Goal: Task Accomplishment & Management: Use online tool/utility

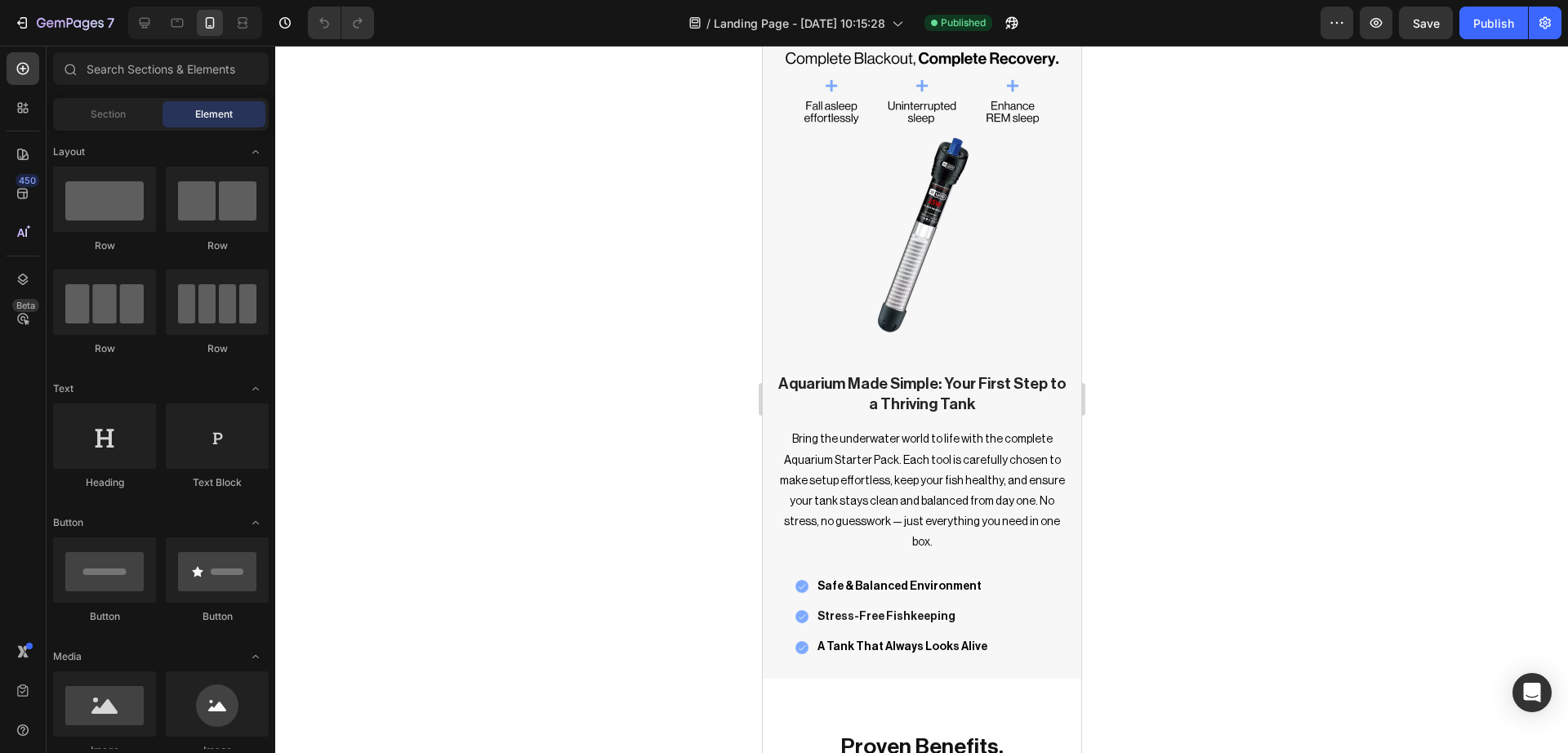
scroll to position [2735, 0]
click at [921, 267] on img at bounding box center [921, 190] width 318 height 318
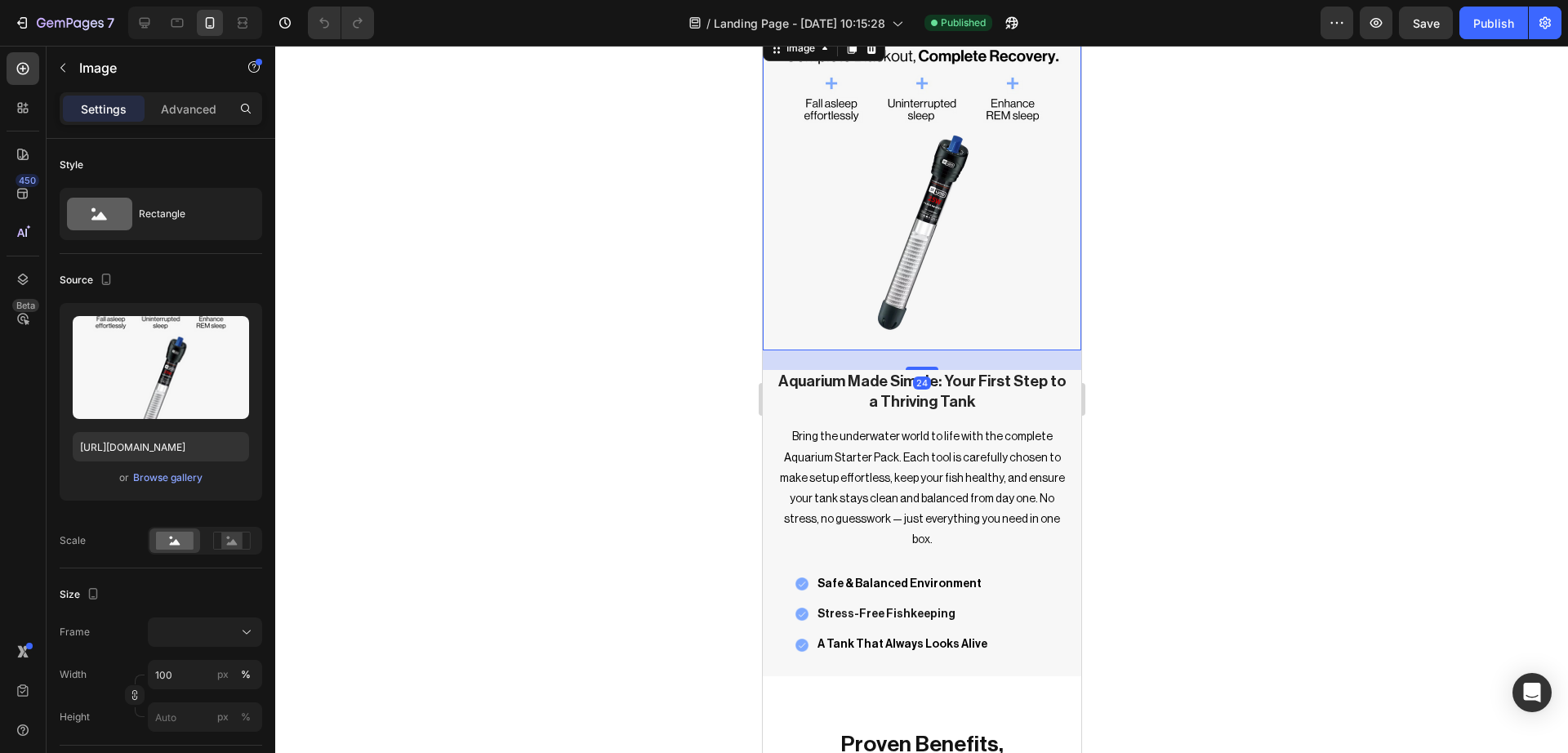
click at [1273, 316] on div at bounding box center [922, 399] width 1293 height 707
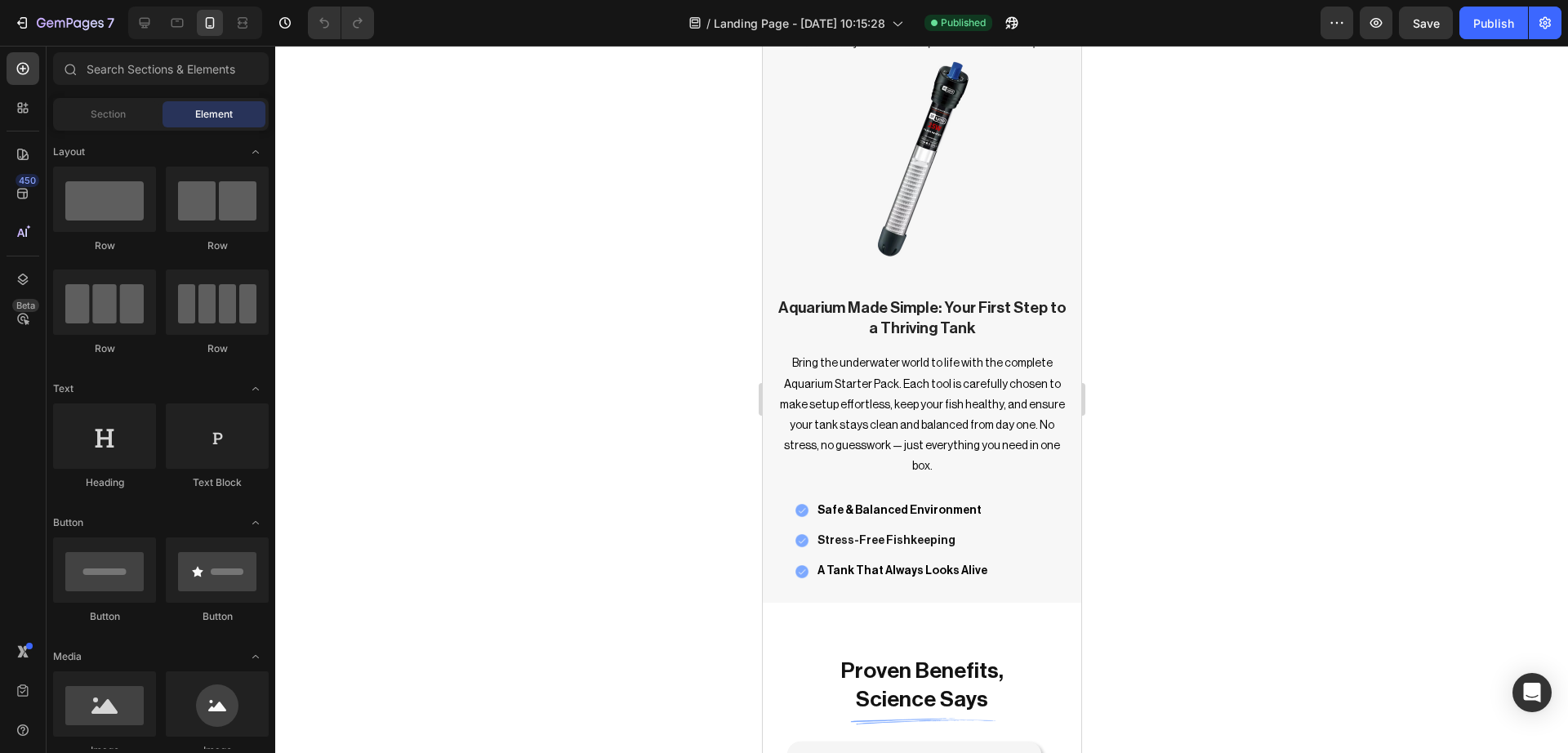
scroll to position [2790, 0]
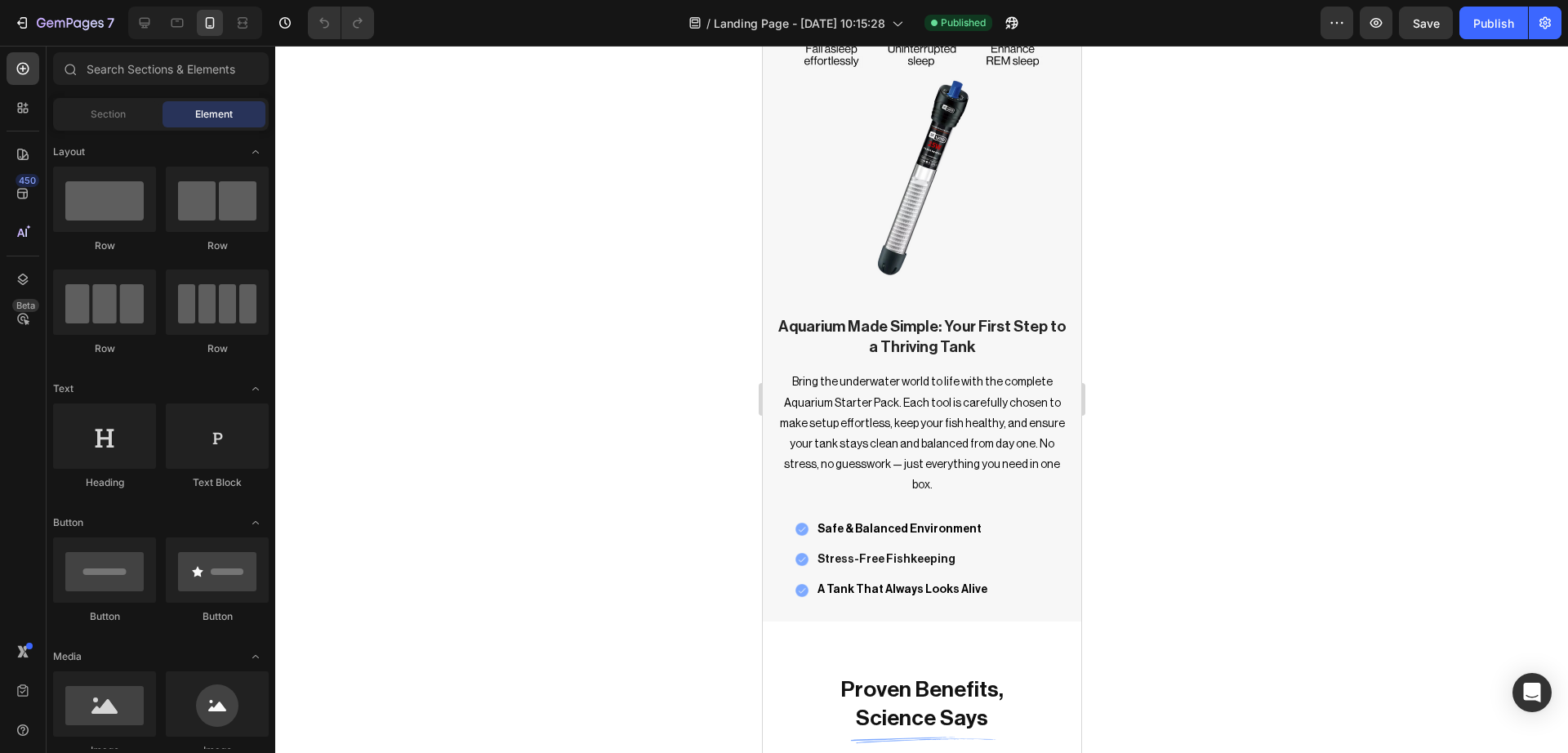
click at [973, 619] on div "Image Aquarium Made Simple: Your First Step to a Thriving Tank Heading Bring th…" at bounding box center [921, 299] width 318 height 696
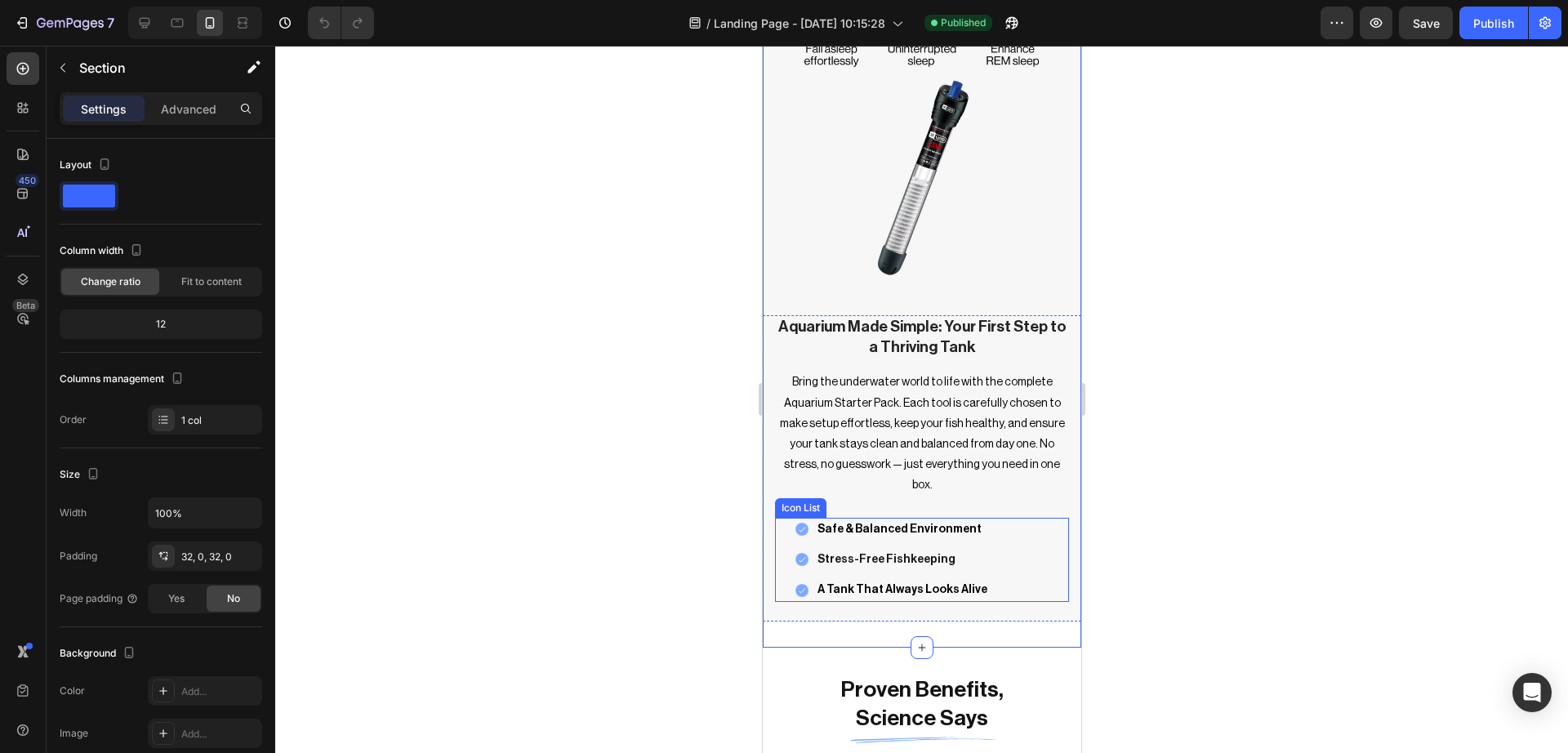
click at [1227, 540] on div at bounding box center [922, 399] width 1293 height 707
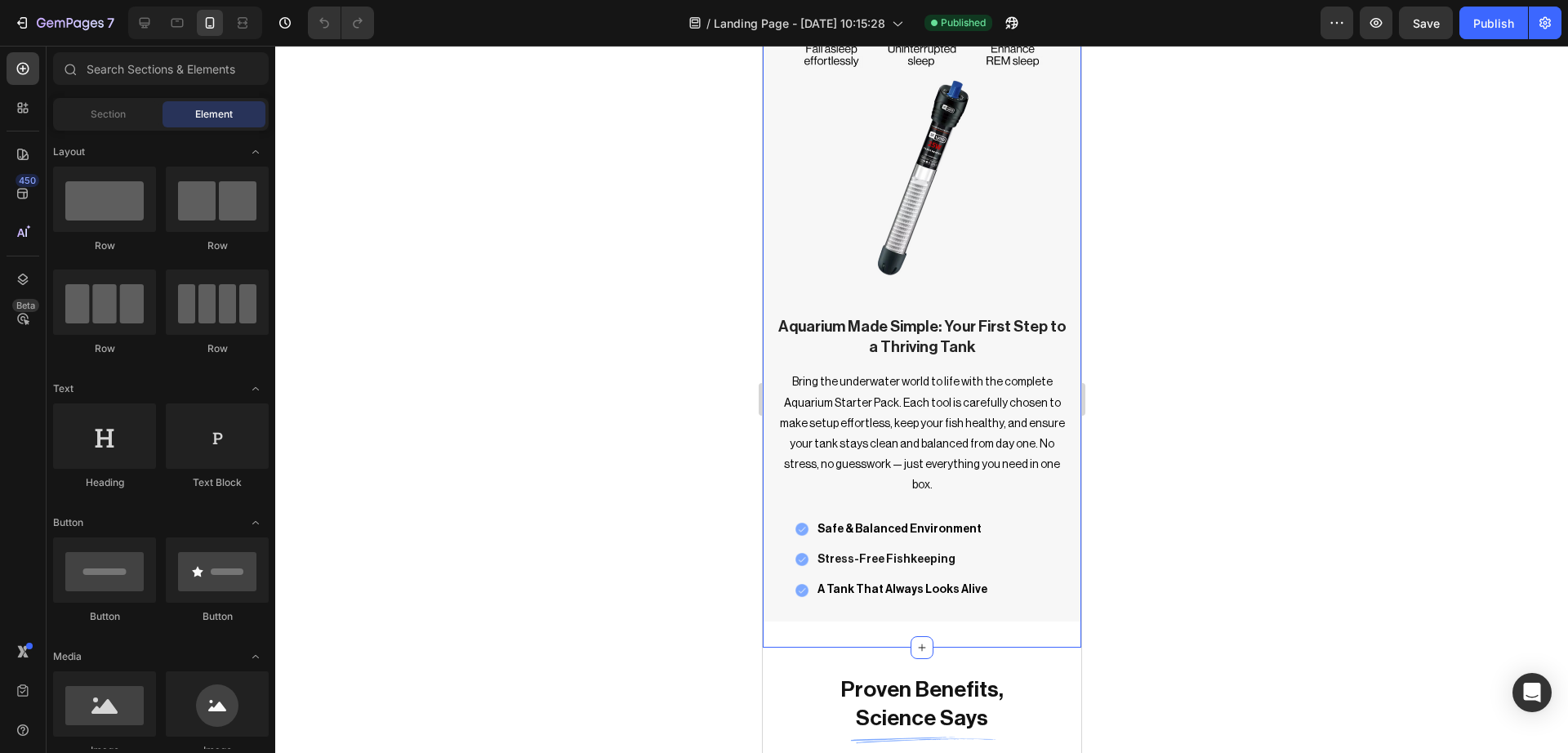
click at [933, 629] on div "Image Aquarium Made Simple: Your First Step to a Thriving Tank Heading Bring th…" at bounding box center [921, 299] width 318 height 696
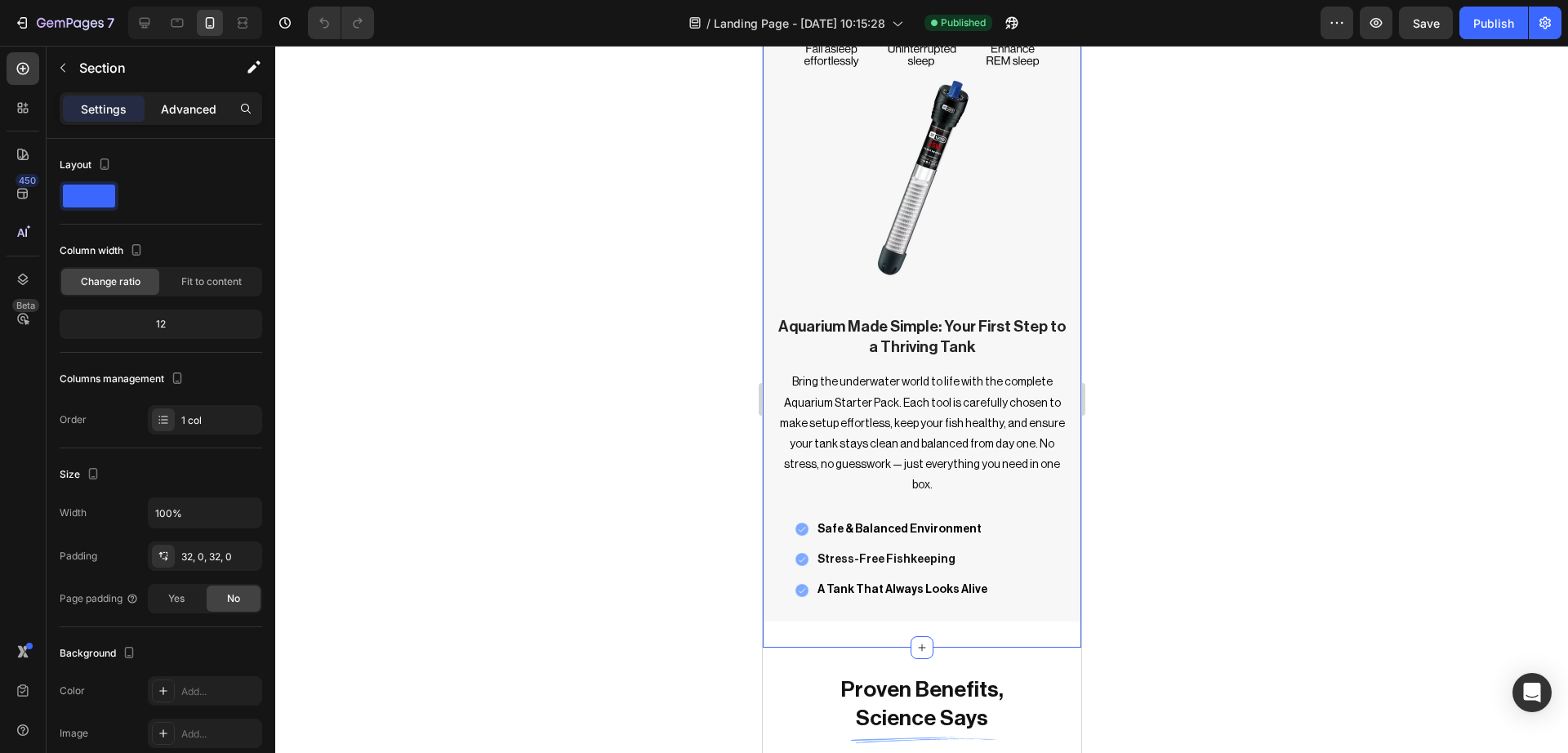
click at [208, 100] on p "Advanced" at bounding box center [189, 109] width 56 height 17
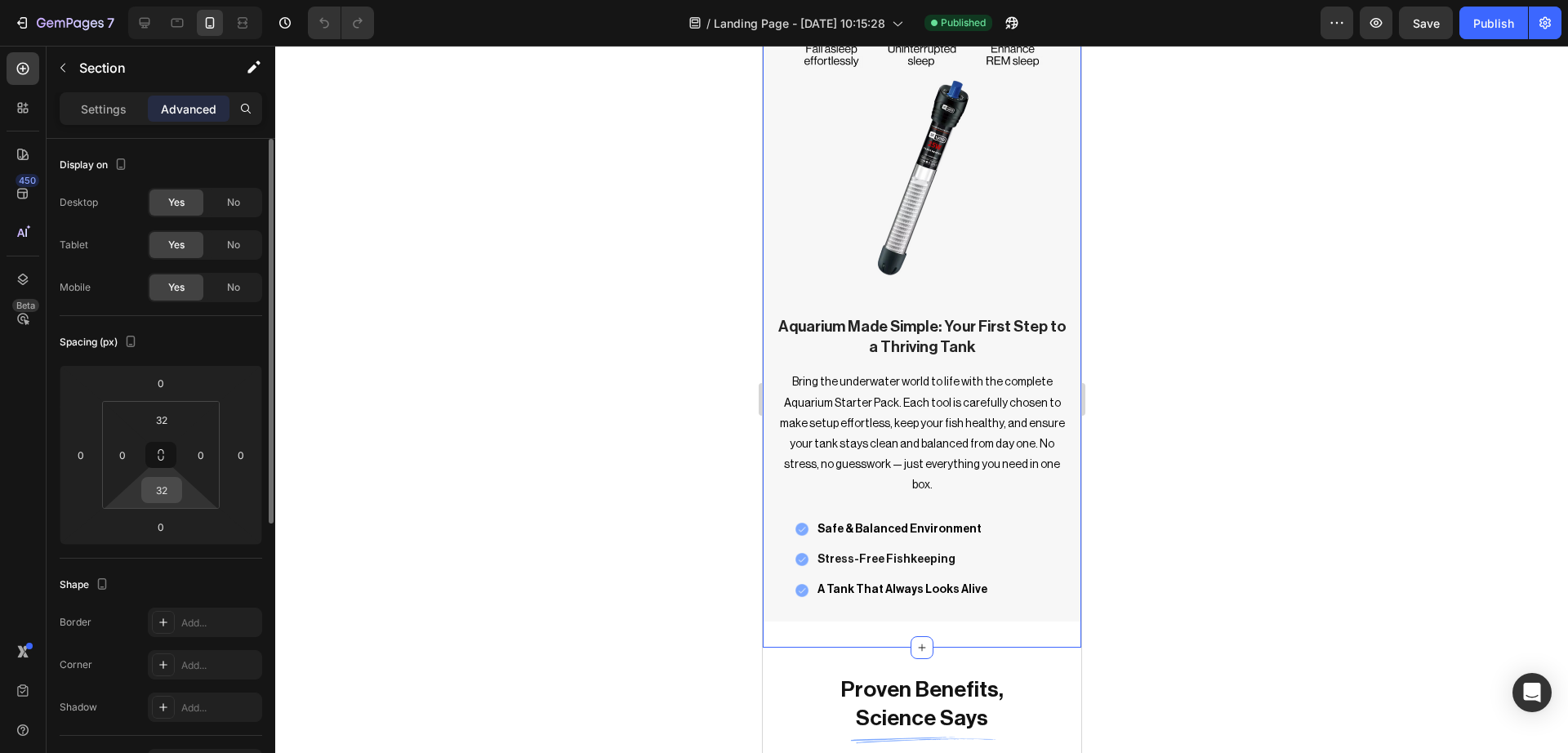
click at [154, 484] on input "32" at bounding box center [162, 489] width 33 height 24
type input "0"
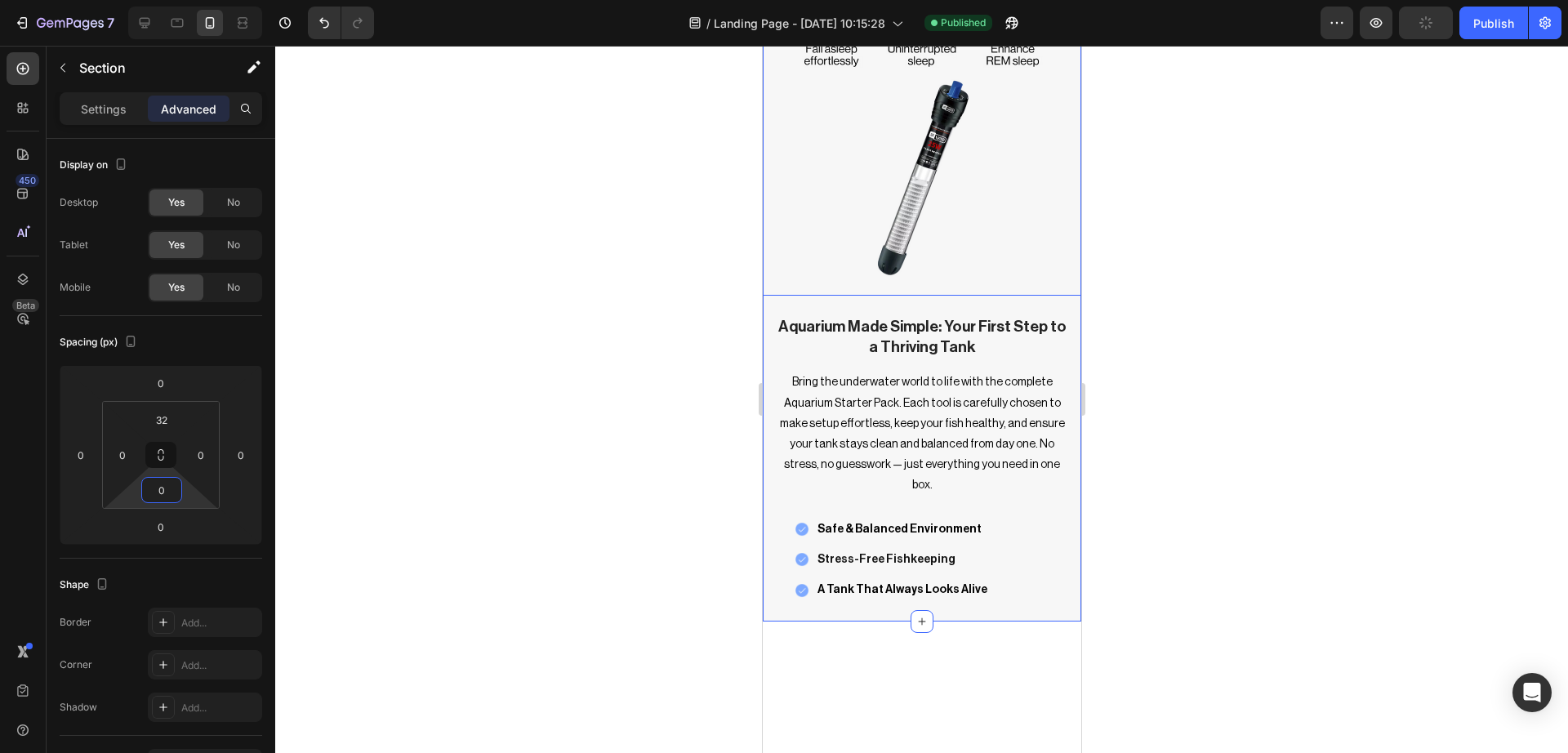
scroll to position [2415, 0]
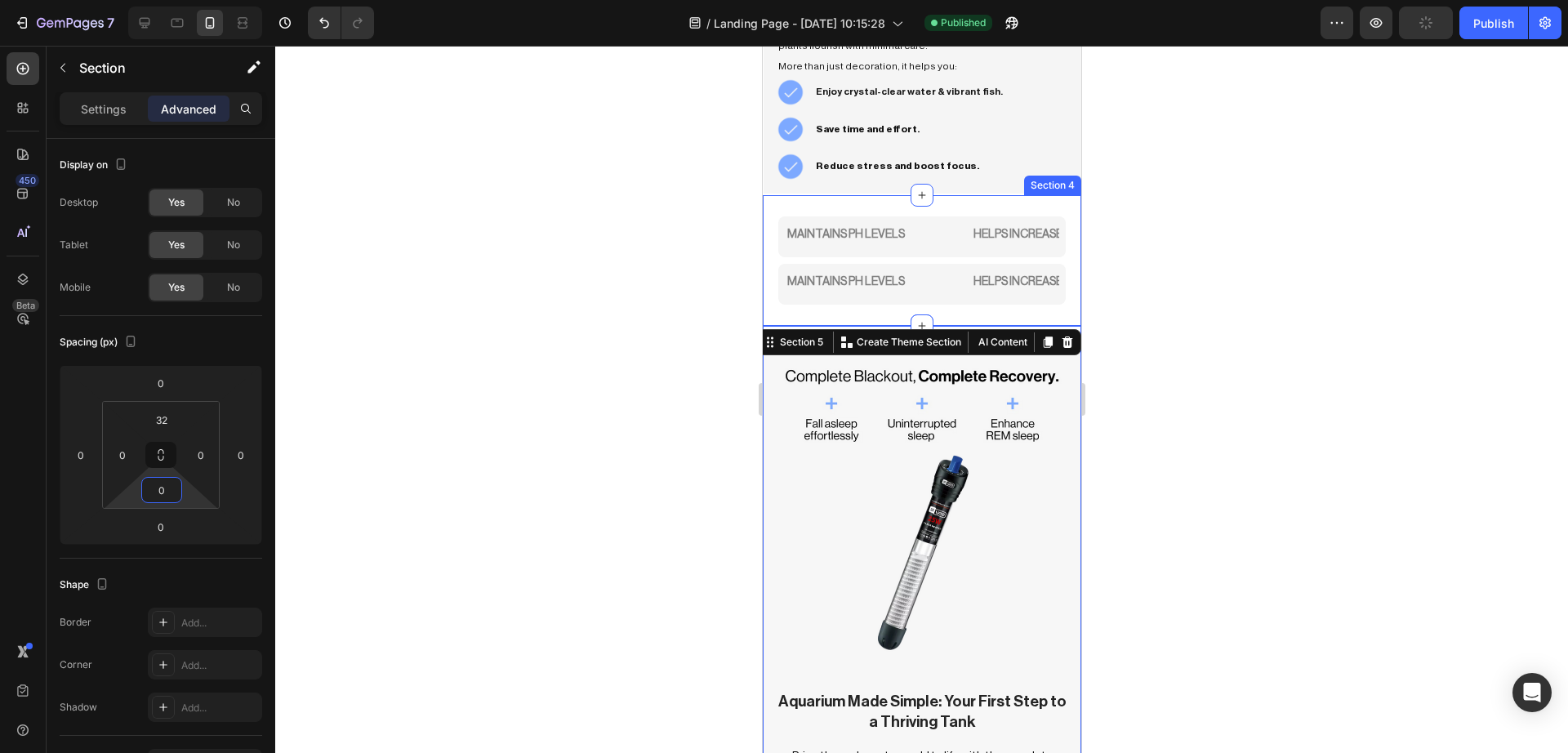
click at [657, 297] on div at bounding box center [922, 399] width 1293 height 707
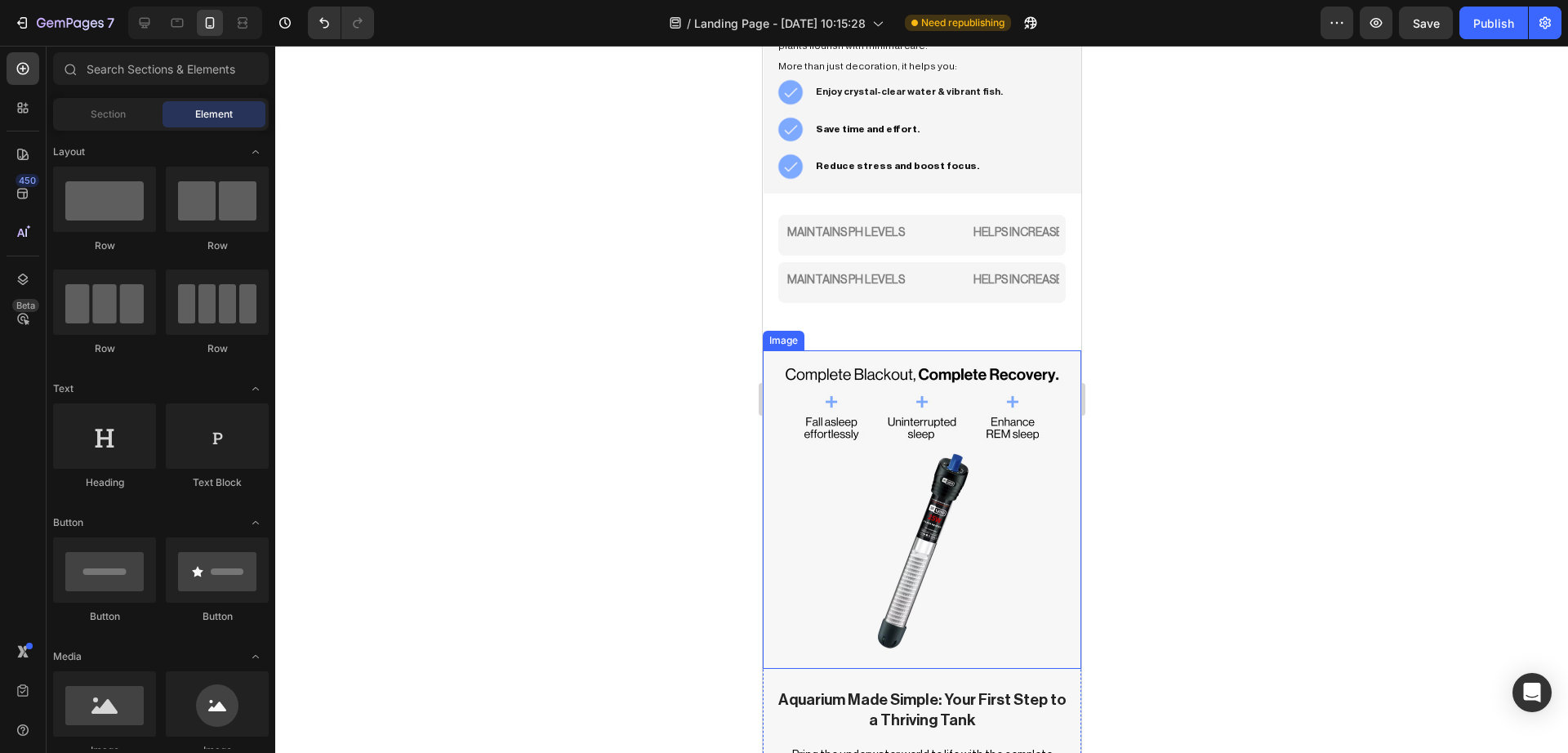
drag, startPoint x: 1201, startPoint y: 397, endPoint x: 911, endPoint y: 441, distance: 293.3
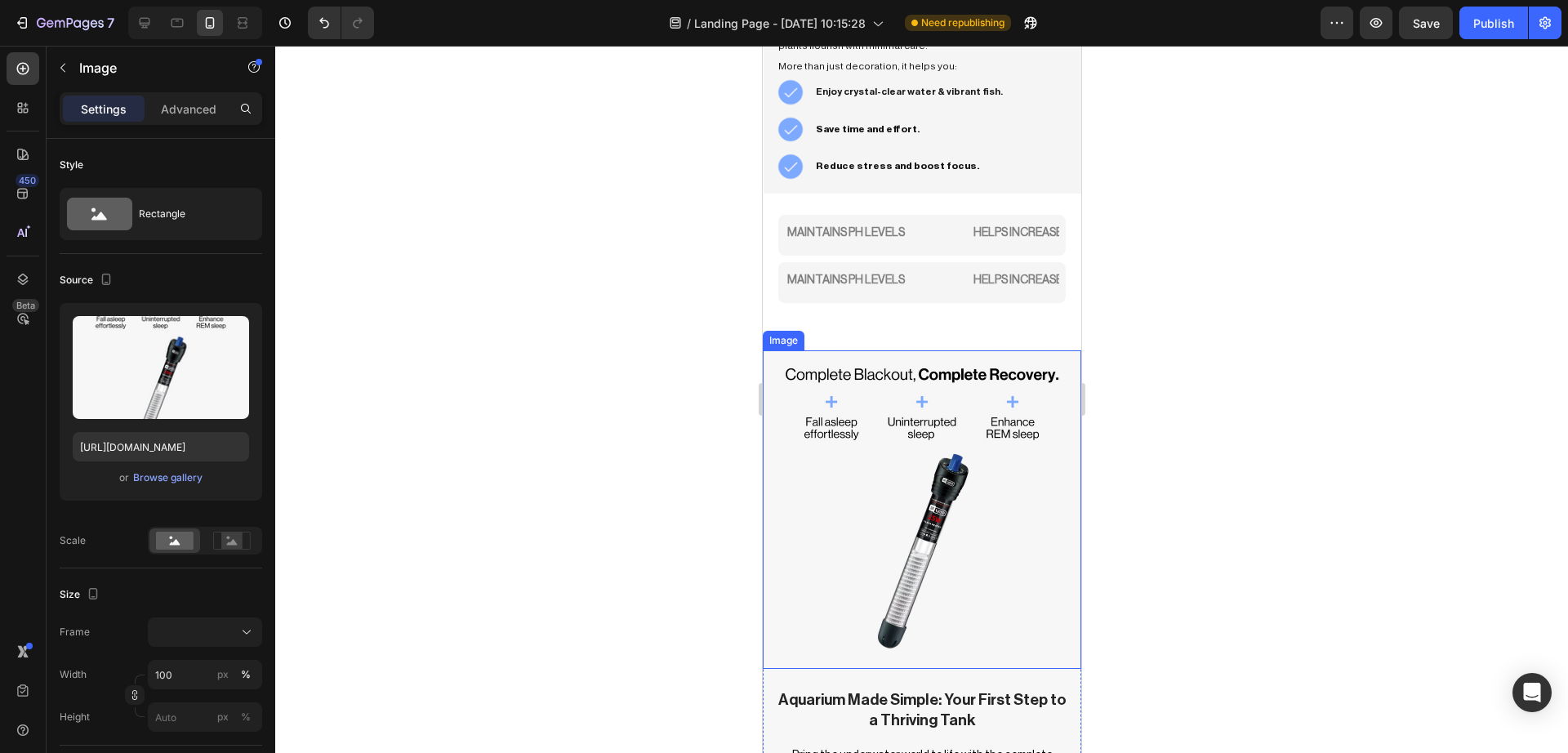
click at [911, 441] on img at bounding box center [921, 509] width 318 height 318
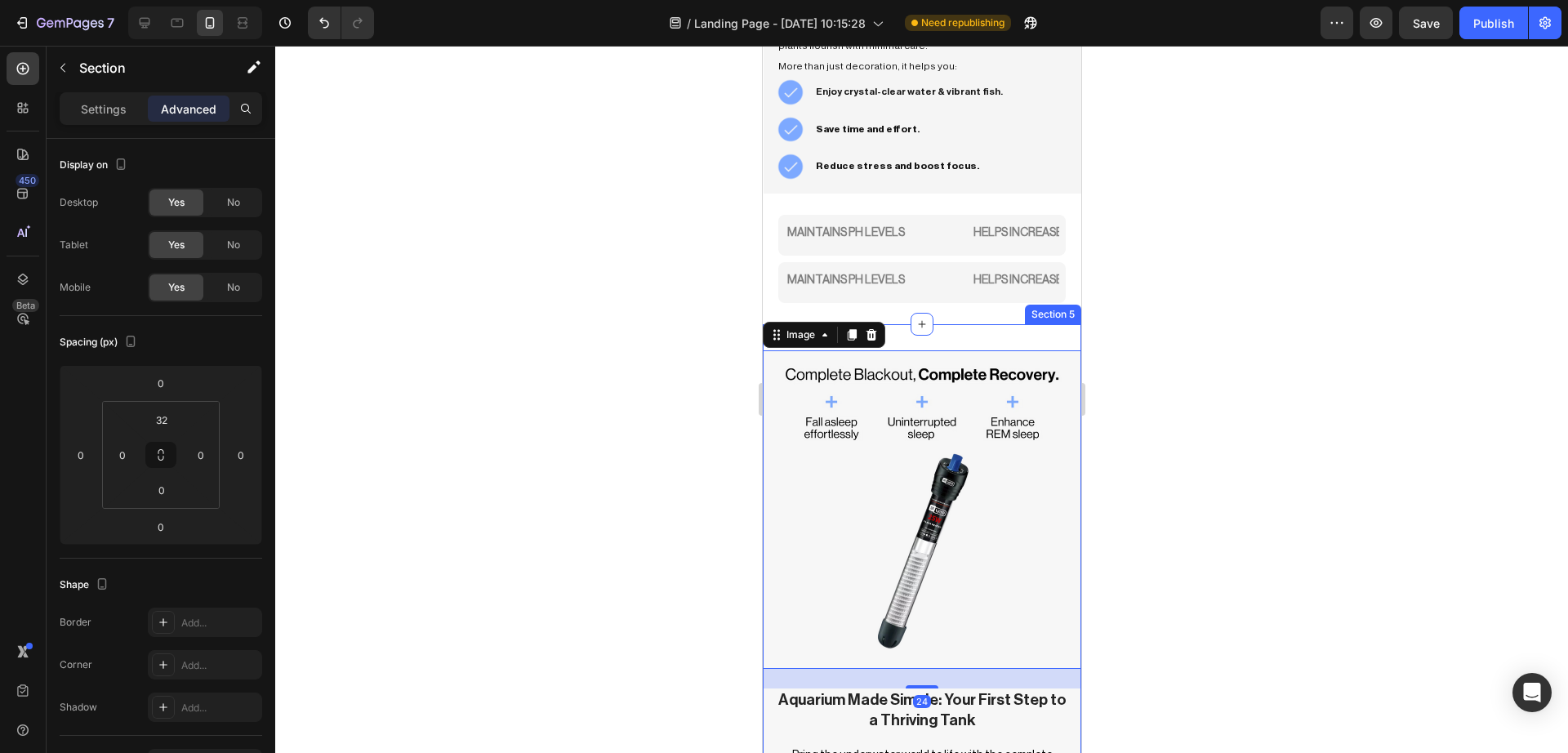
click at [960, 342] on div "Image 24 Aquarium Made Simple: Your First Step to a Thriving Tank Heading Bring…" at bounding box center [921, 659] width 318 height 670
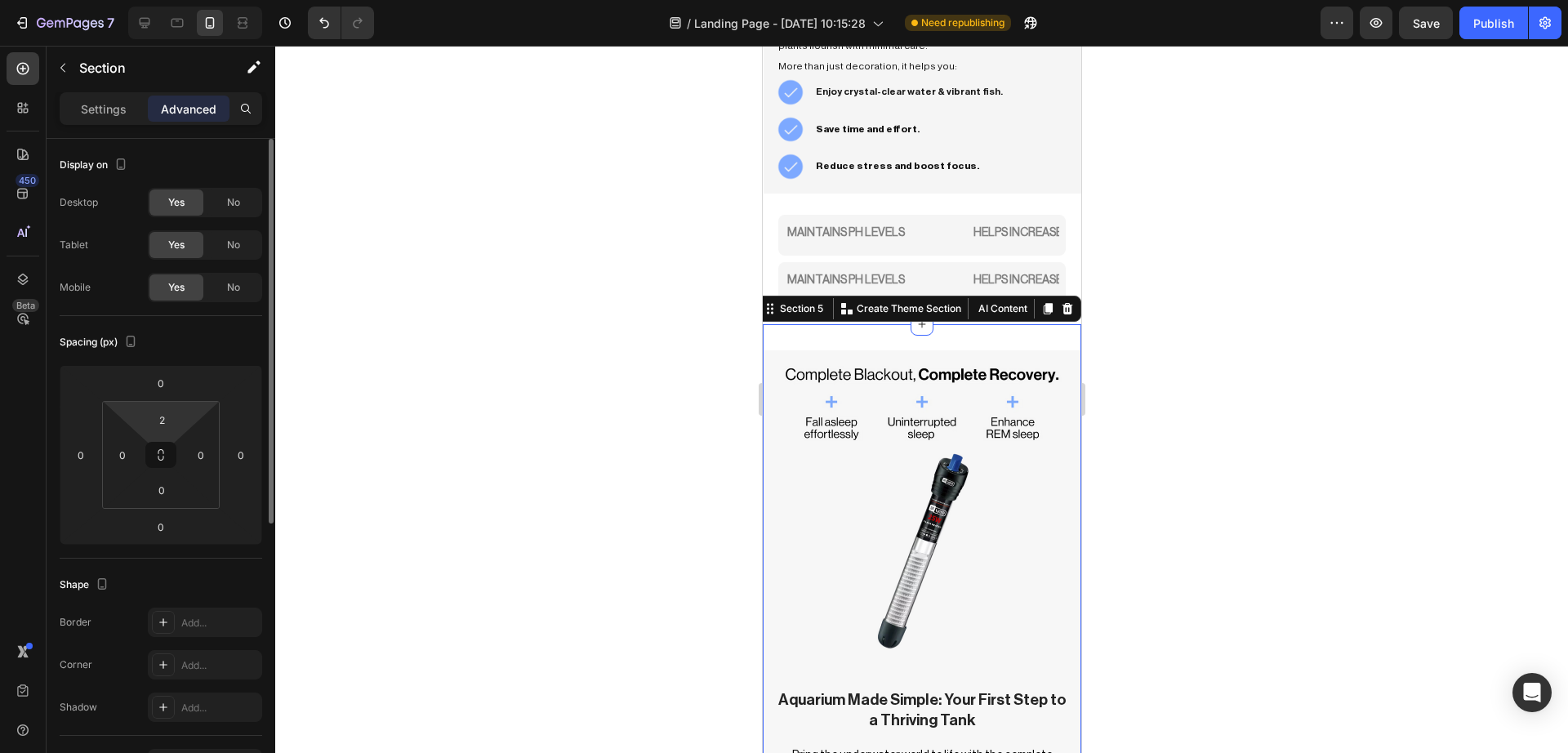
click at [139, 0] on html "7 / Landing Page - [DATE] 10:15:28 Need republishing Preview Save Publish 450 B…" at bounding box center [784, 0] width 1568 height 0
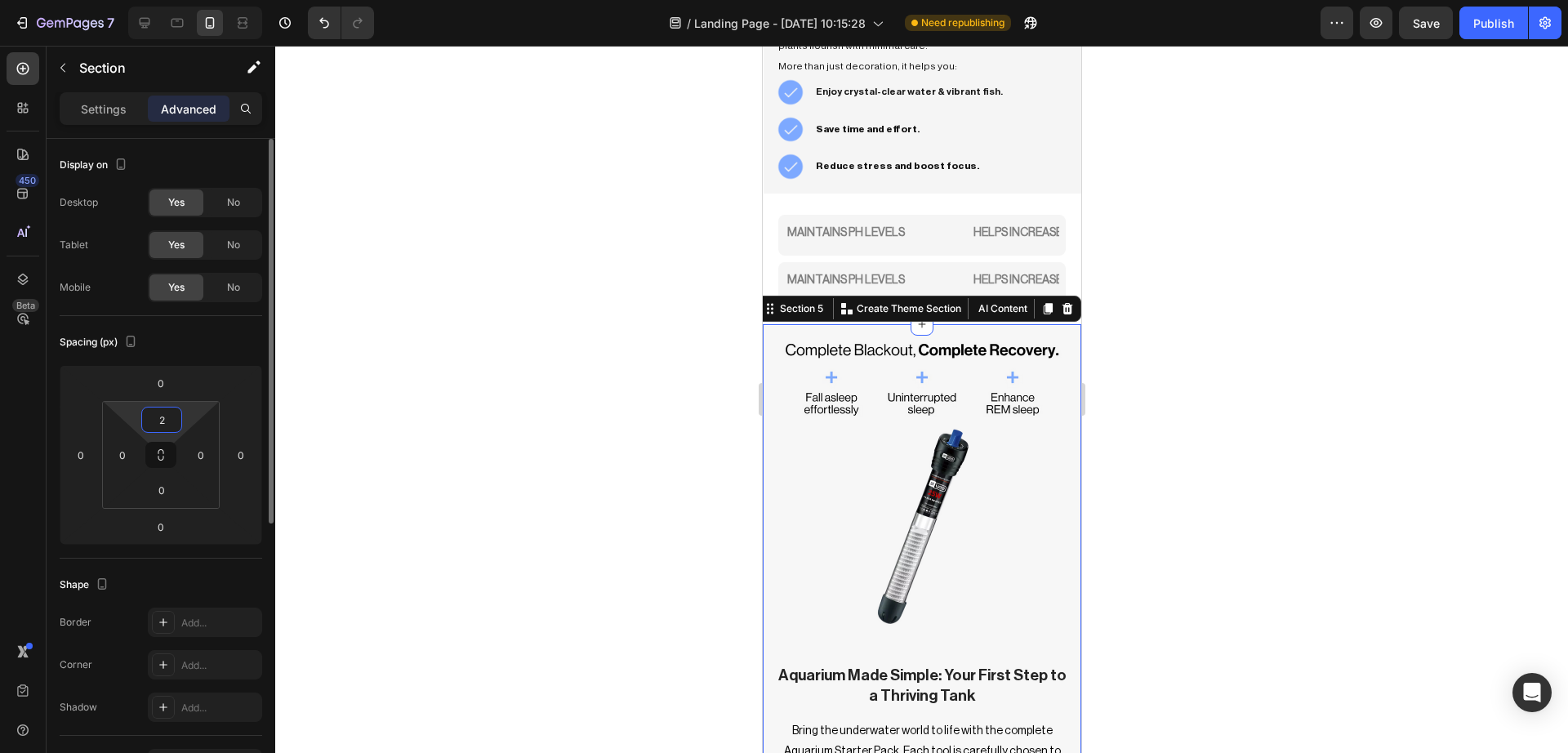
type input "0"
click at [621, 232] on div at bounding box center [922, 399] width 1293 height 707
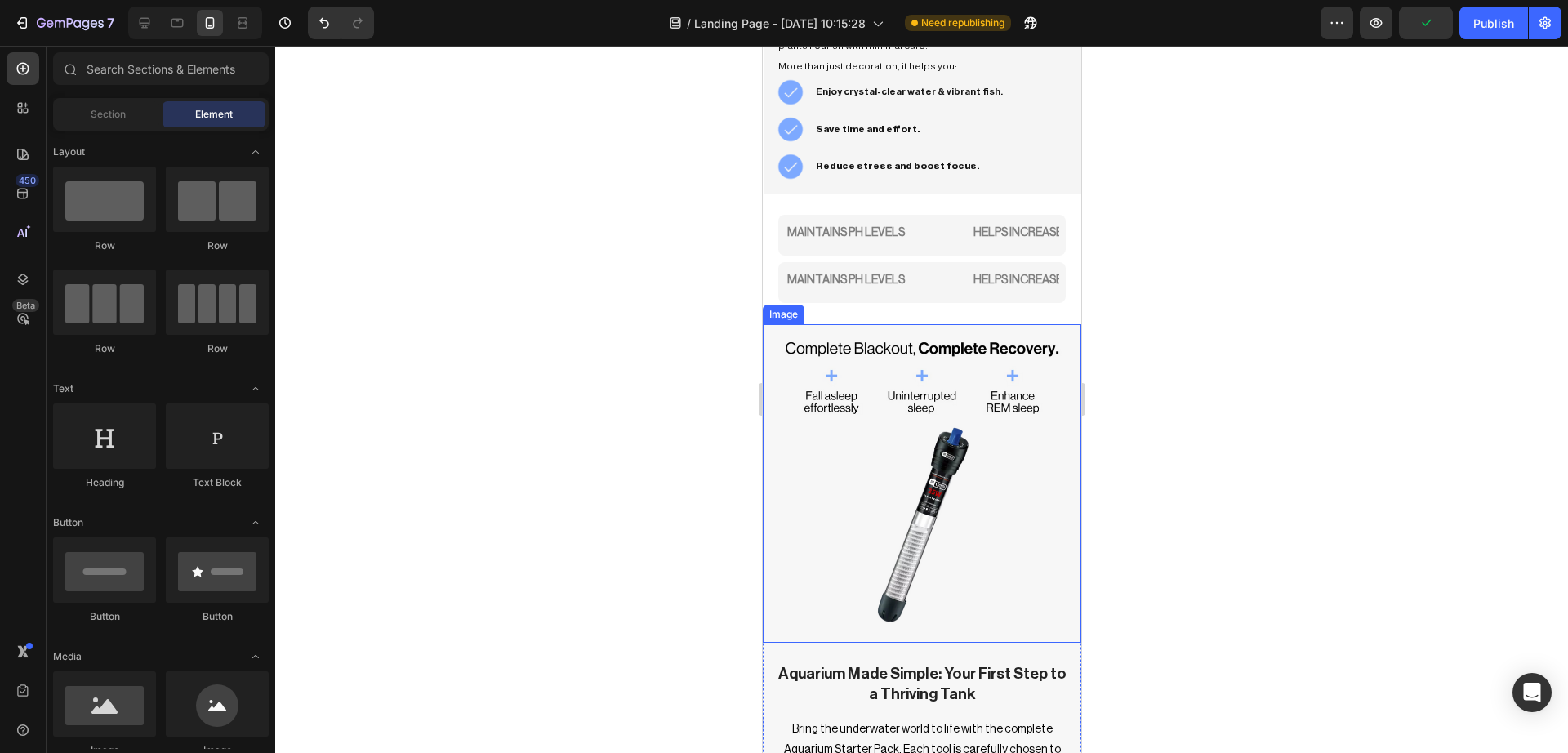
click at [784, 491] on img at bounding box center [921, 483] width 318 height 318
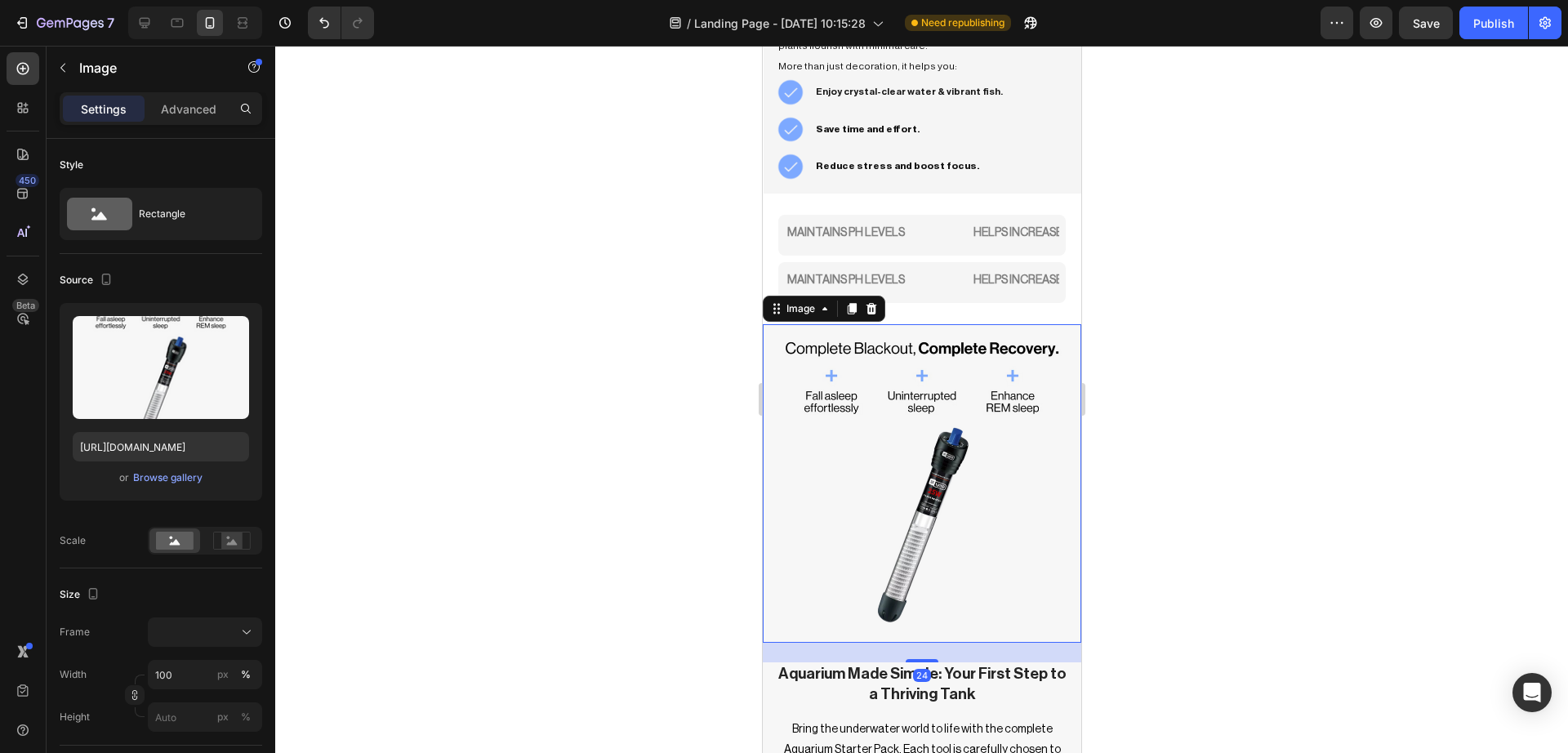
click at [162, 92] on div "Settings Advanced" at bounding box center [161, 109] width 203 height 33
click at [197, 121] on div "Settings Advanced" at bounding box center [161, 109] width 203 height 33
click at [198, 101] on p "Advanced" at bounding box center [189, 109] width 56 height 17
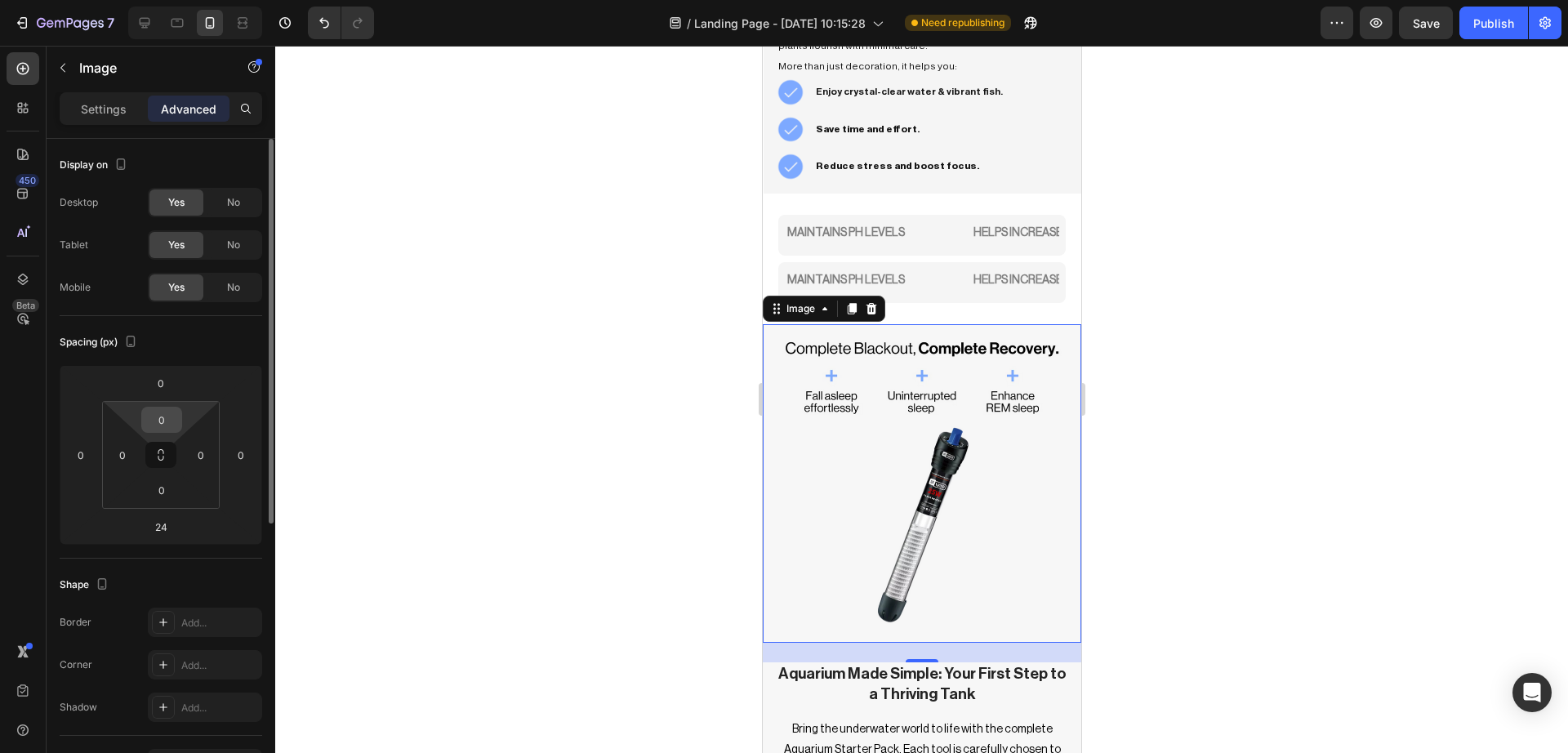
click at [173, 408] on input "0" at bounding box center [162, 419] width 33 height 24
type input "10"
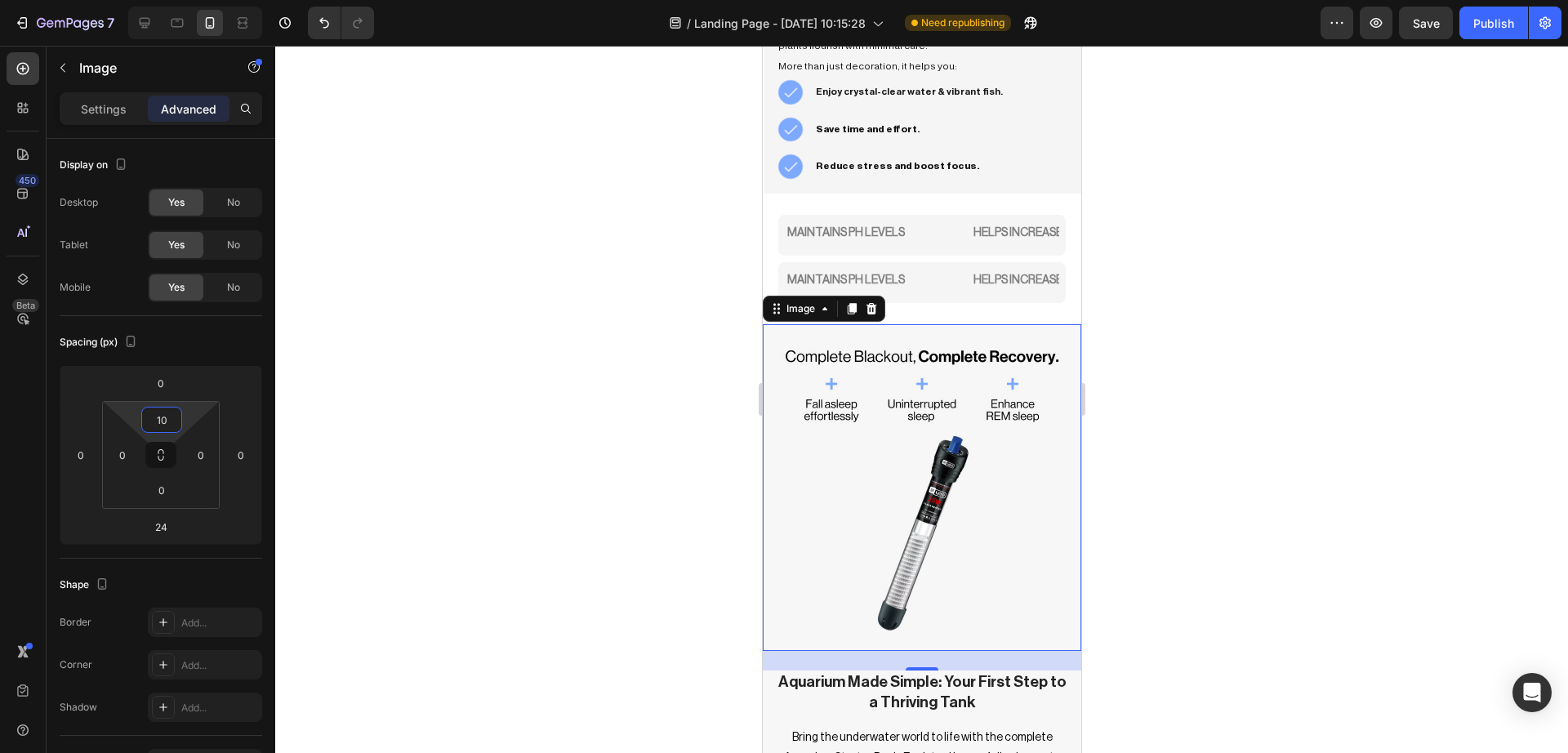
click at [341, 424] on div at bounding box center [922, 399] width 1293 height 707
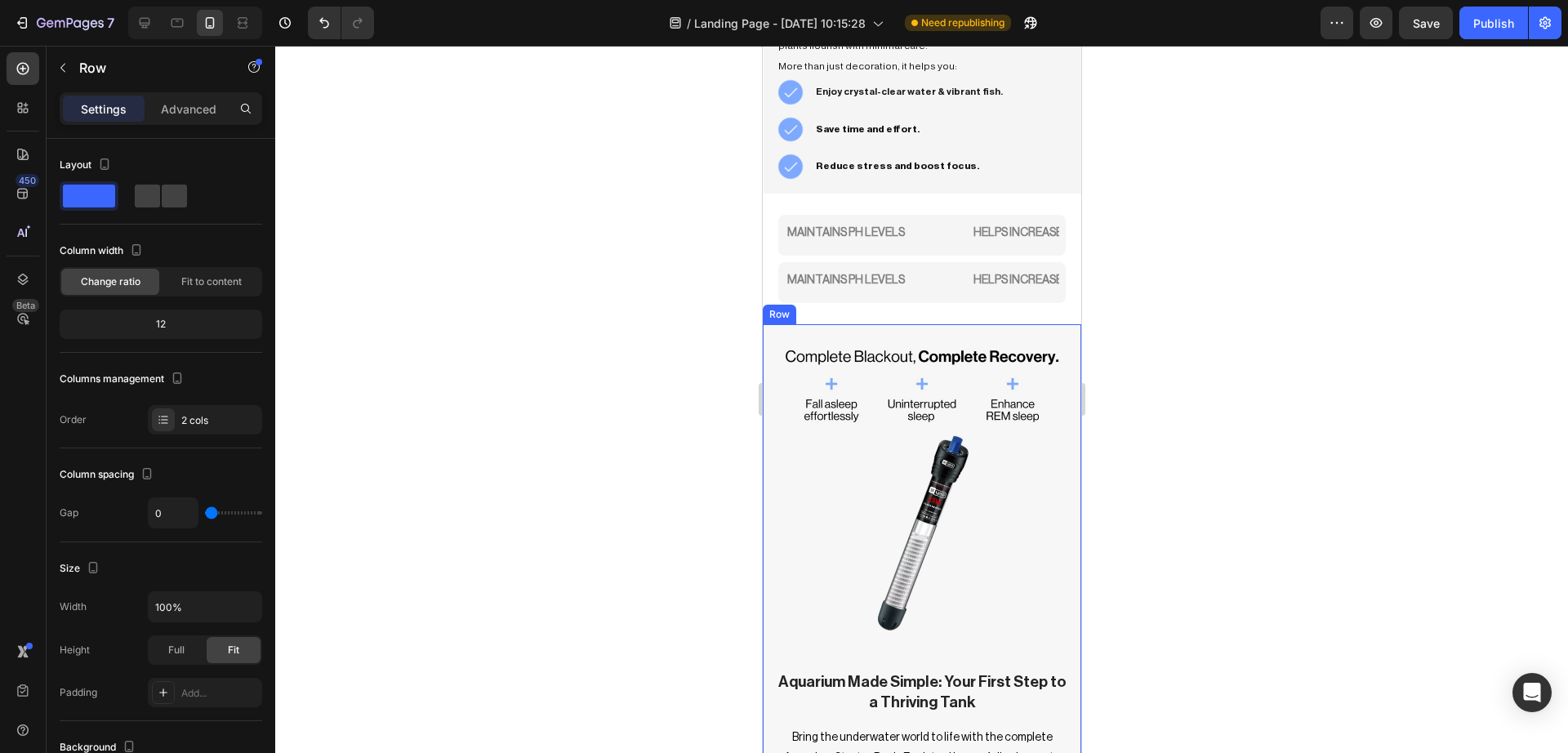
click at [807, 642] on div "Image" at bounding box center [921, 497] width 318 height 346
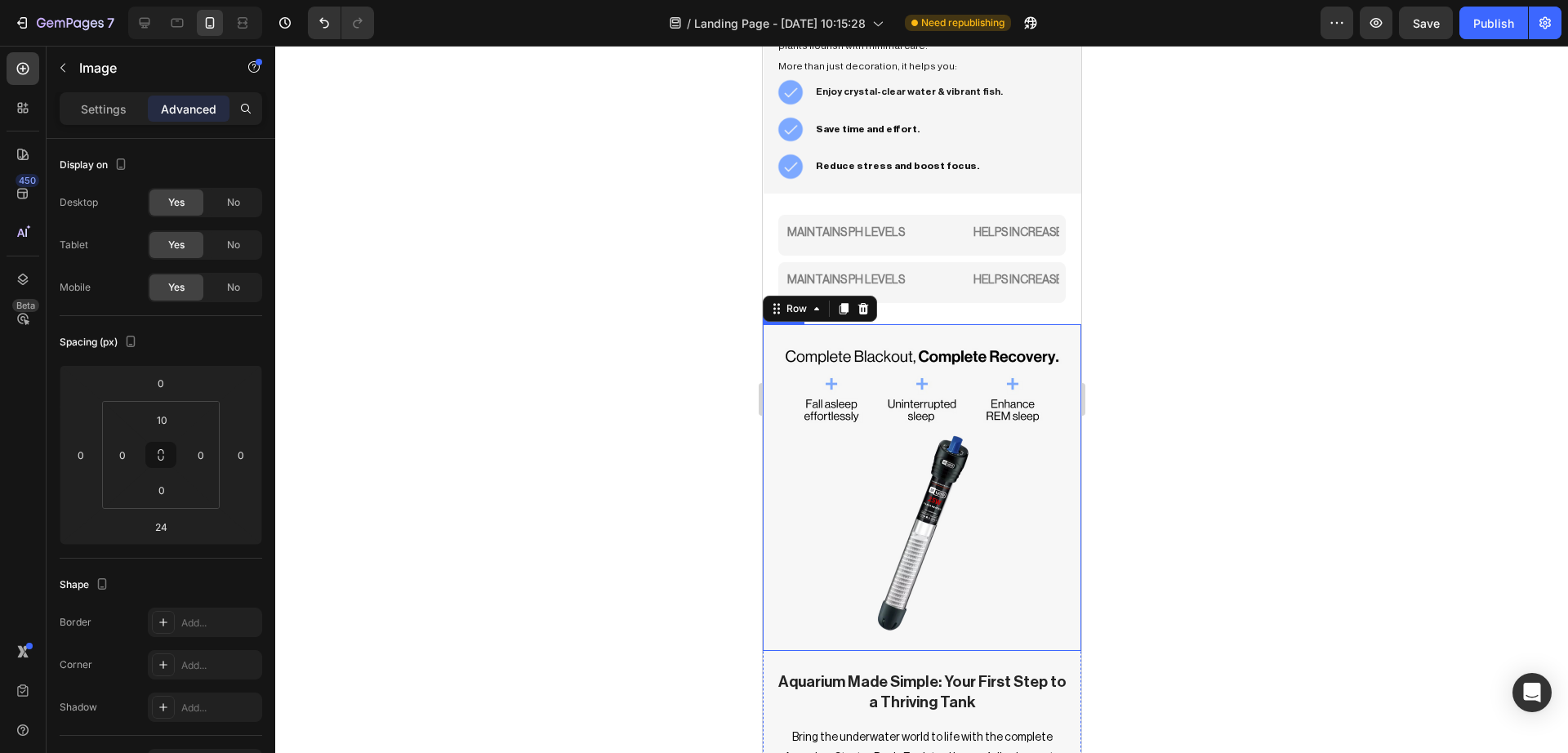
click at [877, 607] on img at bounding box center [921, 491] width 318 height 318
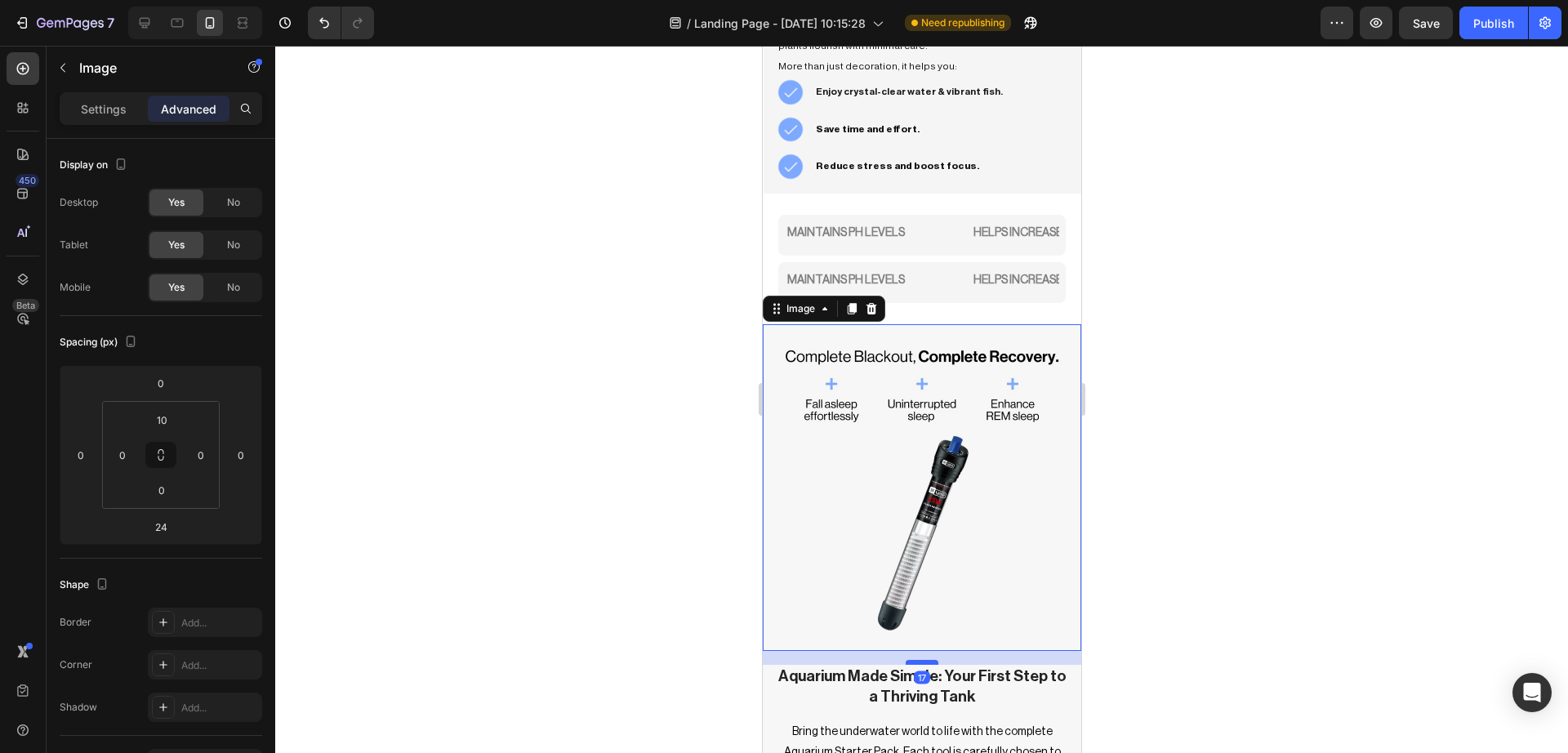
click at [906, 660] on div at bounding box center [922, 662] width 33 height 5
type input "16"
click at [1165, 539] on div at bounding box center [922, 399] width 1293 height 707
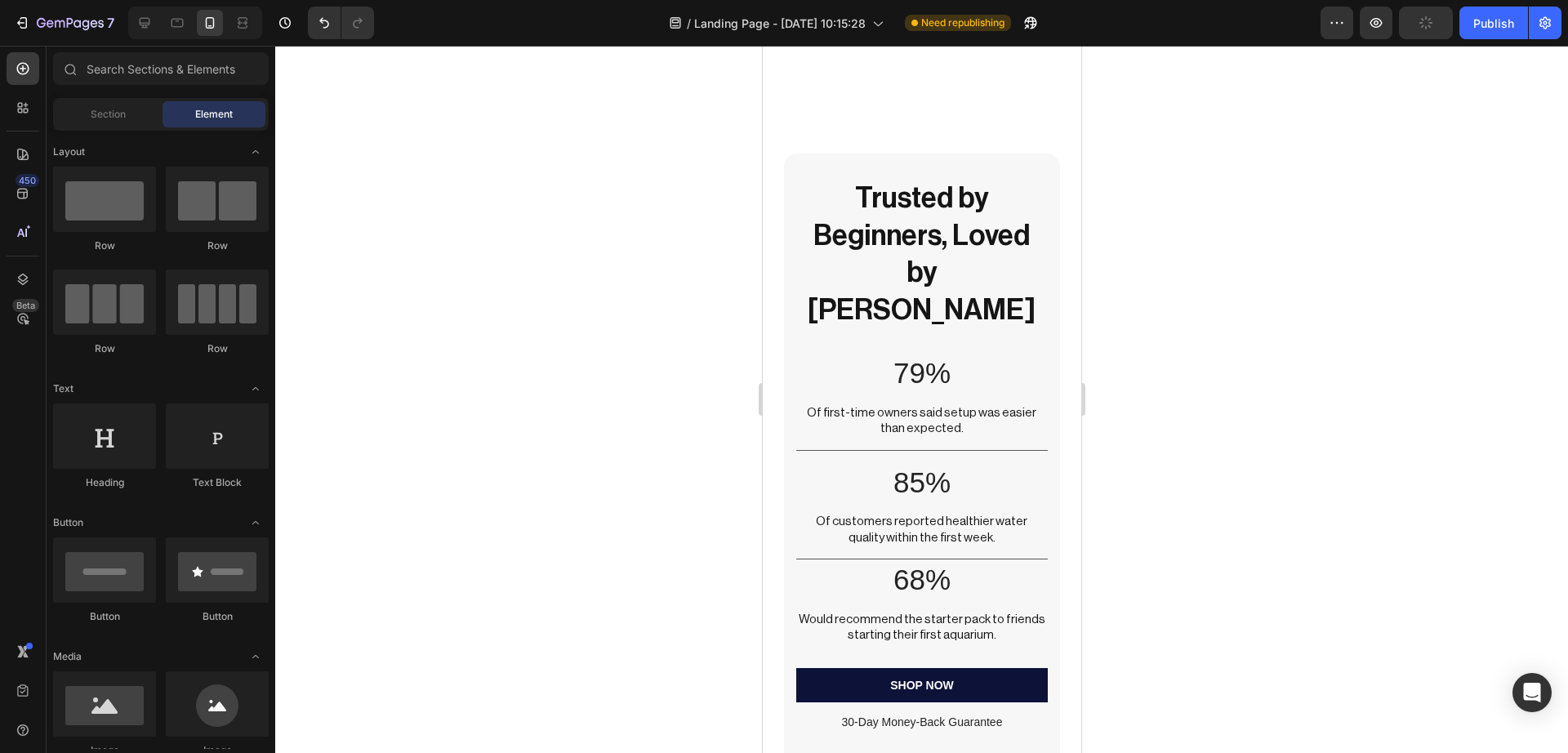
scroll to position [4505, 0]
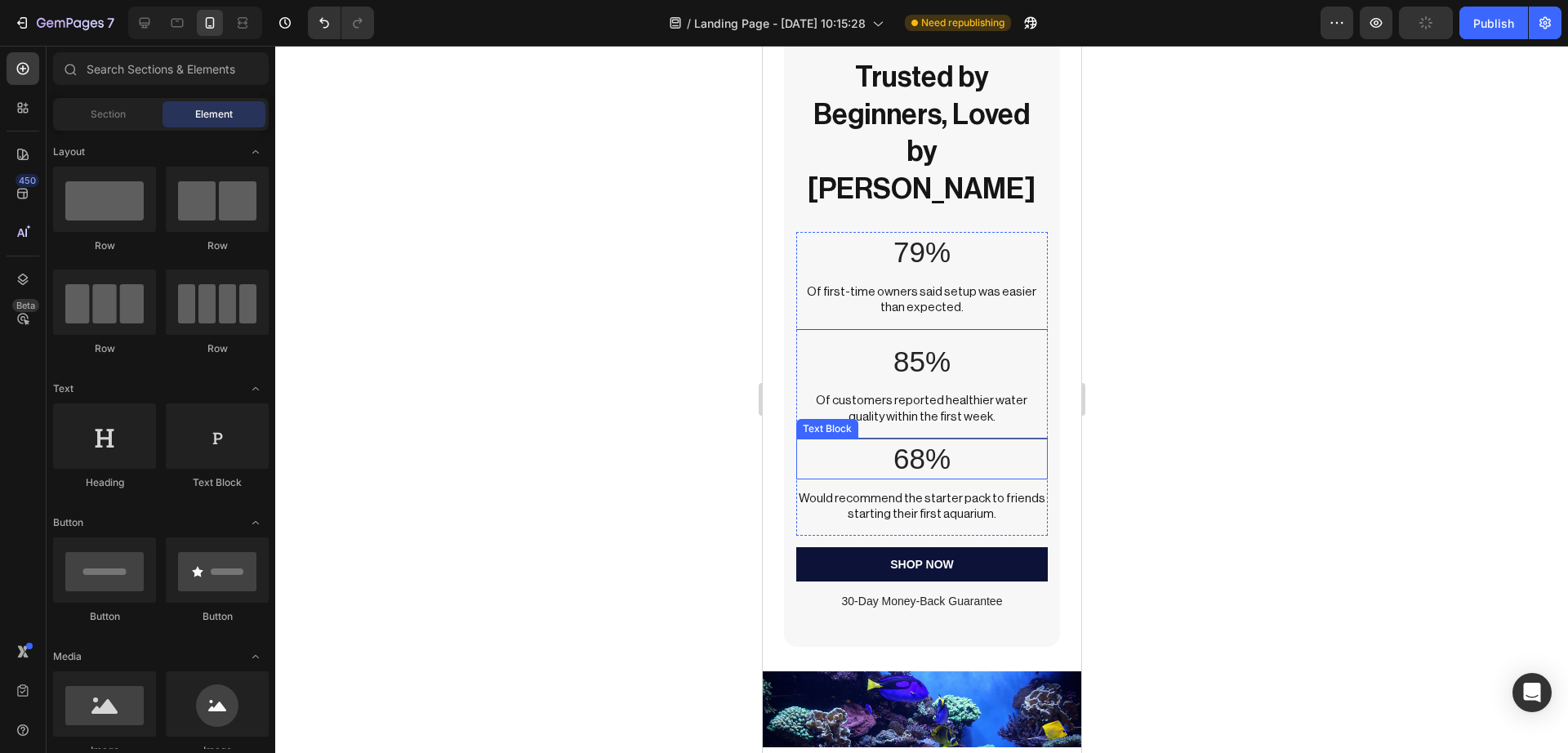
click at [938, 439] on div "68%" at bounding box center [921, 459] width 251 height 40
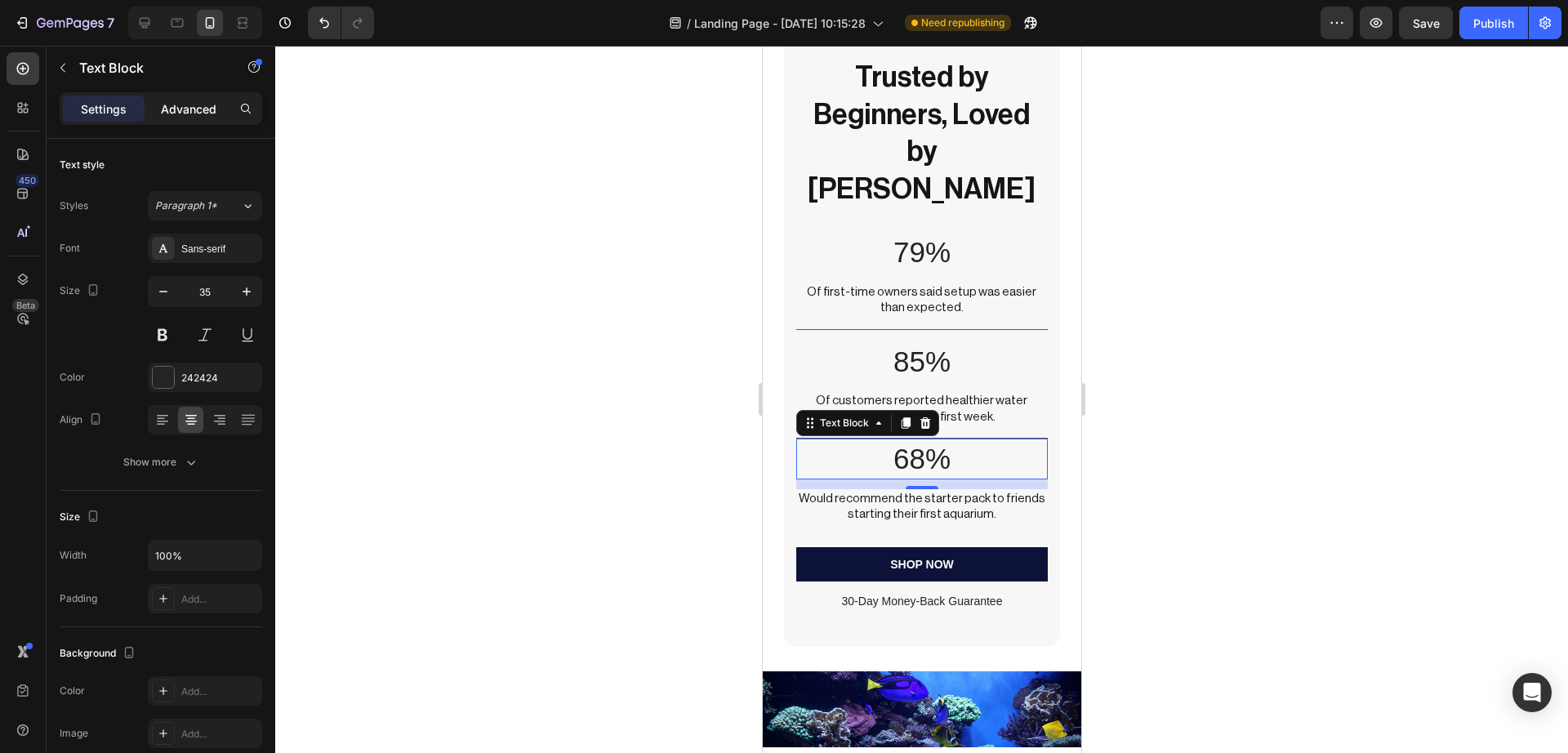
click at [208, 110] on p "Advanced" at bounding box center [189, 109] width 56 height 17
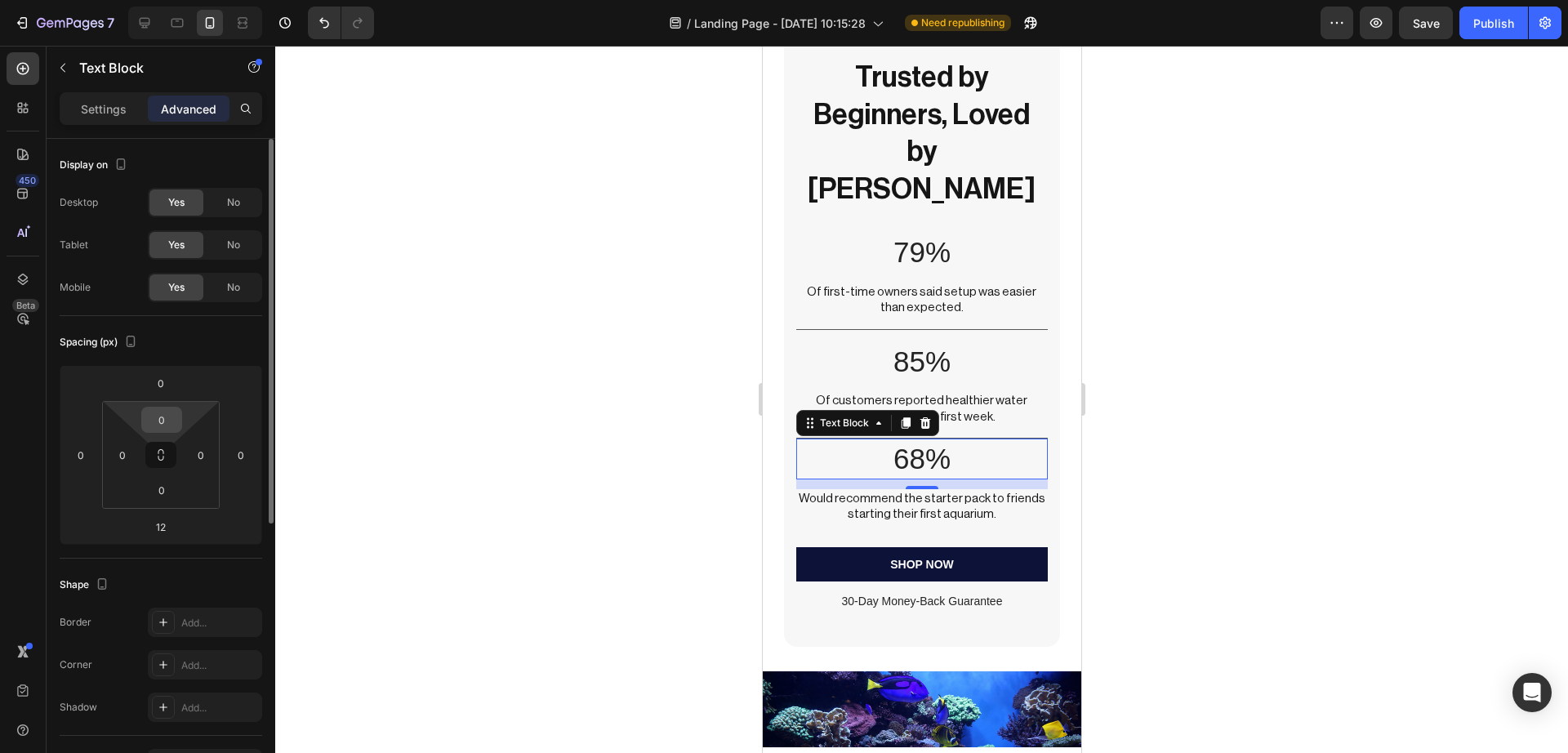
click at [164, 426] on input "0" at bounding box center [162, 419] width 33 height 24
type input "012"
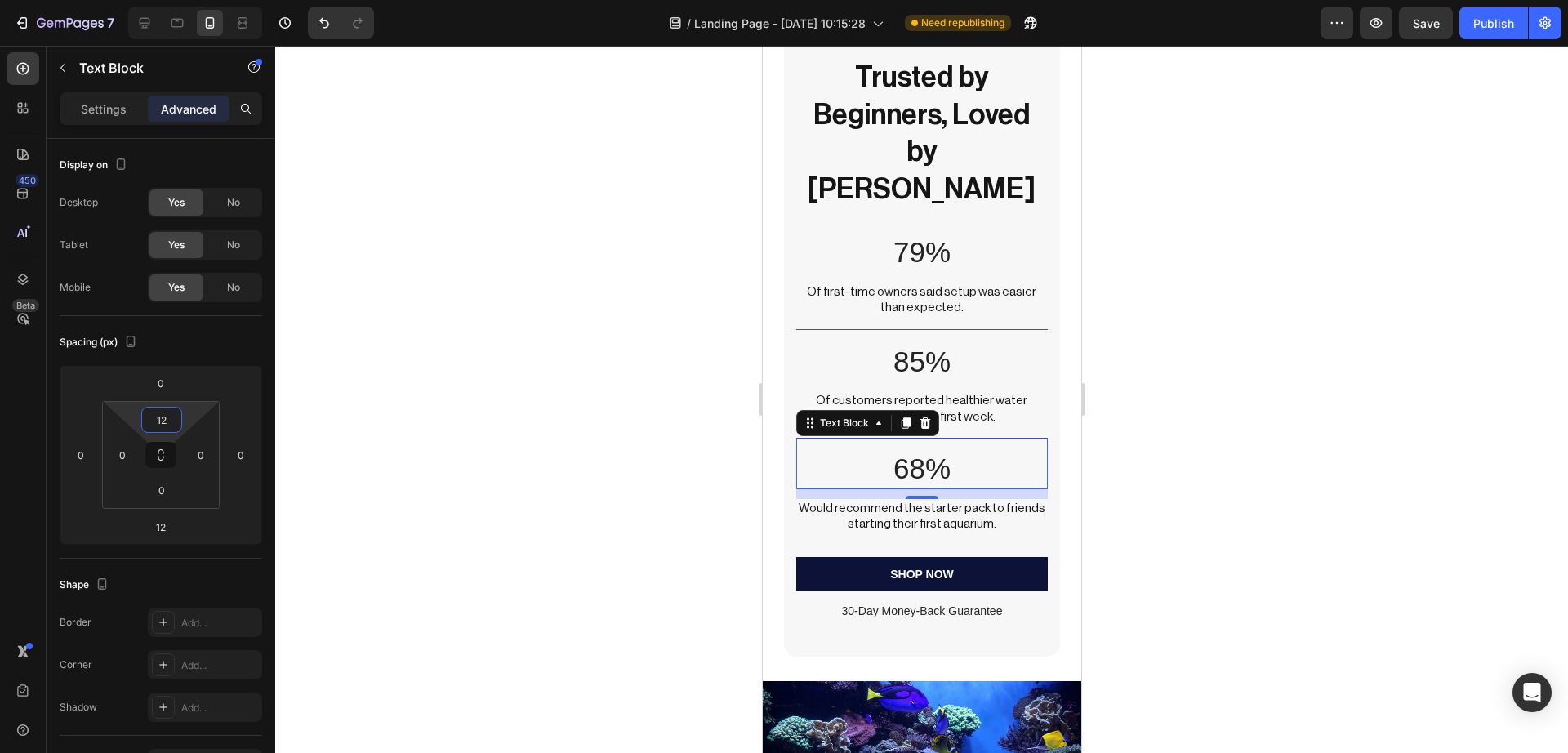
click at [1214, 364] on div at bounding box center [922, 399] width 1293 height 707
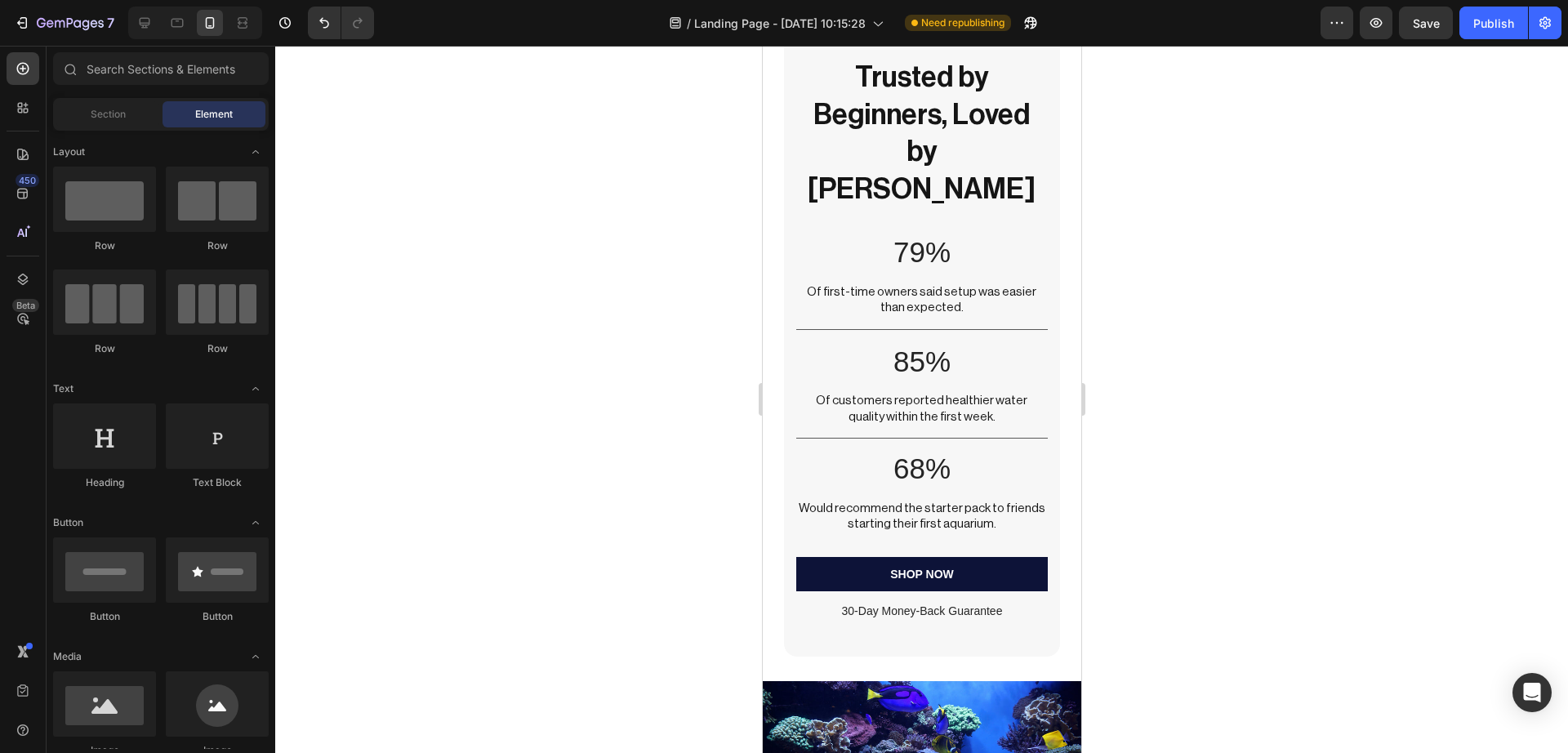
click at [1214, 364] on div at bounding box center [922, 399] width 1293 height 707
click at [1184, 375] on div at bounding box center [922, 399] width 1293 height 707
click at [971, 343] on p "85%" at bounding box center [921, 362] width 247 height 38
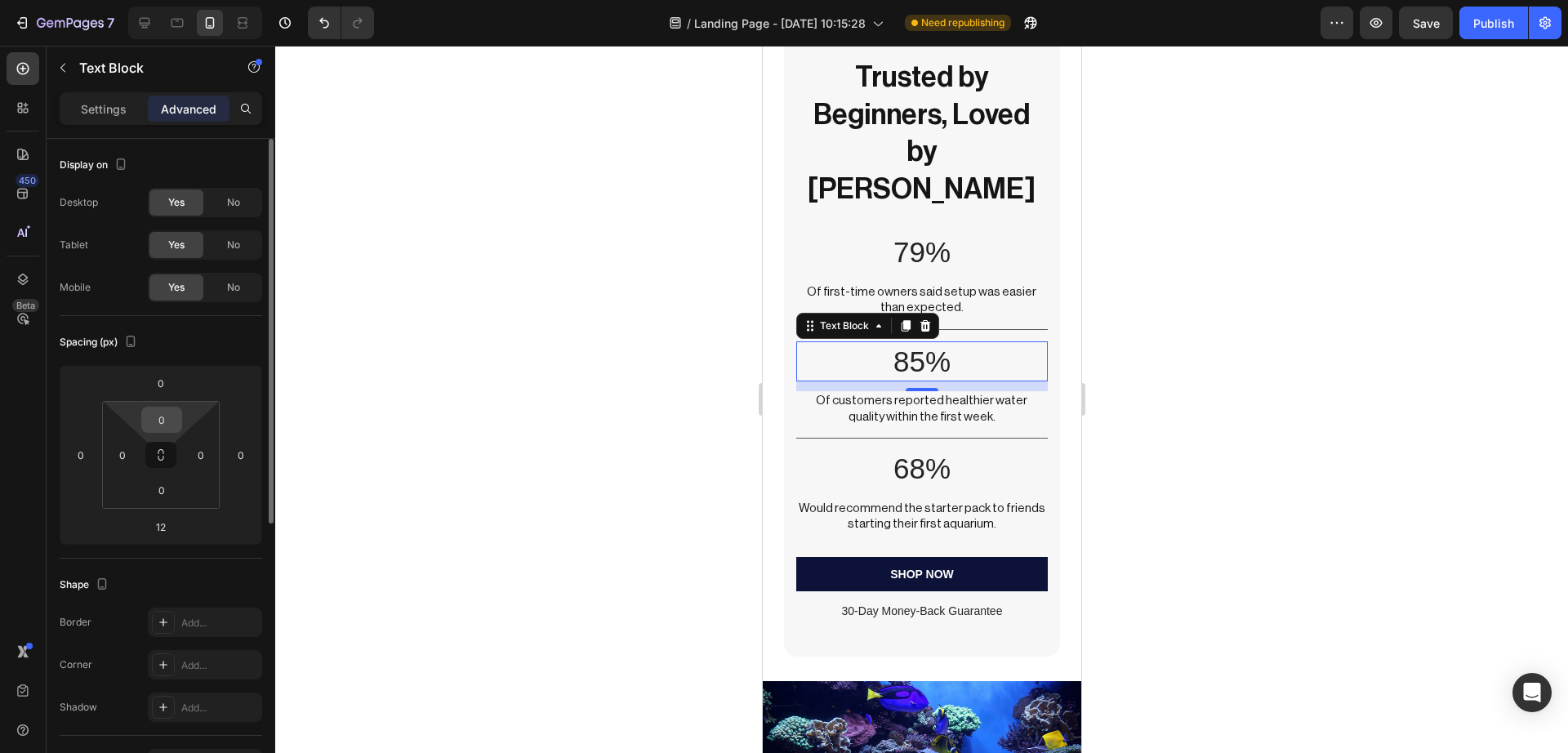
click at [157, 417] on input "0" at bounding box center [162, 419] width 33 height 24
type input "5"
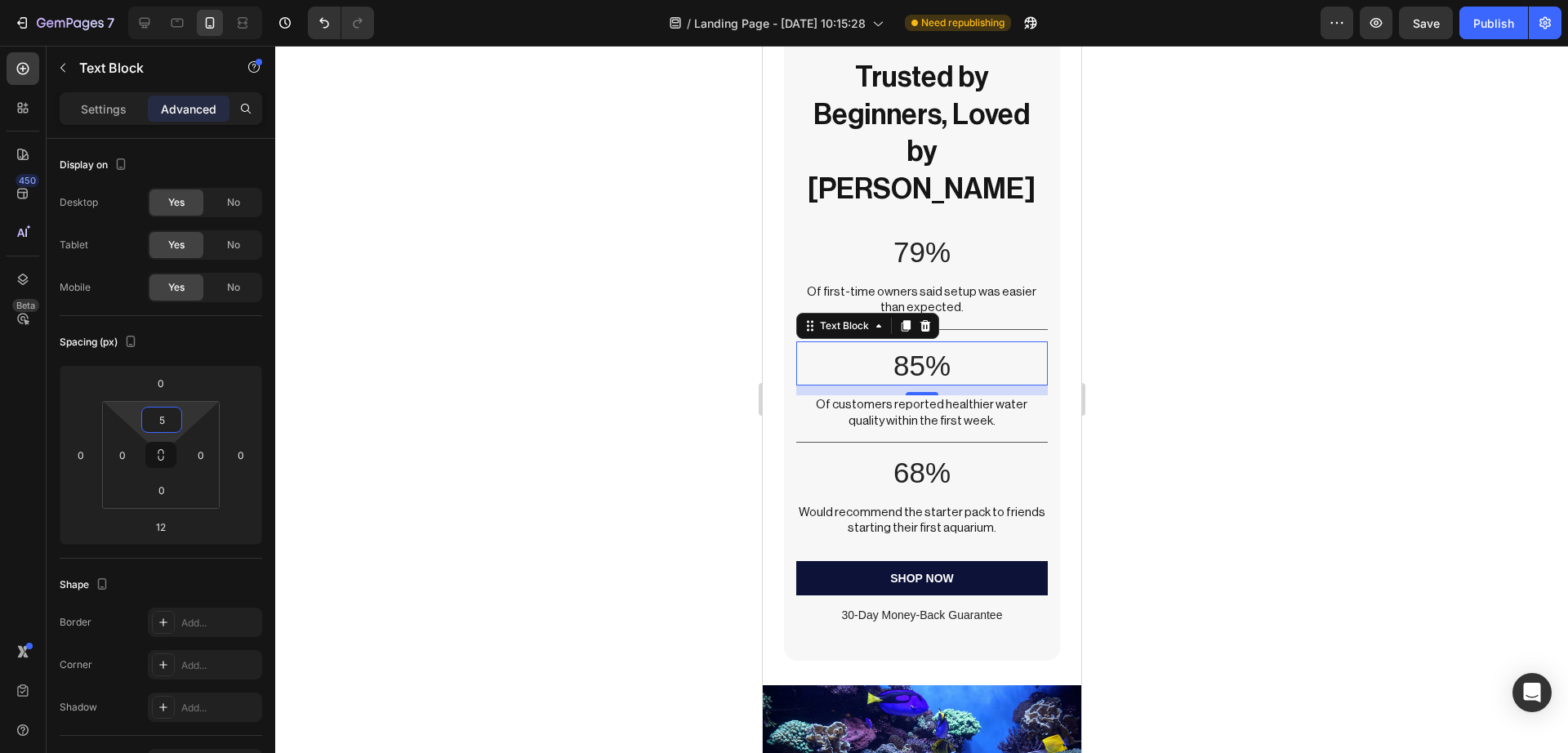
click at [542, 390] on div at bounding box center [922, 399] width 1293 height 707
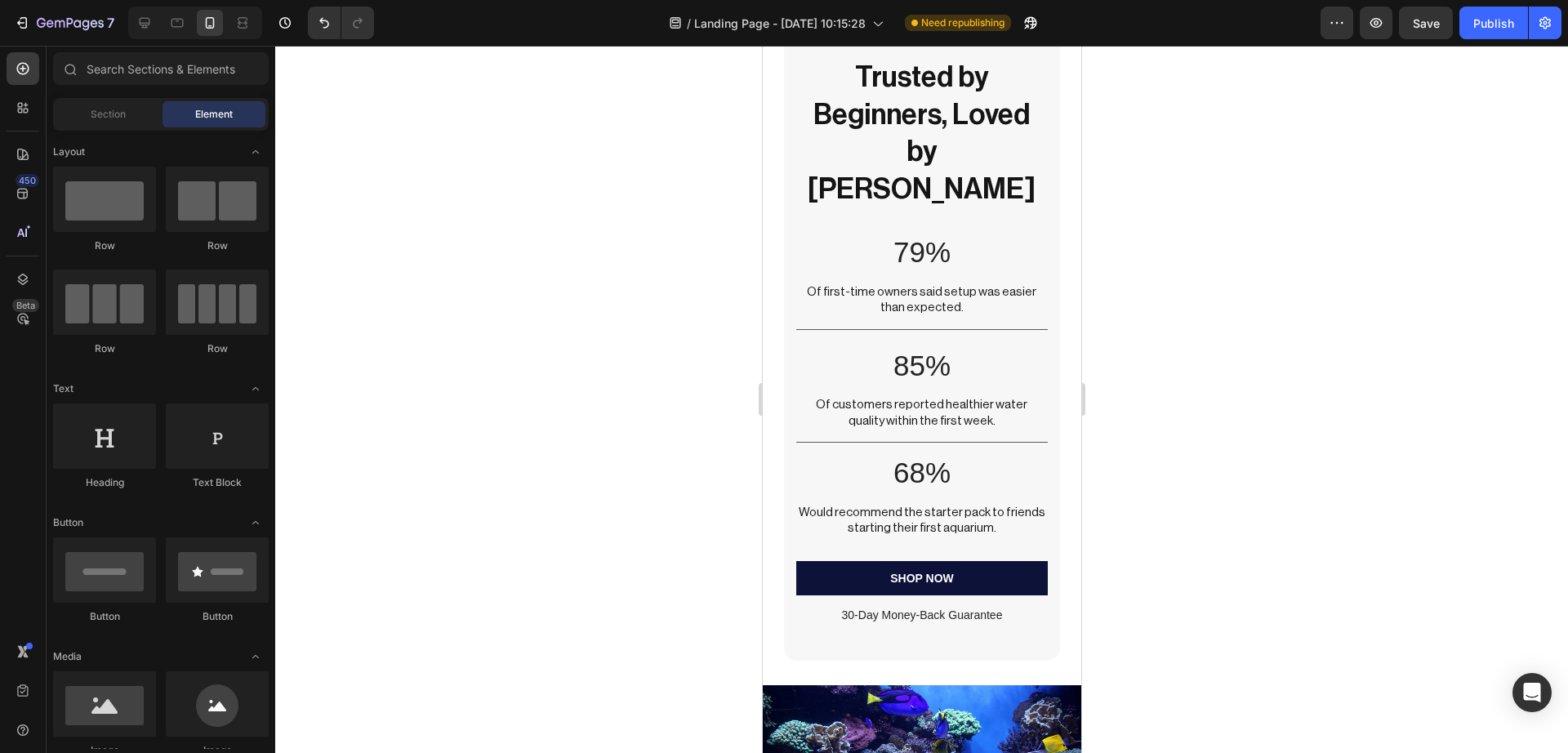
click at [542, 390] on div at bounding box center [922, 399] width 1293 height 707
click at [1425, 39] on div "7 / Landing Page - [DATE] 10:15:28 Need republishing Preview Save Publish" at bounding box center [784, 23] width 1568 height 46
click at [1431, 22] on span "Save" at bounding box center [1427, 23] width 27 height 13
click at [931, 234] on p "79%" at bounding box center [921, 252] width 247 height 38
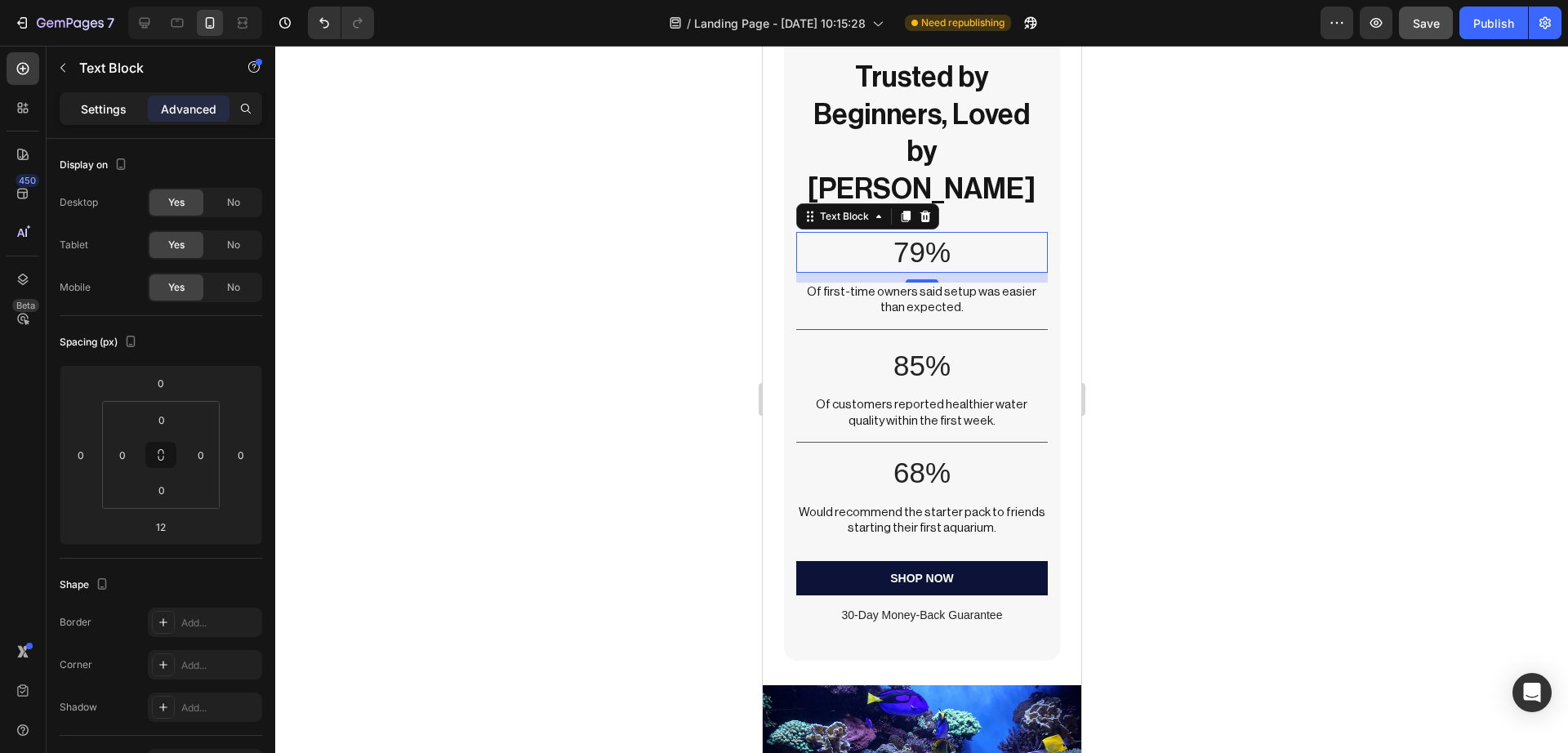
click at [106, 116] on p "Settings" at bounding box center [104, 109] width 46 height 17
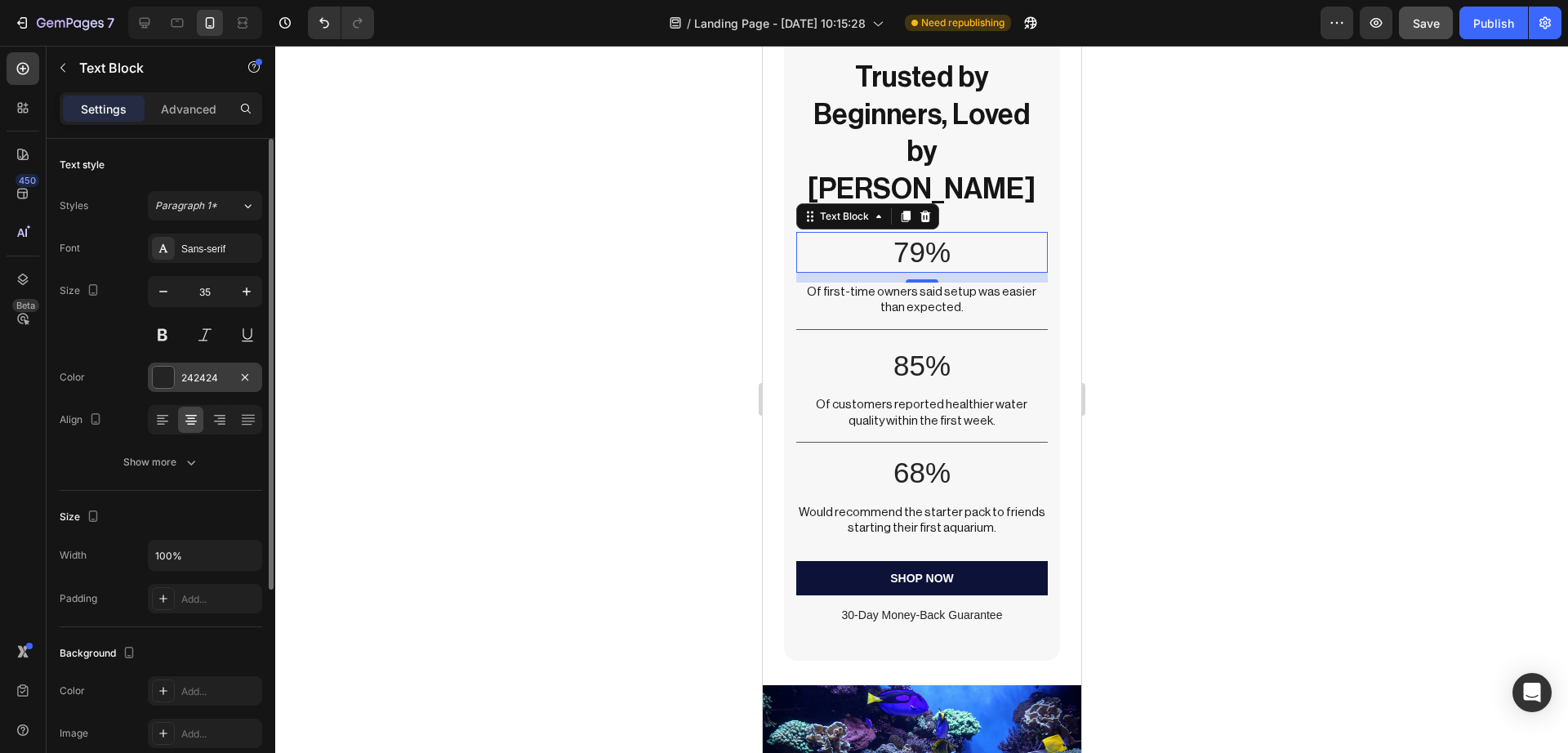
click at [164, 372] on div at bounding box center [164, 377] width 21 height 21
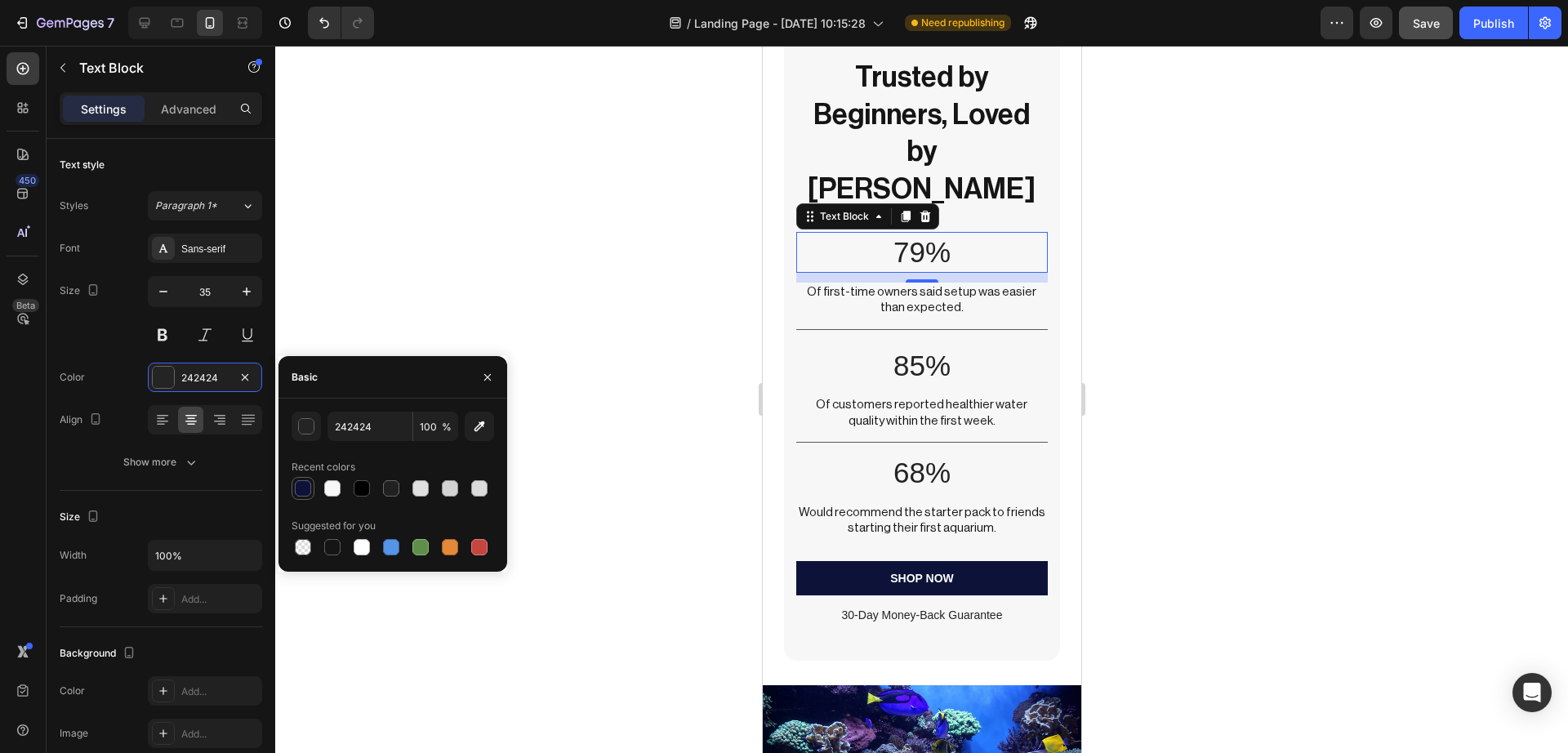
click at [297, 483] on div at bounding box center [302, 488] width 16 height 16
click at [390, 550] on div at bounding box center [391, 546] width 16 height 16
type input "5594E7"
click at [906, 347] on p "85%" at bounding box center [921, 365] width 247 height 38
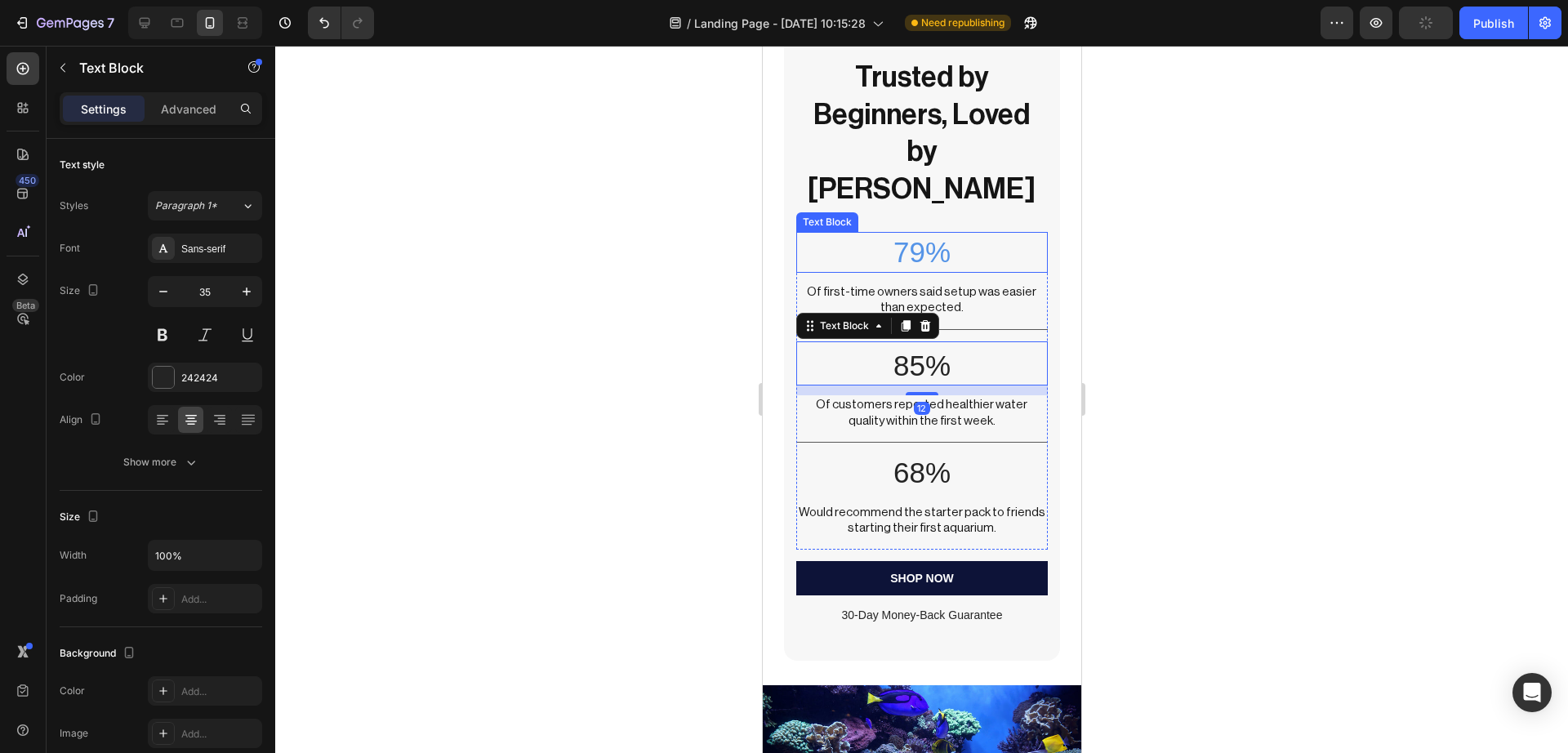
click at [937, 234] on p "79%" at bounding box center [921, 252] width 247 height 38
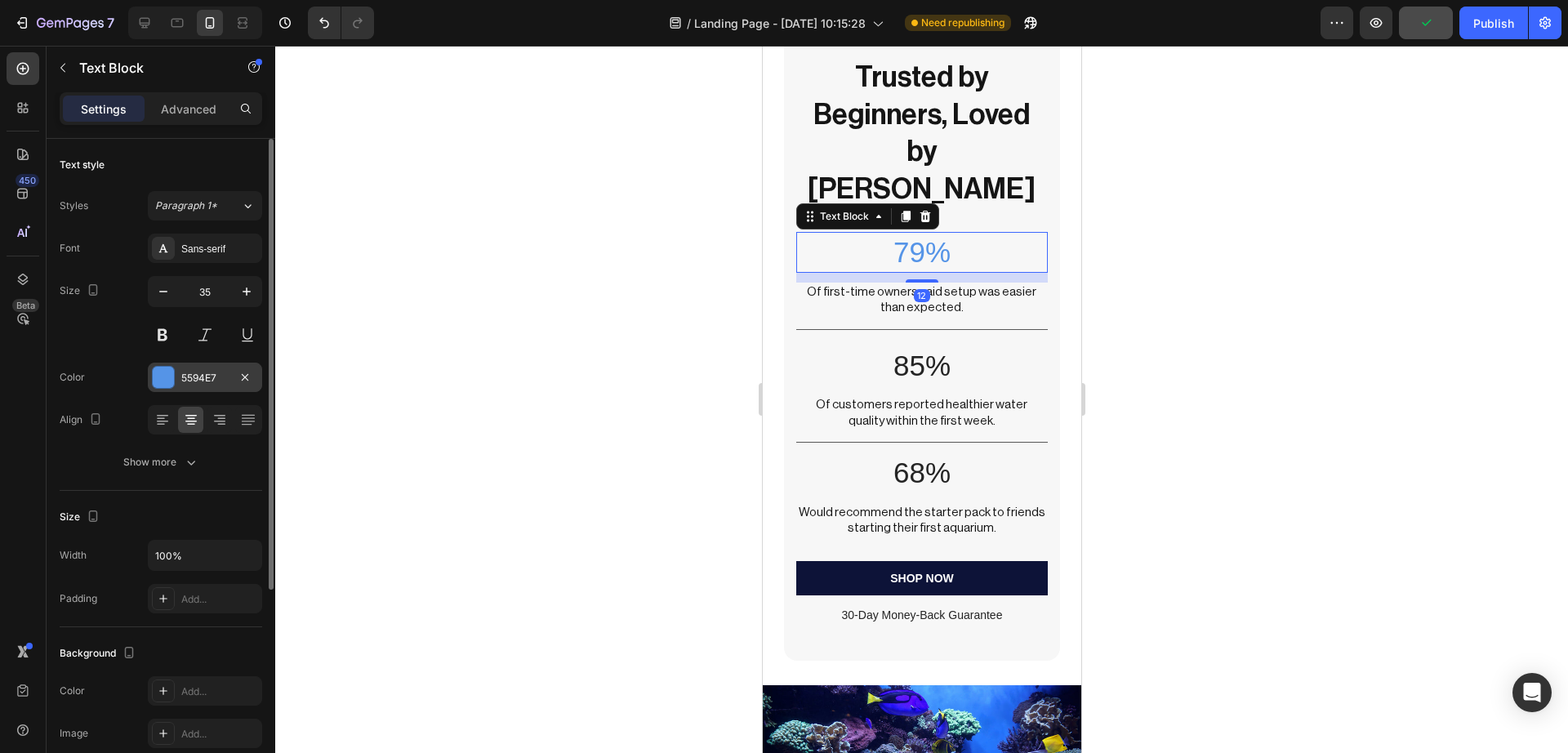
click at [170, 371] on div at bounding box center [164, 377] width 21 height 21
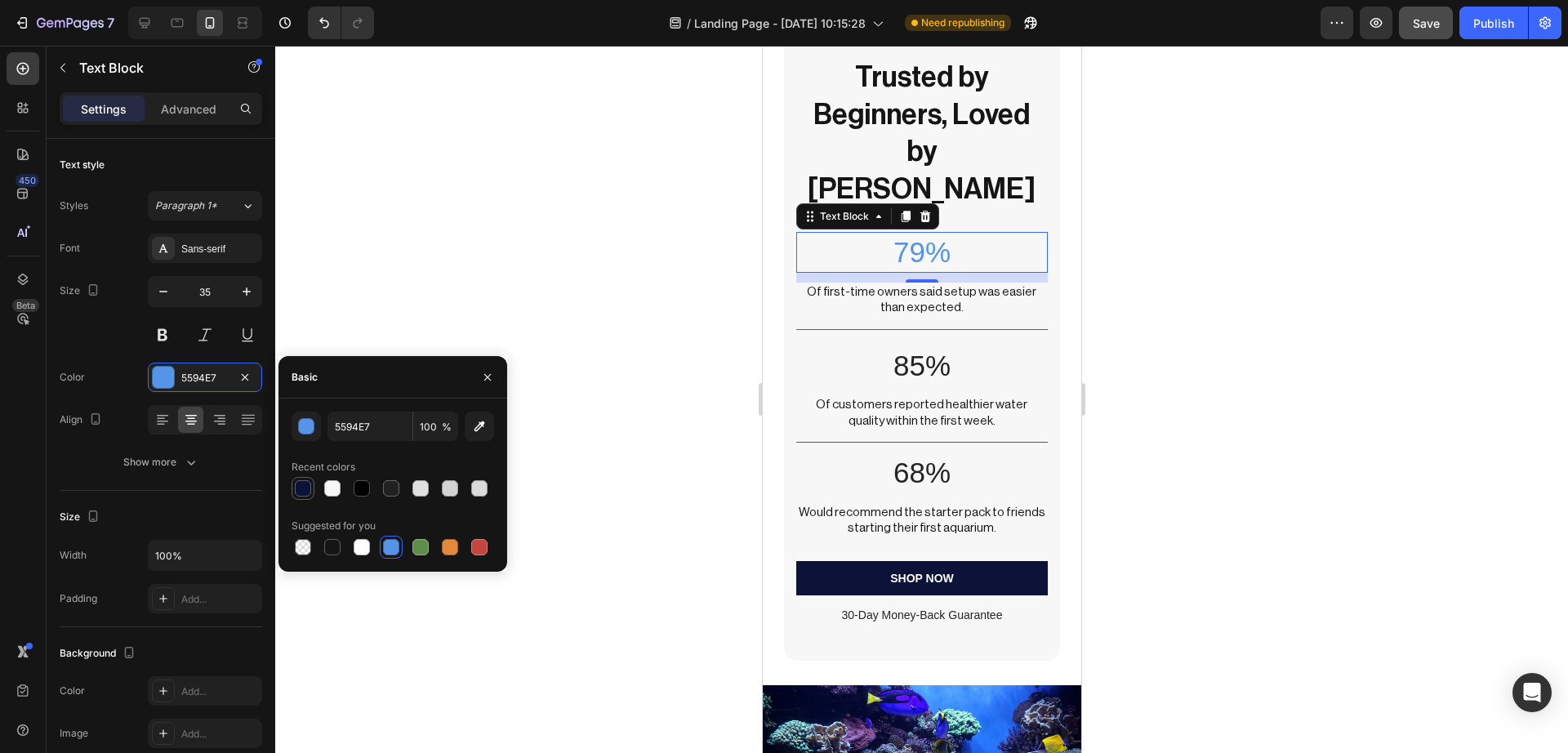
click at [305, 482] on div at bounding box center [302, 488] width 16 height 16
type input "0D1338"
click at [909, 347] on p "85%" at bounding box center [921, 365] width 247 height 38
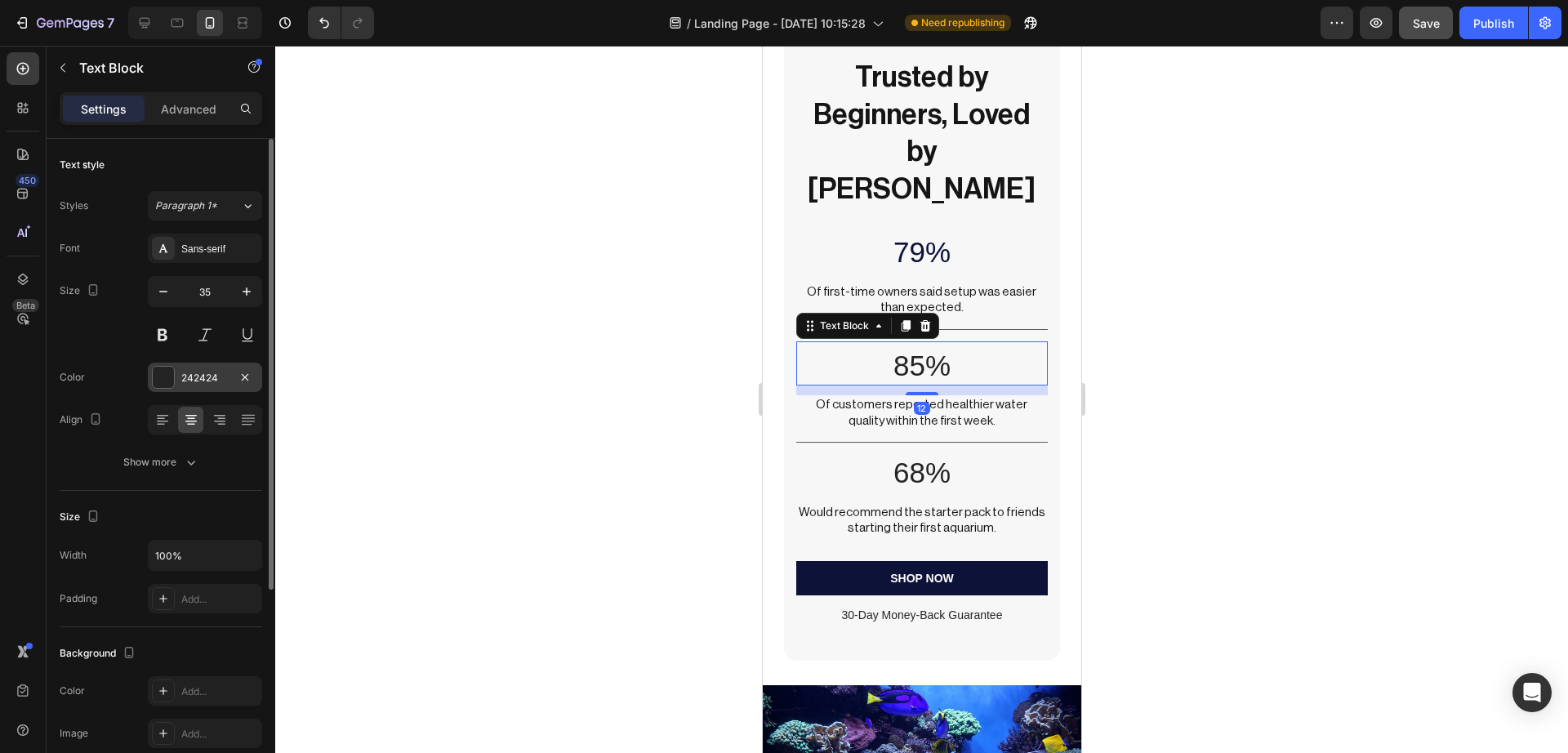
click at [152, 368] on div at bounding box center [164, 377] width 23 height 23
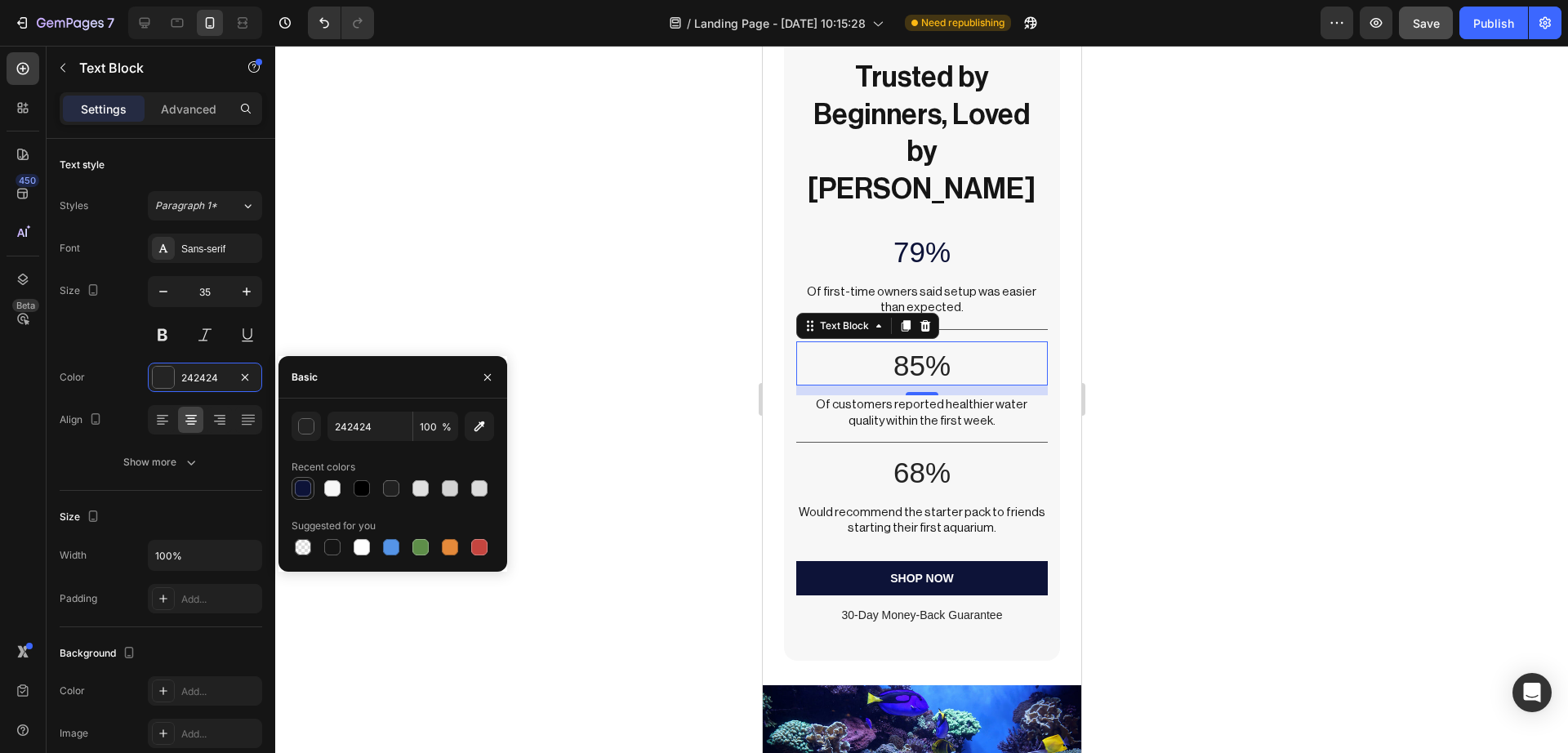
click at [303, 481] on div at bounding box center [302, 488] width 16 height 16
type input "0D1338"
click at [908, 454] on p "68%" at bounding box center [921, 472] width 247 height 38
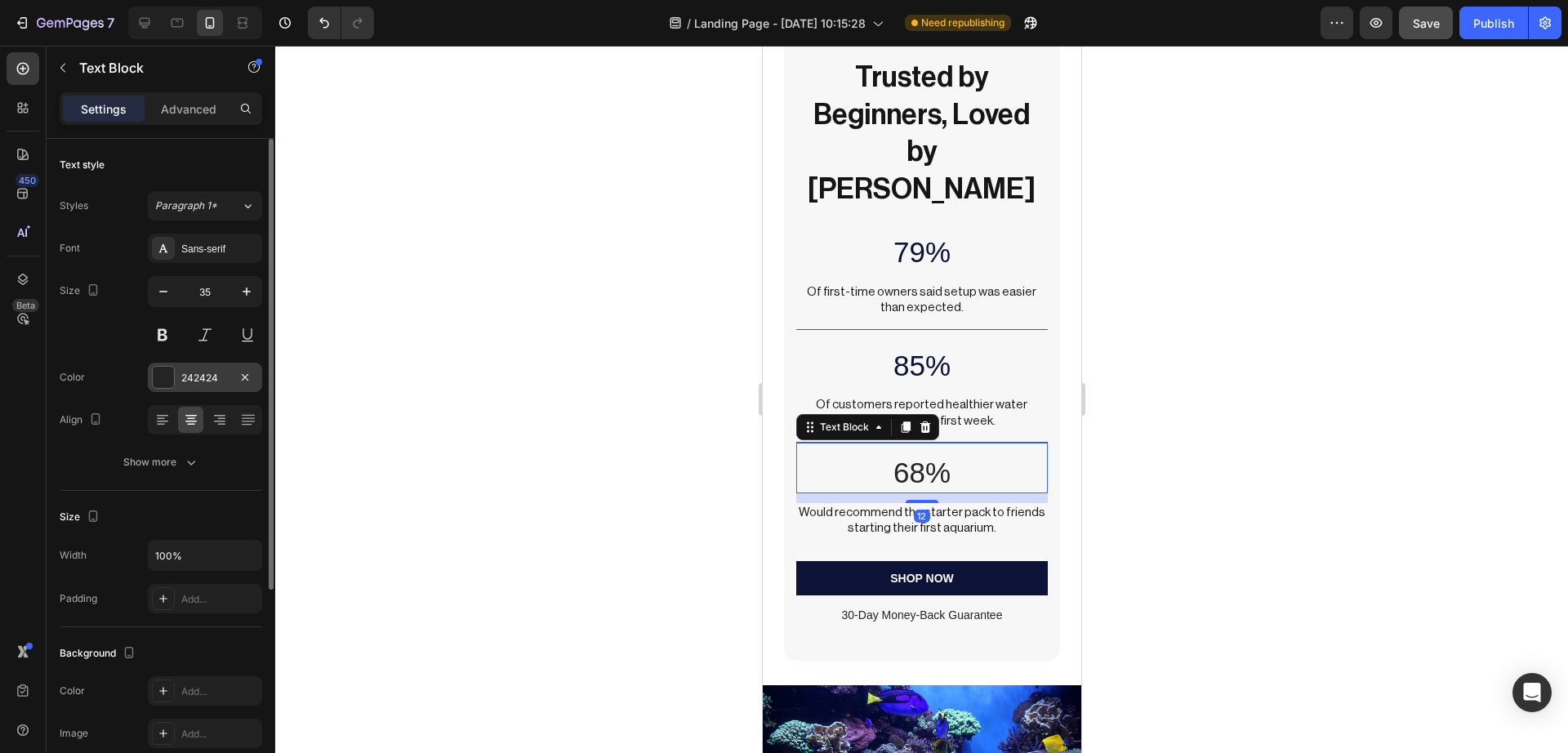
click at [170, 373] on div at bounding box center [164, 377] width 21 height 21
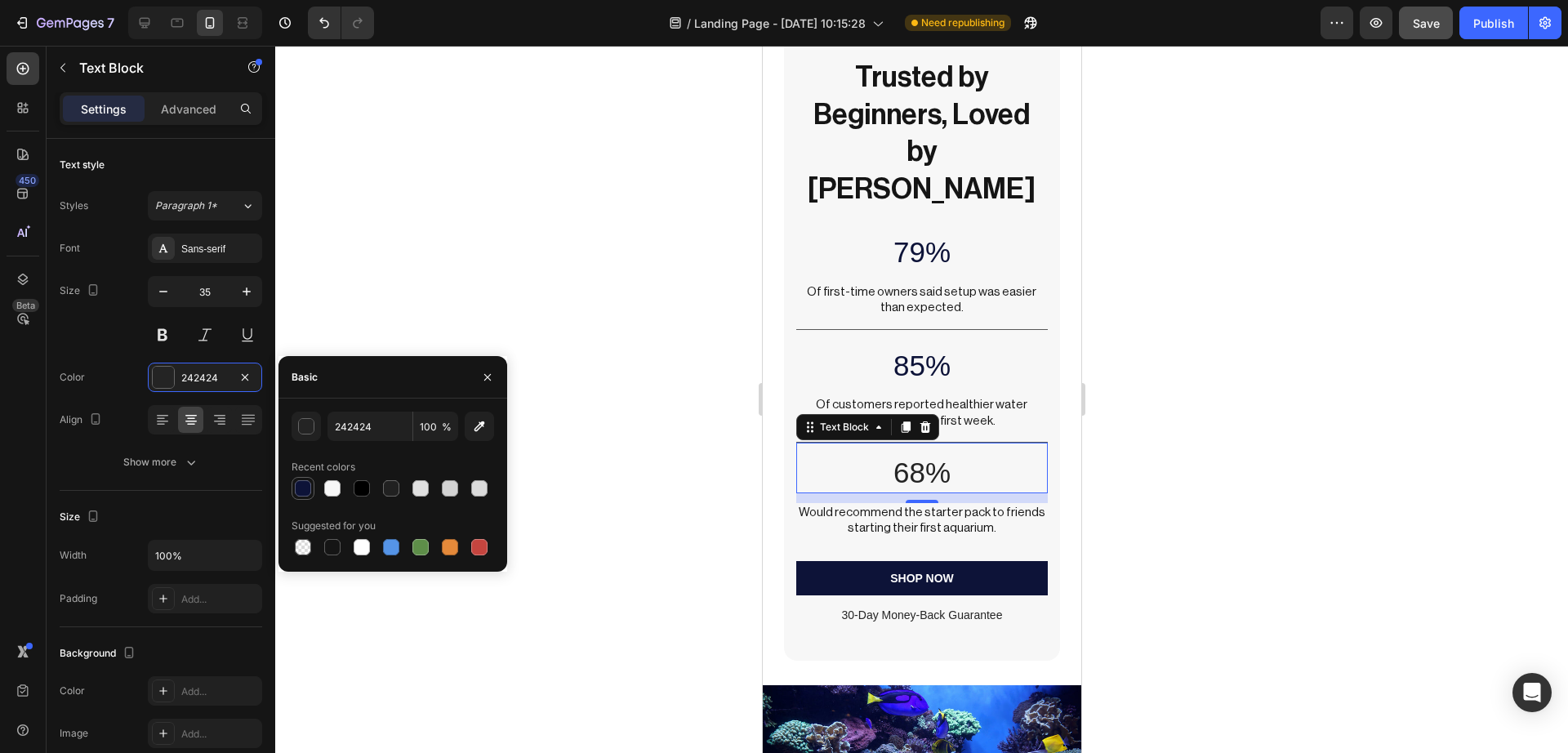
click at [301, 489] on div at bounding box center [302, 488] width 16 height 16
type input "0D1338"
click at [857, 234] on p "79%" at bounding box center [921, 252] width 247 height 38
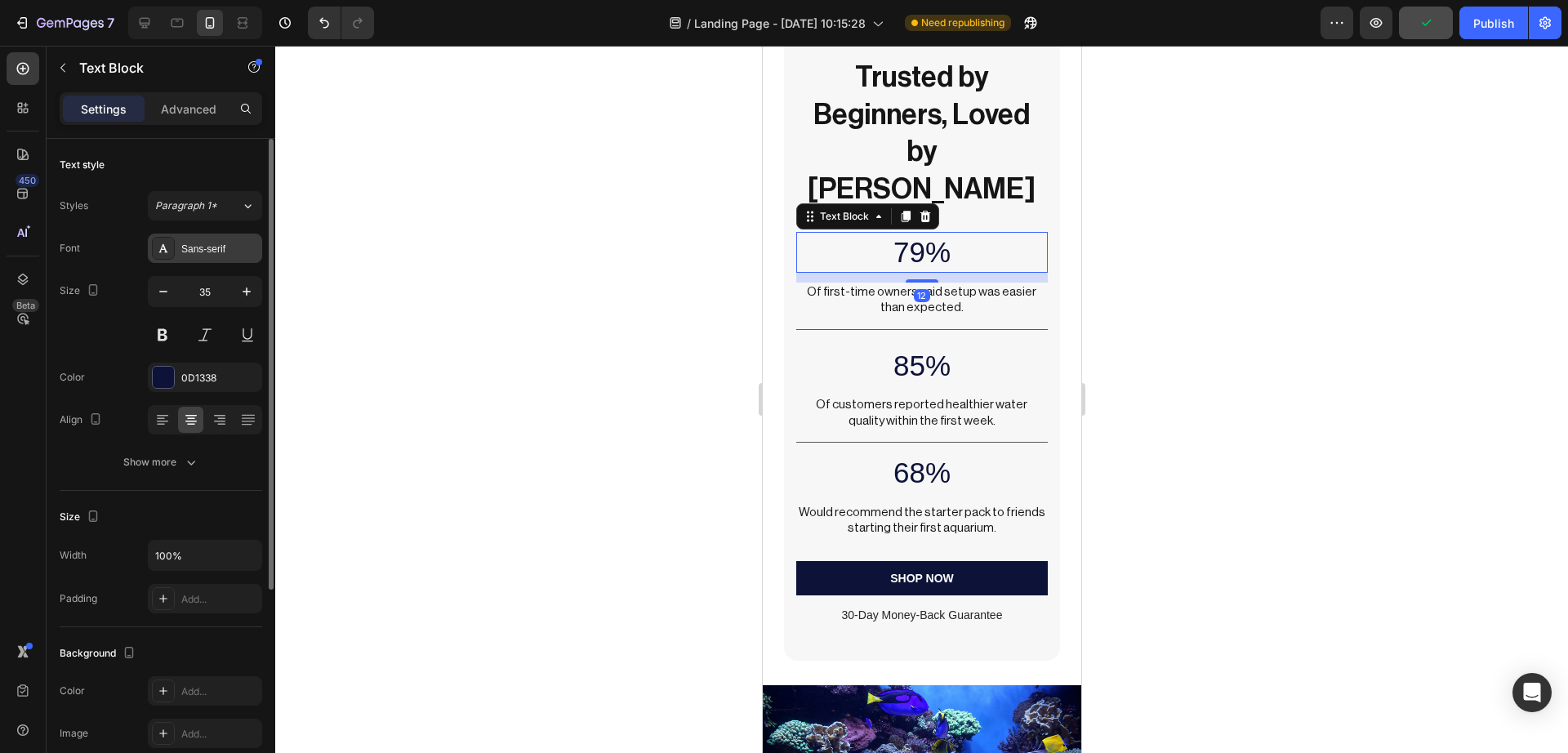
click at [206, 241] on div "Sans-serif" at bounding box center [219, 248] width 77 height 14
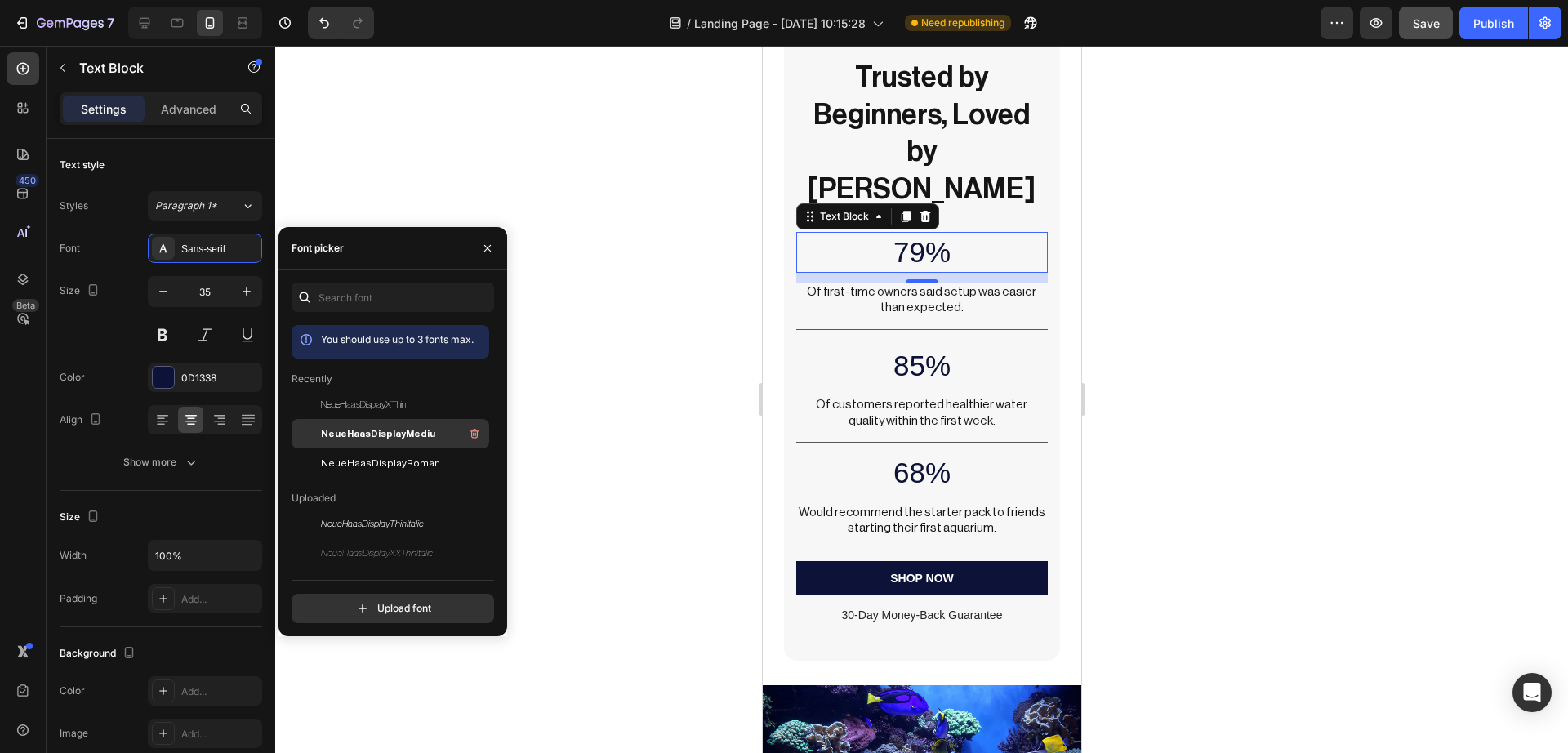
drag, startPoint x: 358, startPoint y: 438, endPoint x: 56, endPoint y: 275, distance: 343.2
click at [358, 439] on span "NeueHaasDisplayMediu" at bounding box center [378, 433] width 114 height 14
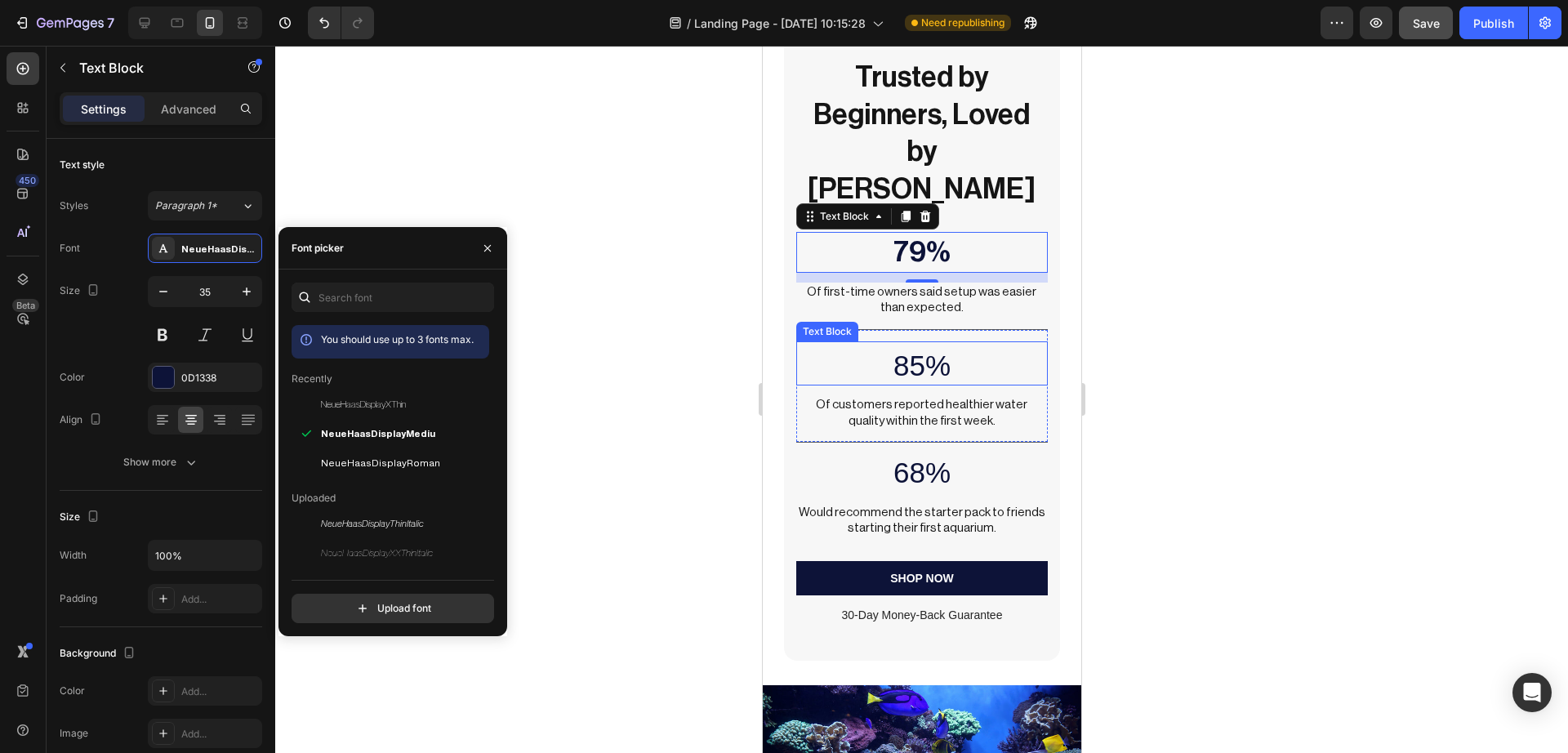
click at [864, 347] on p "85%" at bounding box center [921, 365] width 247 height 38
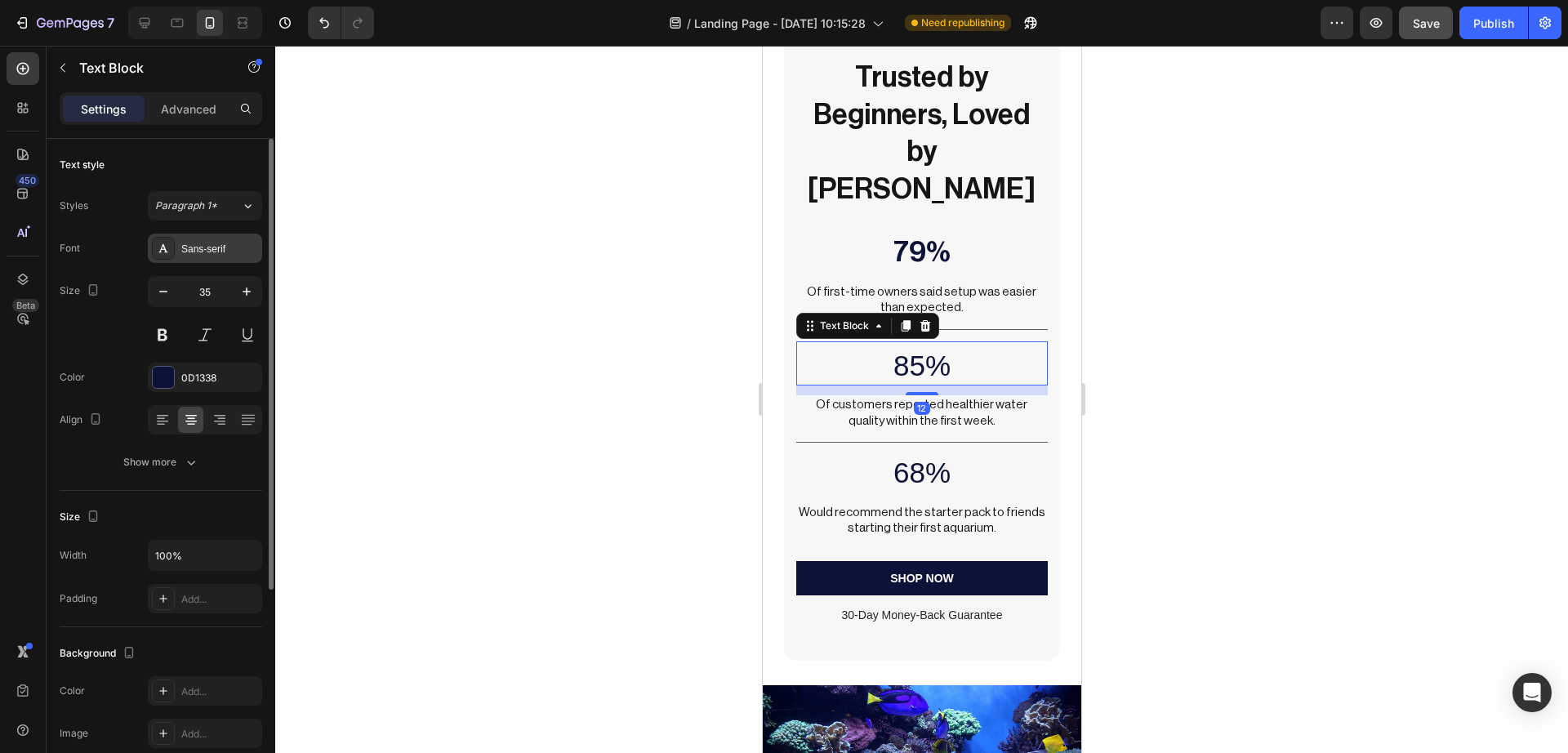
click at [222, 251] on div "Sans-serif" at bounding box center [219, 248] width 77 height 14
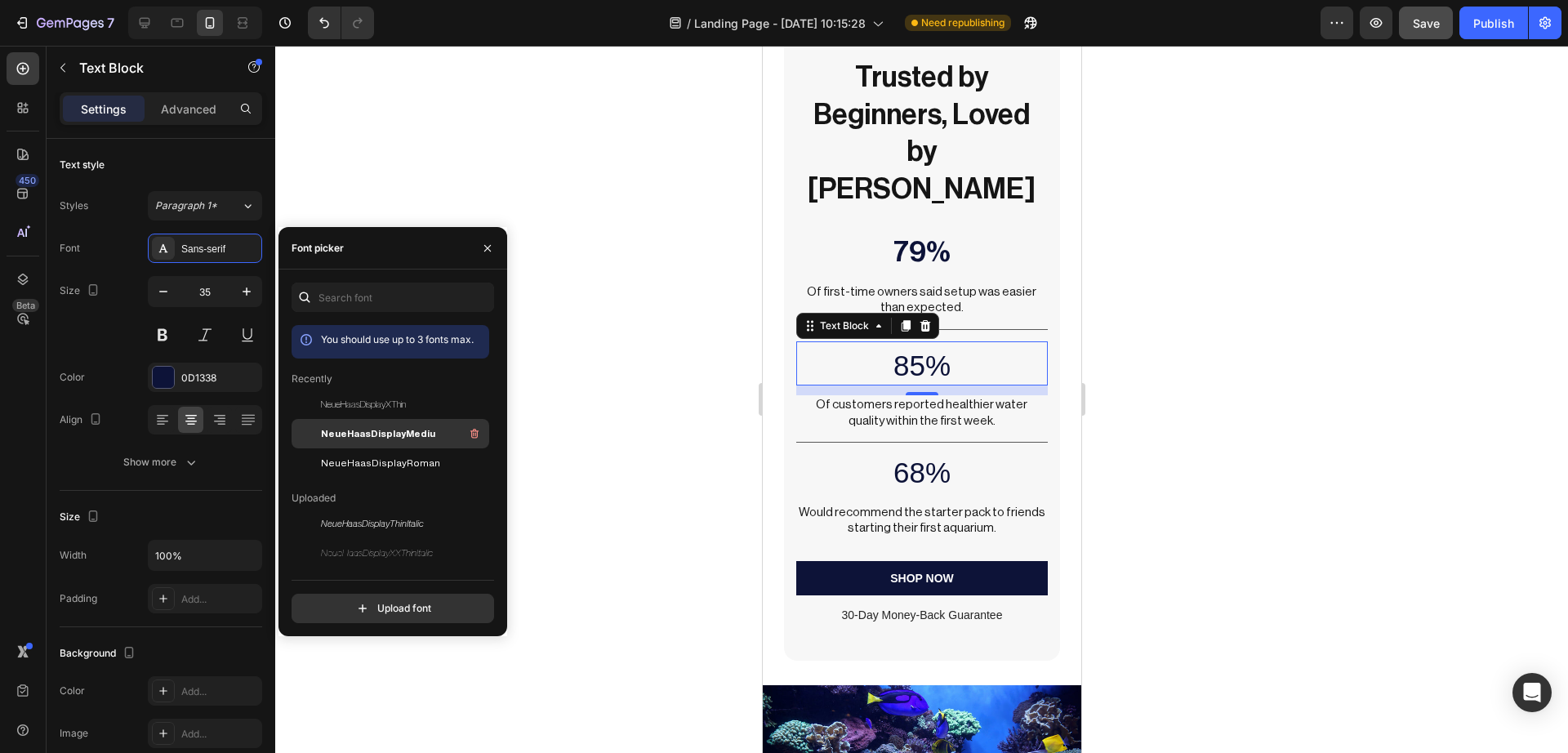
click at [408, 439] on span "NeueHaasDisplayMediu" at bounding box center [378, 433] width 114 height 14
click at [881, 454] on p "68%" at bounding box center [921, 472] width 247 height 38
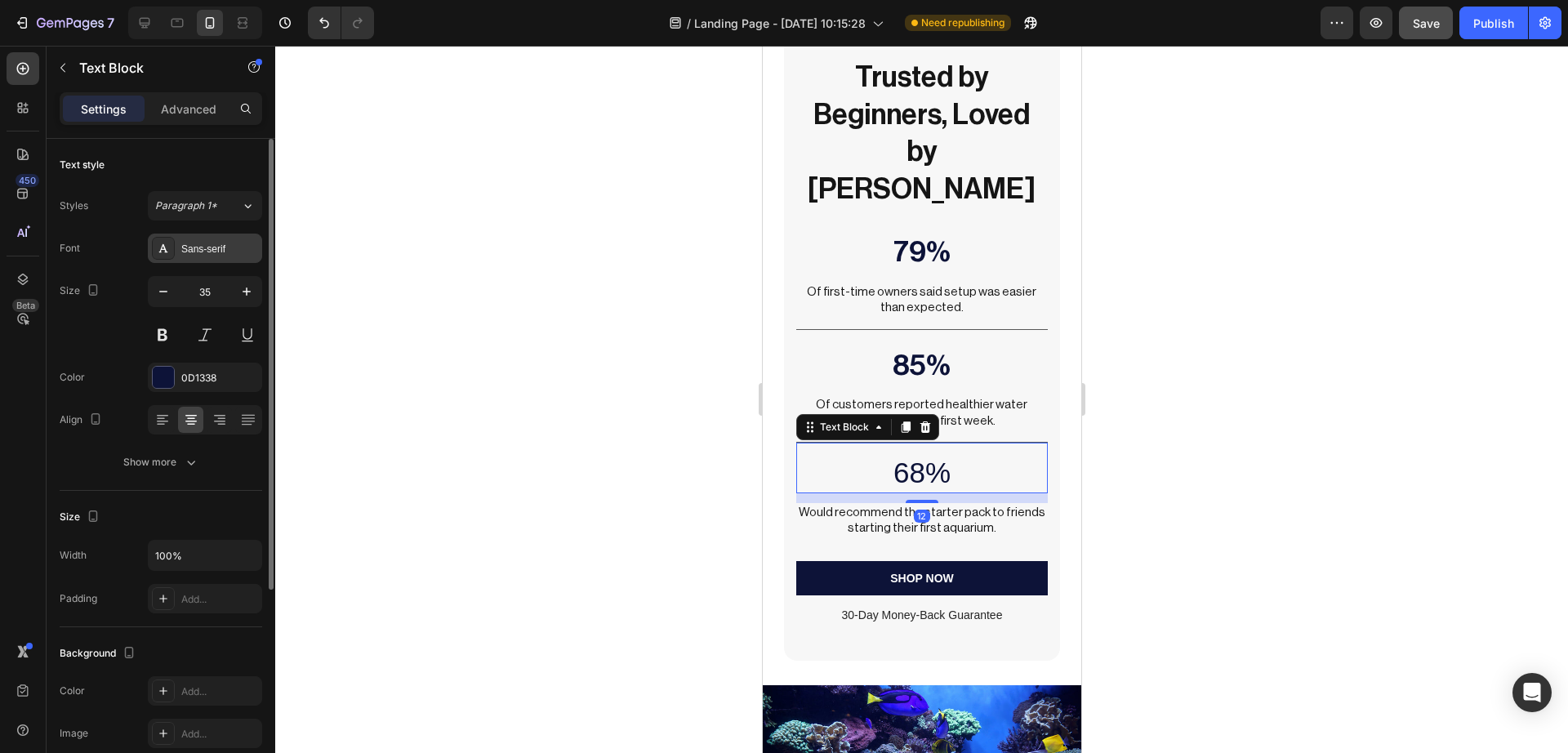
click at [219, 246] on div "Sans-serif" at bounding box center [219, 248] width 77 height 14
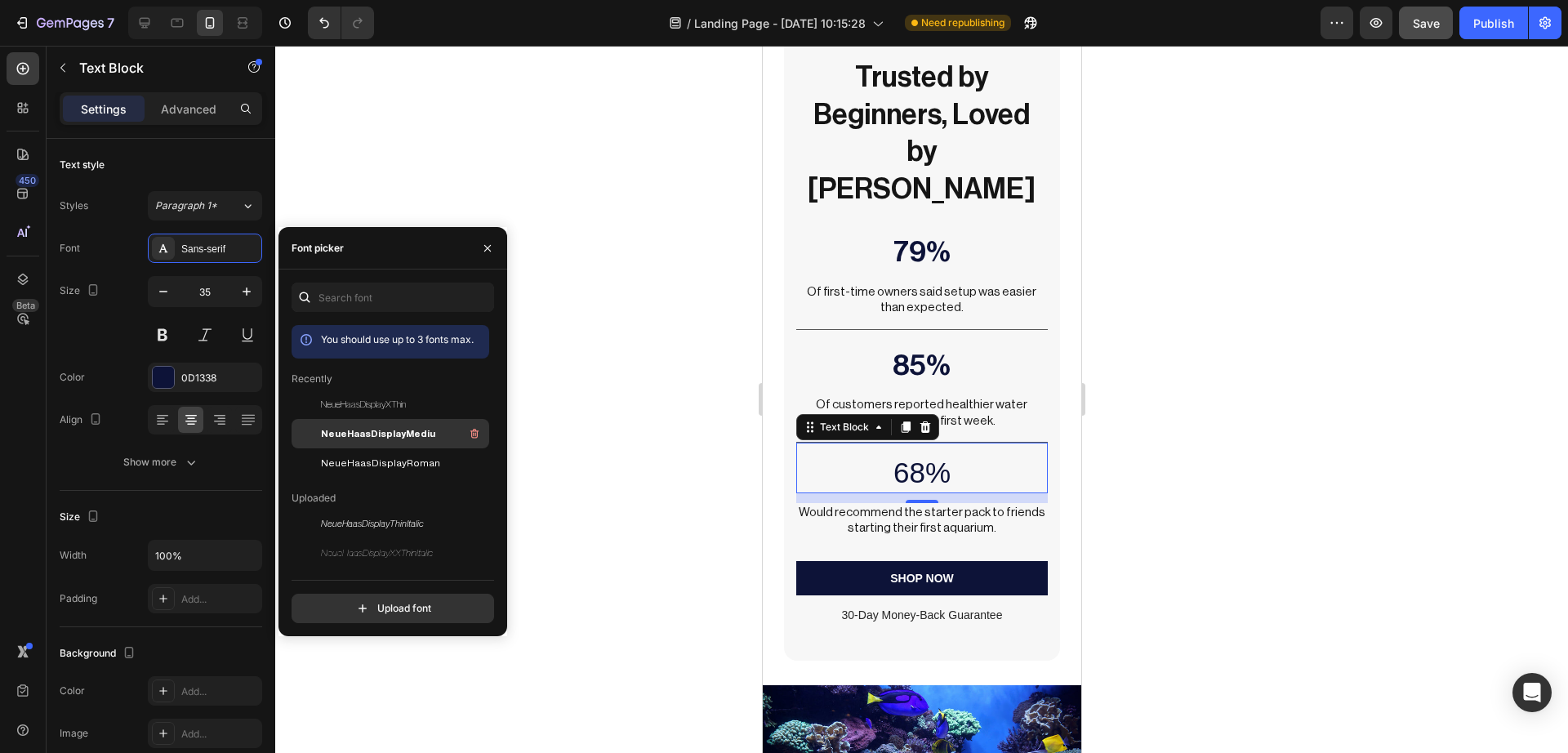
click at [379, 431] on span "NeueHaasDisplayMediu" at bounding box center [378, 433] width 114 height 14
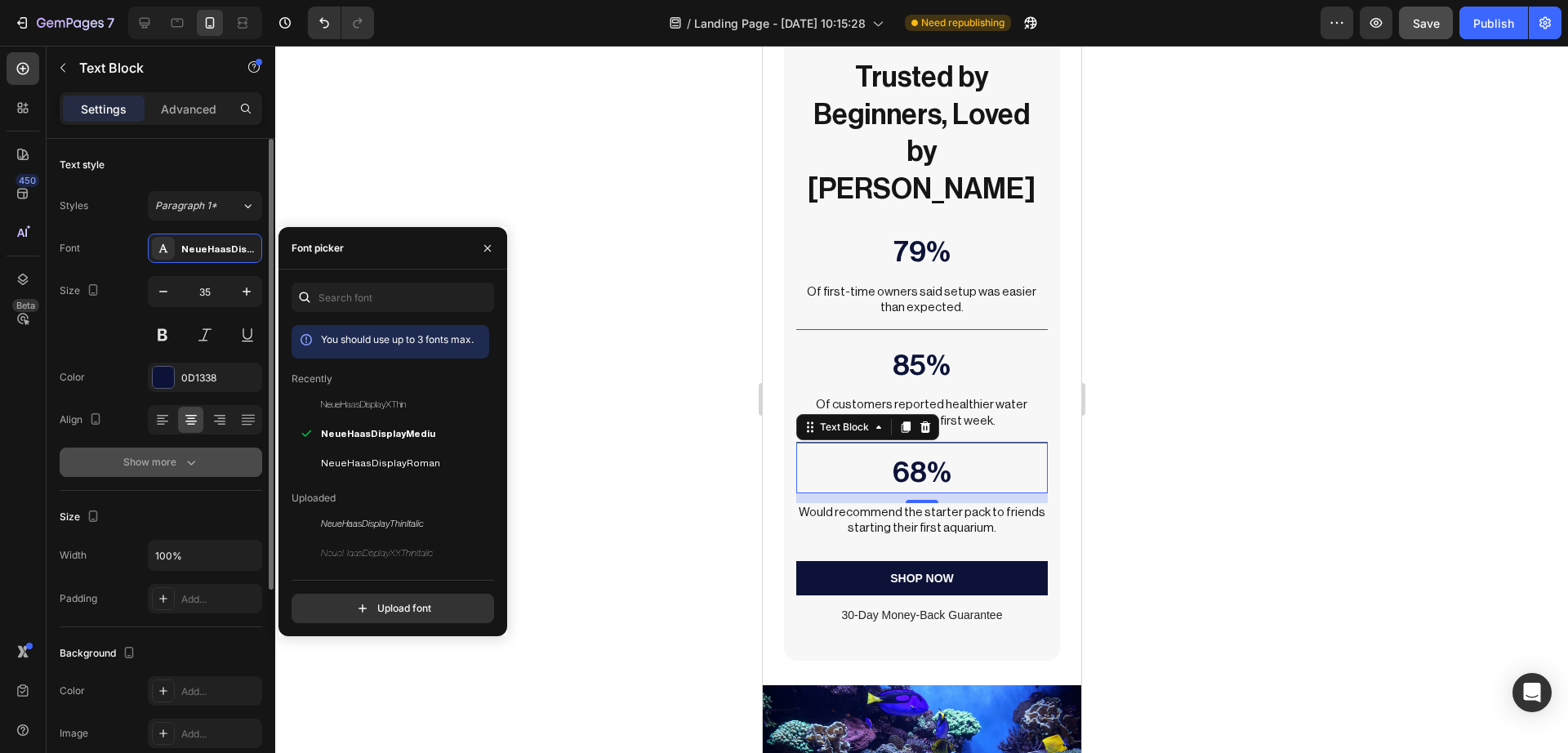
click at [168, 460] on div "Show more" at bounding box center [161, 462] width 76 height 16
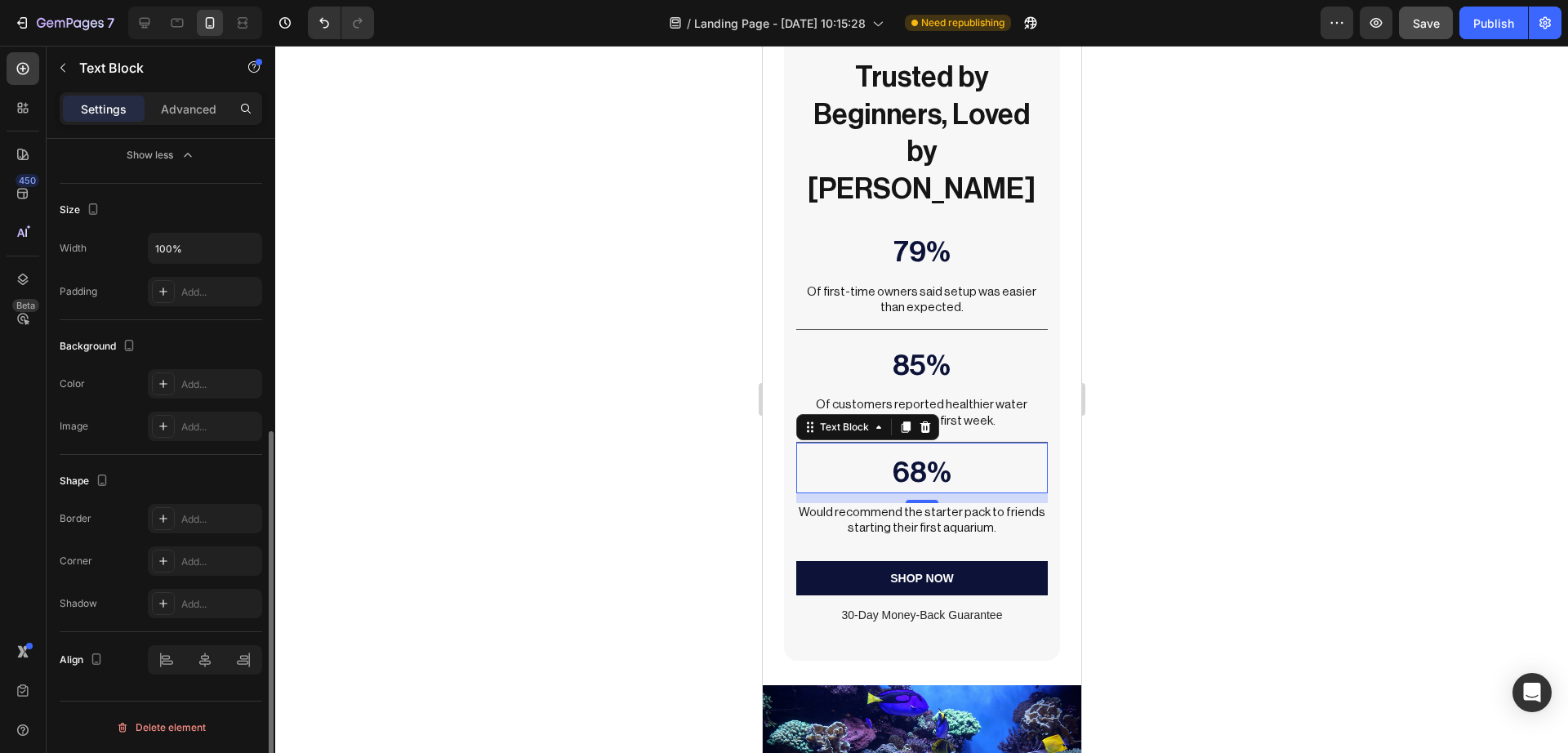
scroll to position [0, 0]
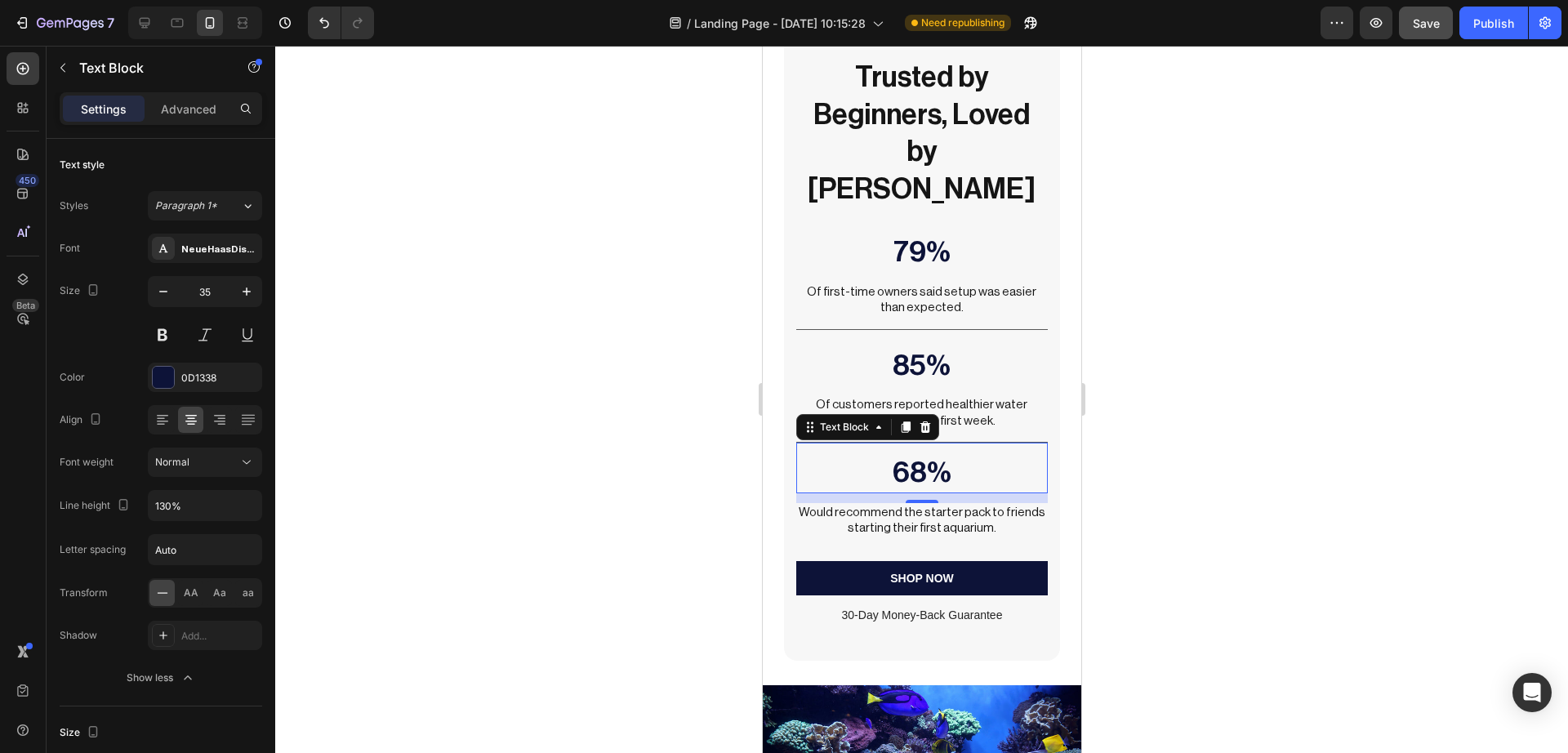
click at [527, 501] on div at bounding box center [922, 399] width 1293 height 707
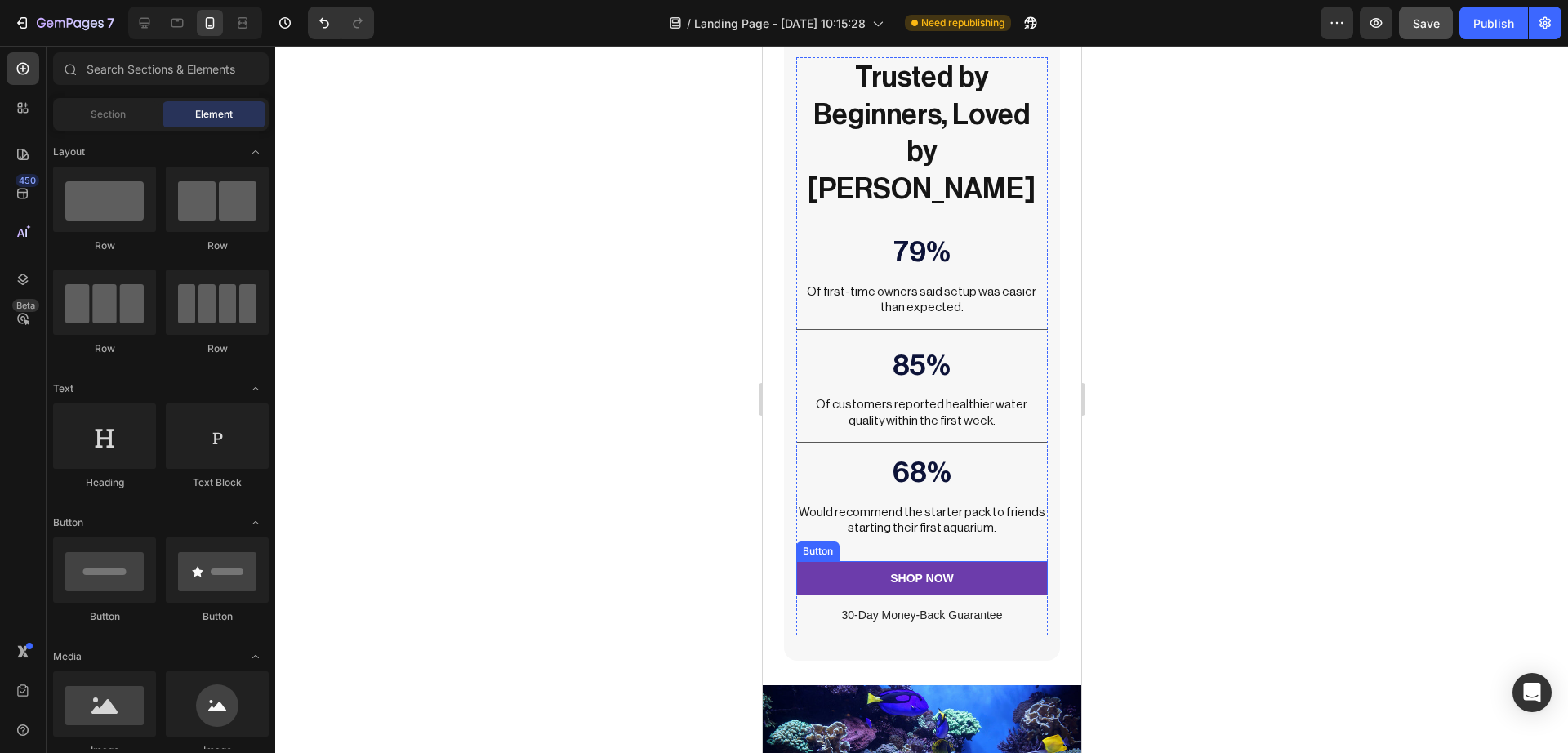
click at [797, 561] on button "SHOP NOW" at bounding box center [921, 578] width 251 height 35
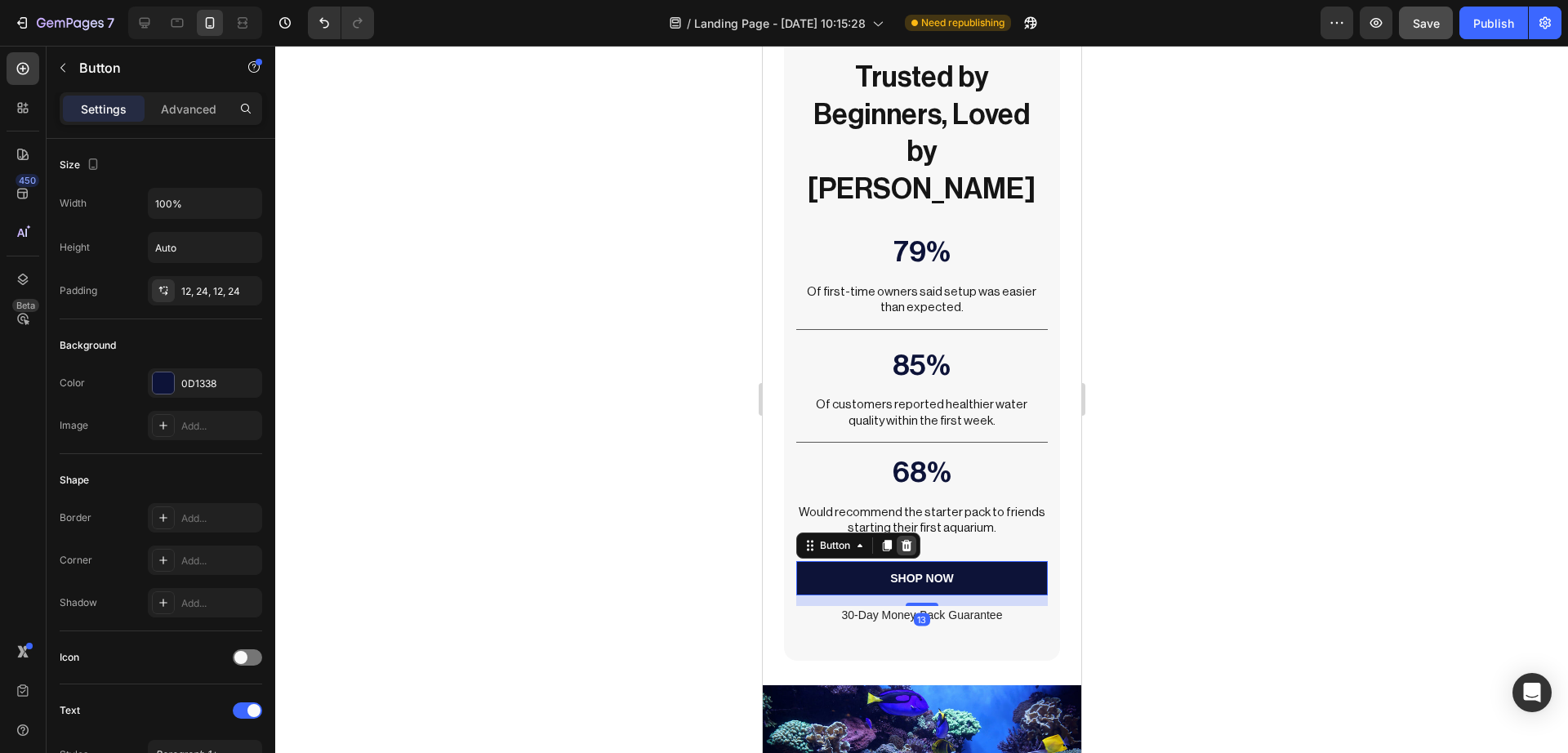
click at [906, 540] on icon at bounding box center [905, 545] width 11 height 12
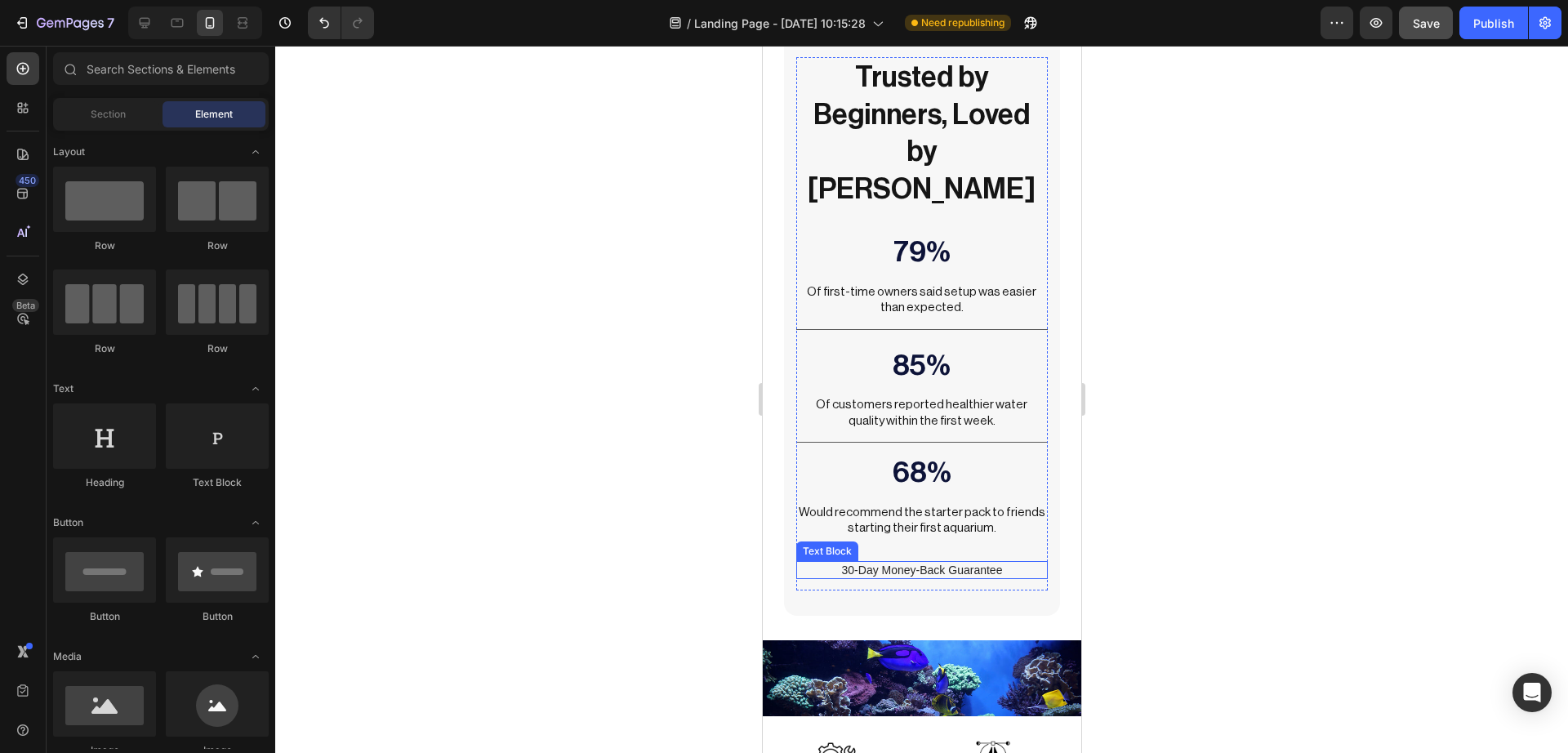
click at [927, 563] on p "30-Day Money-Back Guarantee" at bounding box center [921, 569] width 247 height 14
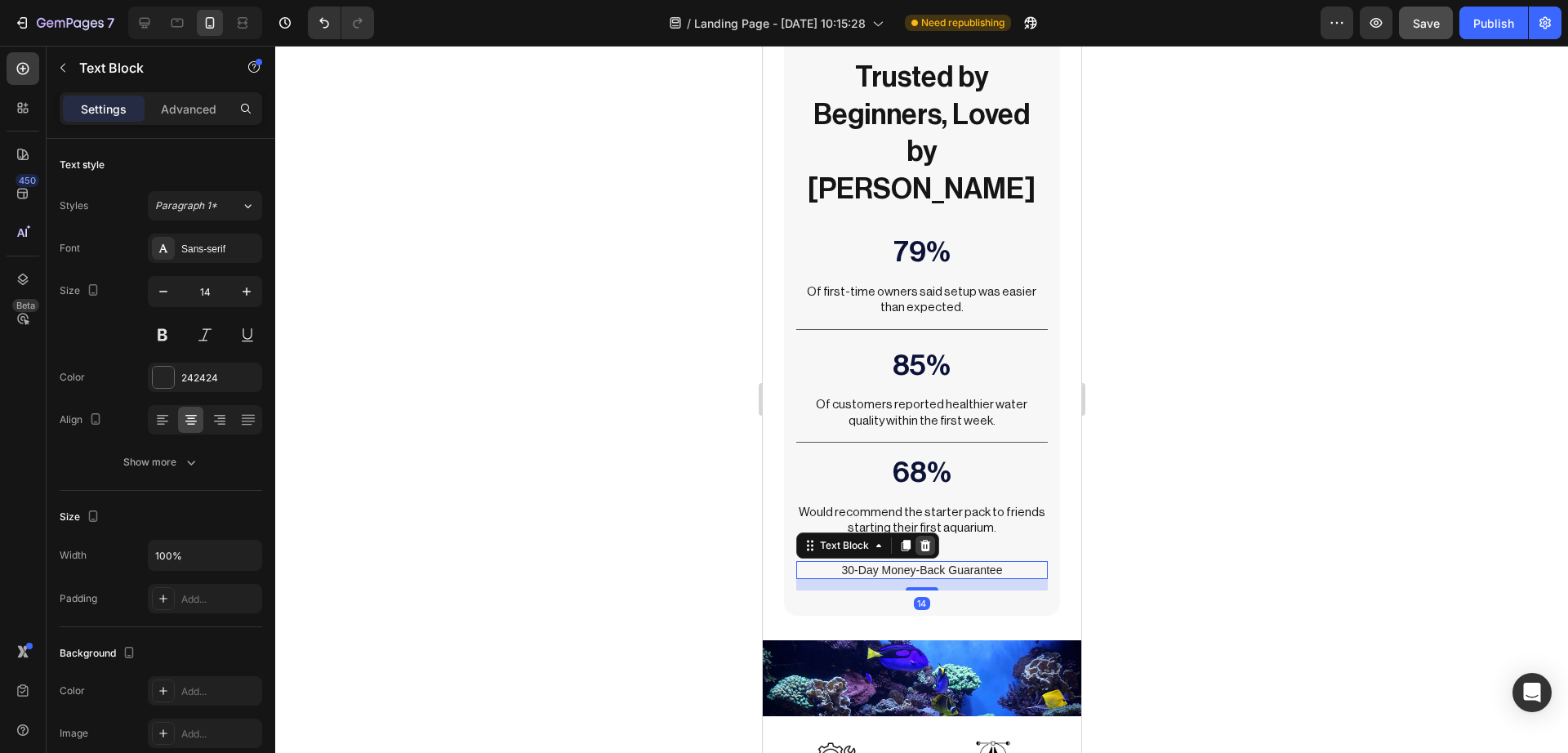
click at [926, 539] on icon at bounding box center [924, 545] width 13 height 13
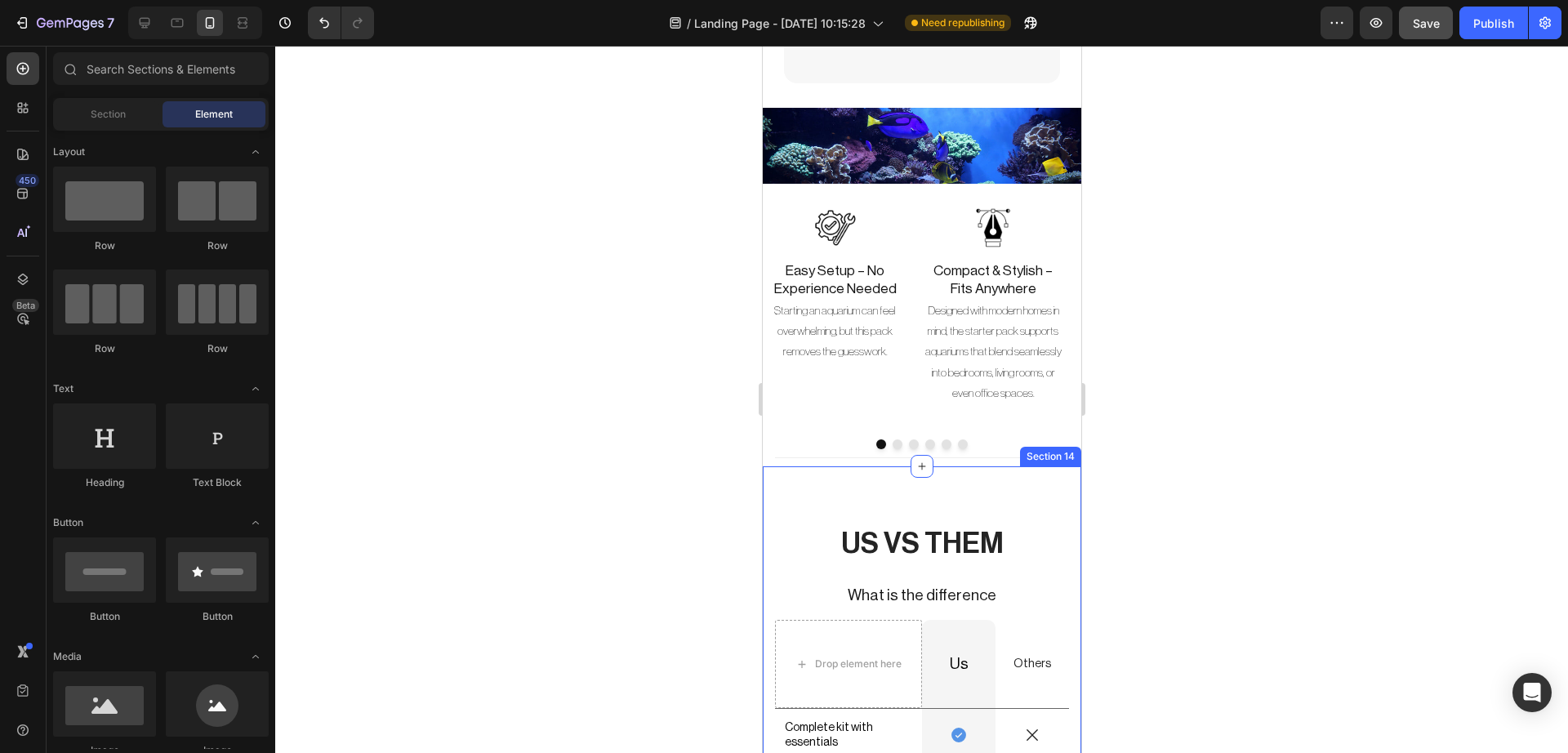
scroll to position [4851, 0]
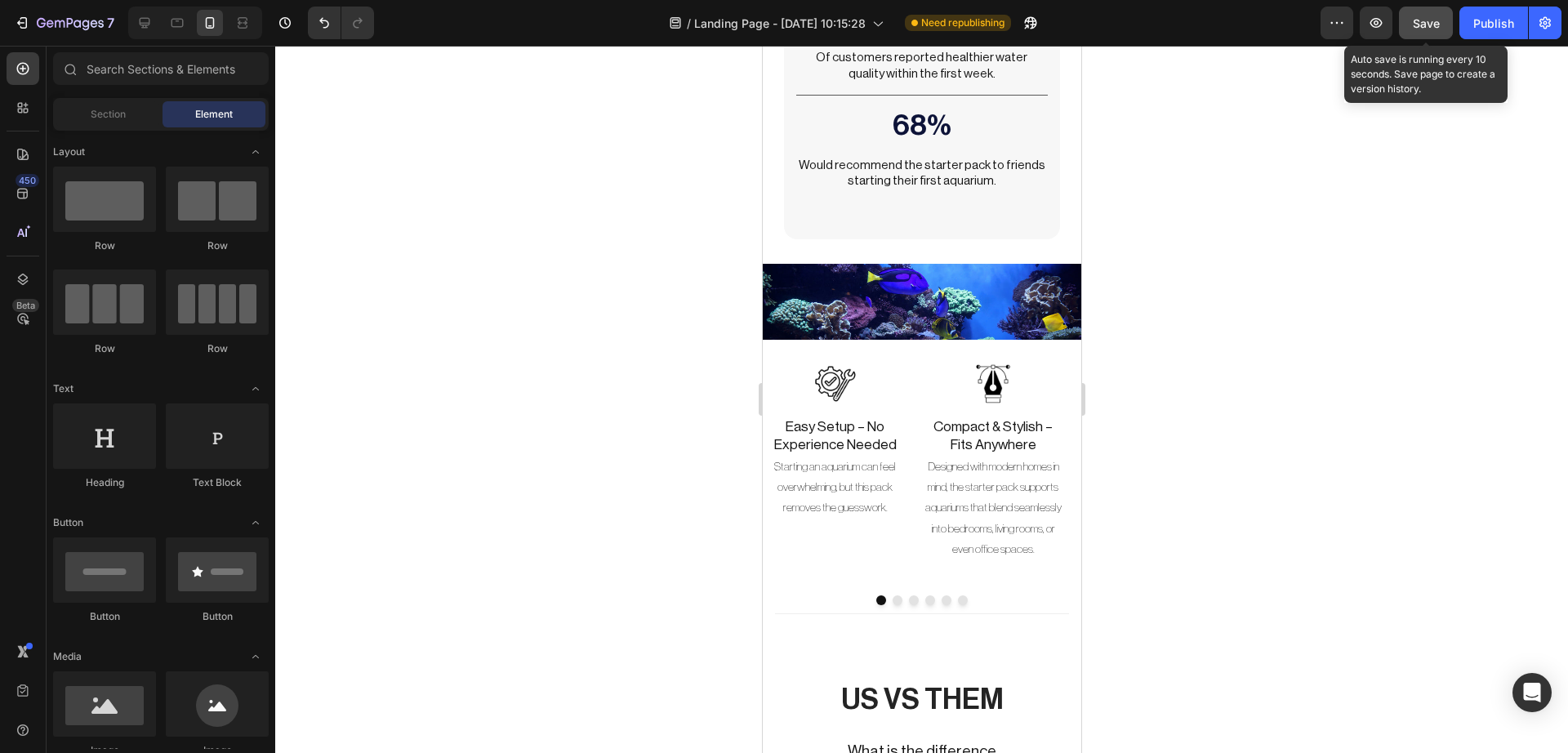
click at [1435, 35] on button "Save" at bounding box center [1426, 23] width 54 height 33
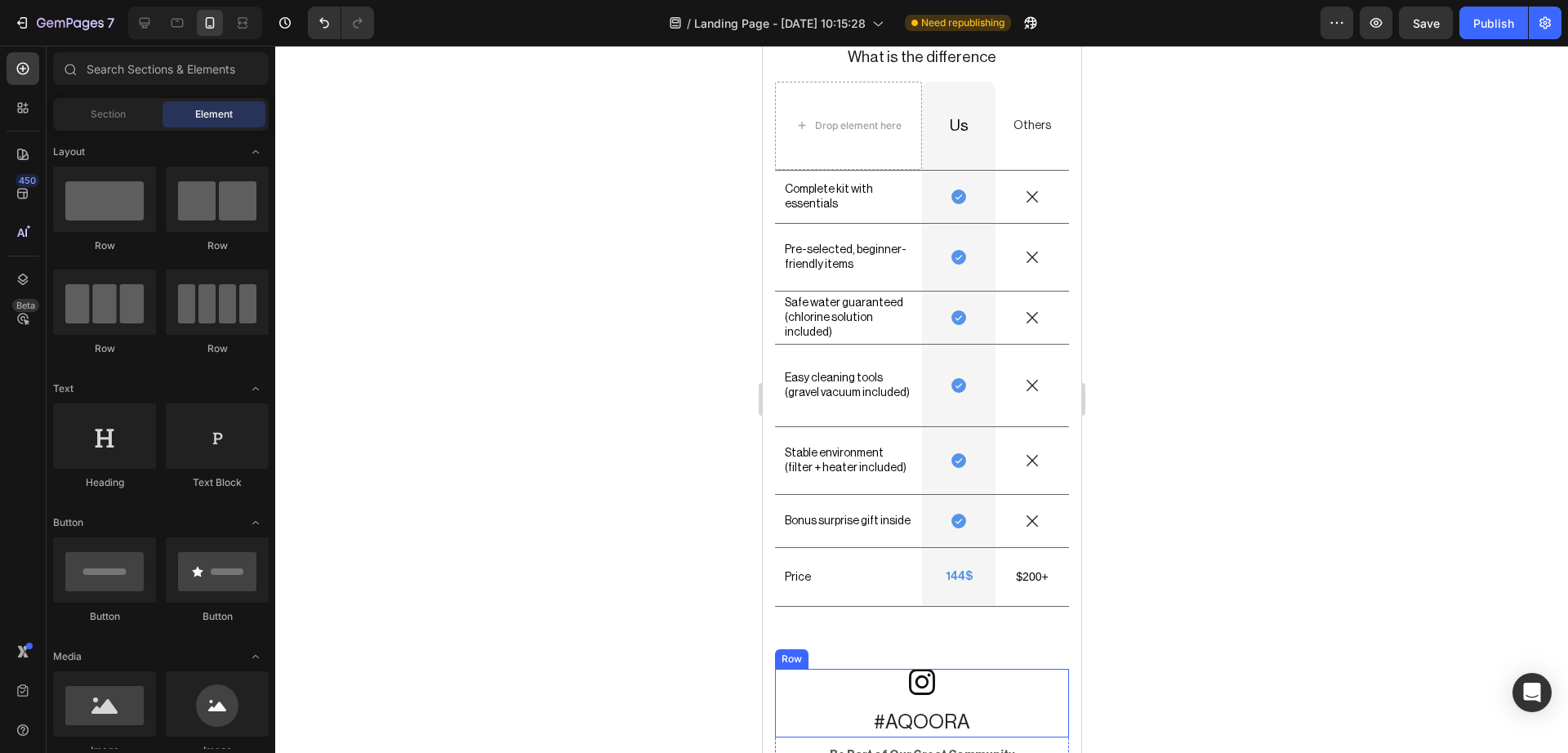
scroll to position [5858, 0]
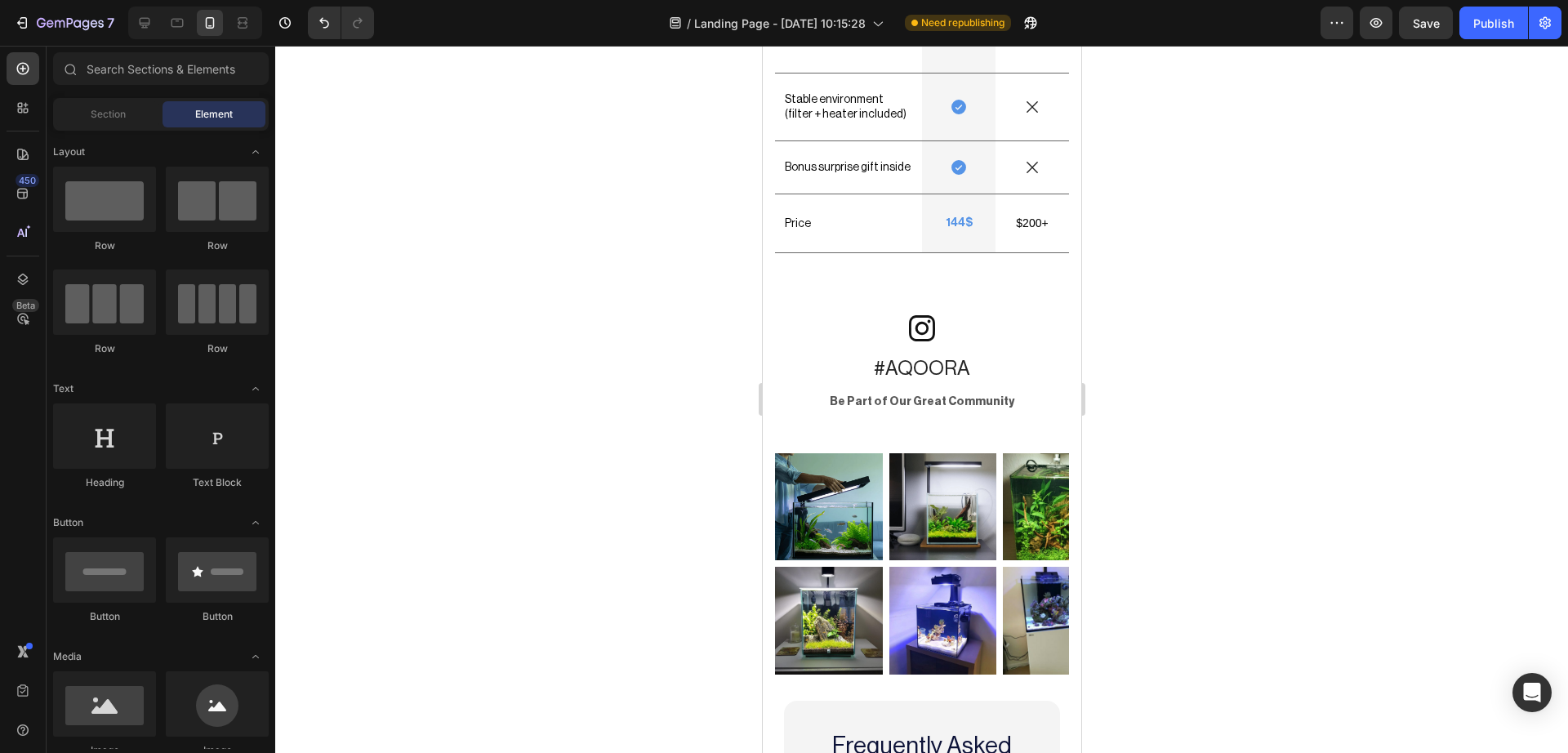
click at [1246, 514] on div at bounding box center [922, 399] width 1293 height 707
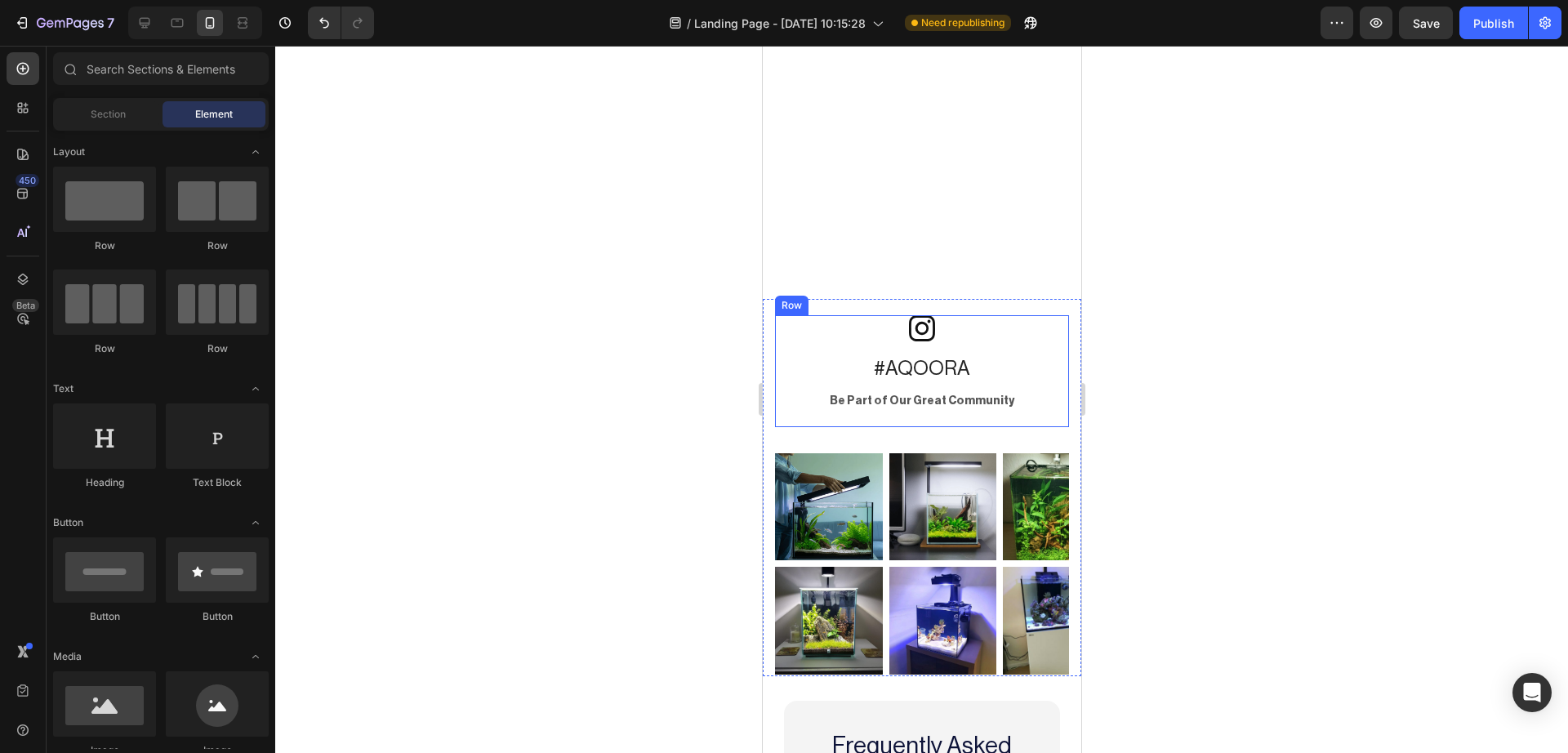
scroll to position [6163, 0]
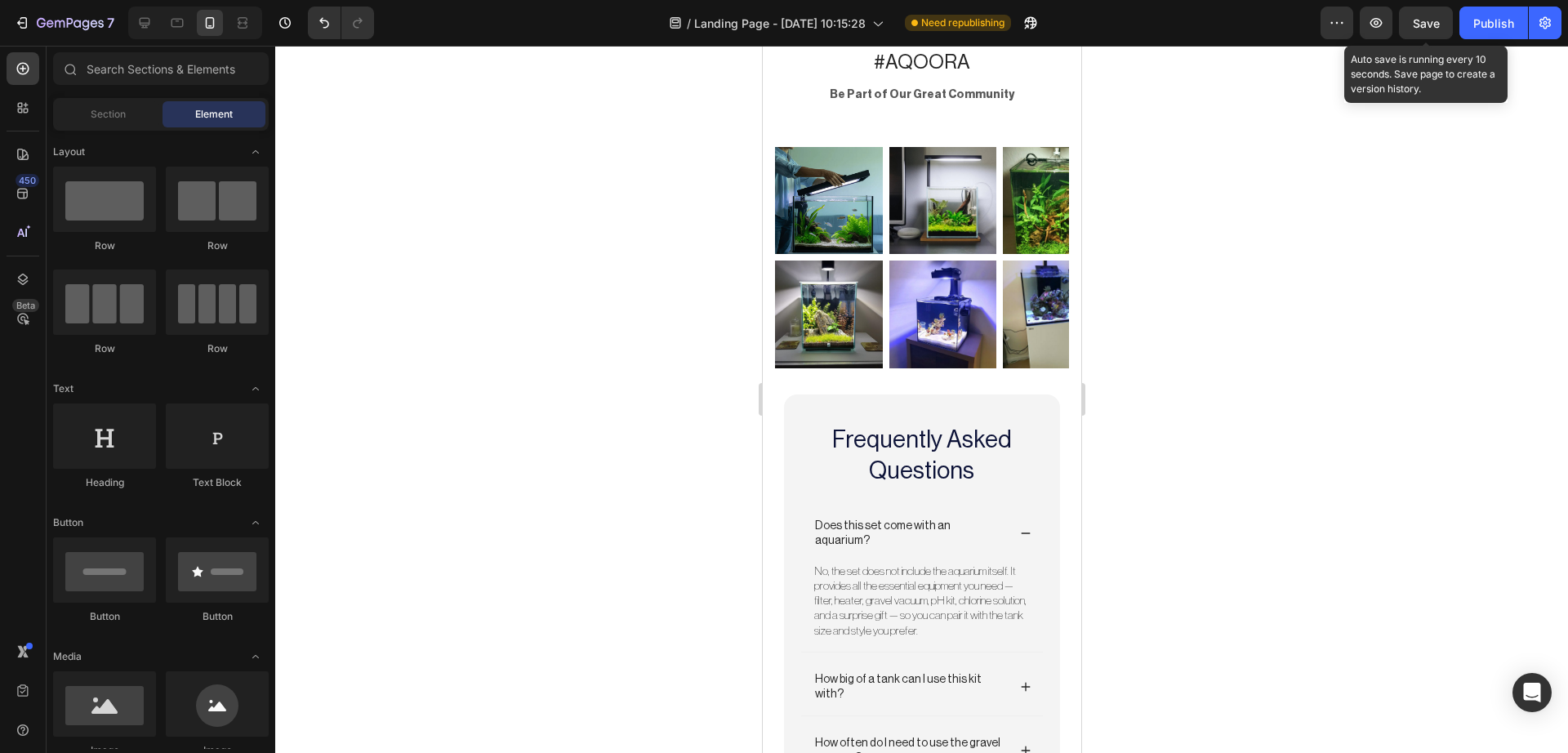
click at [1424, 28] on span "Save" at bounding box center [1427, 23] width 27 height 13
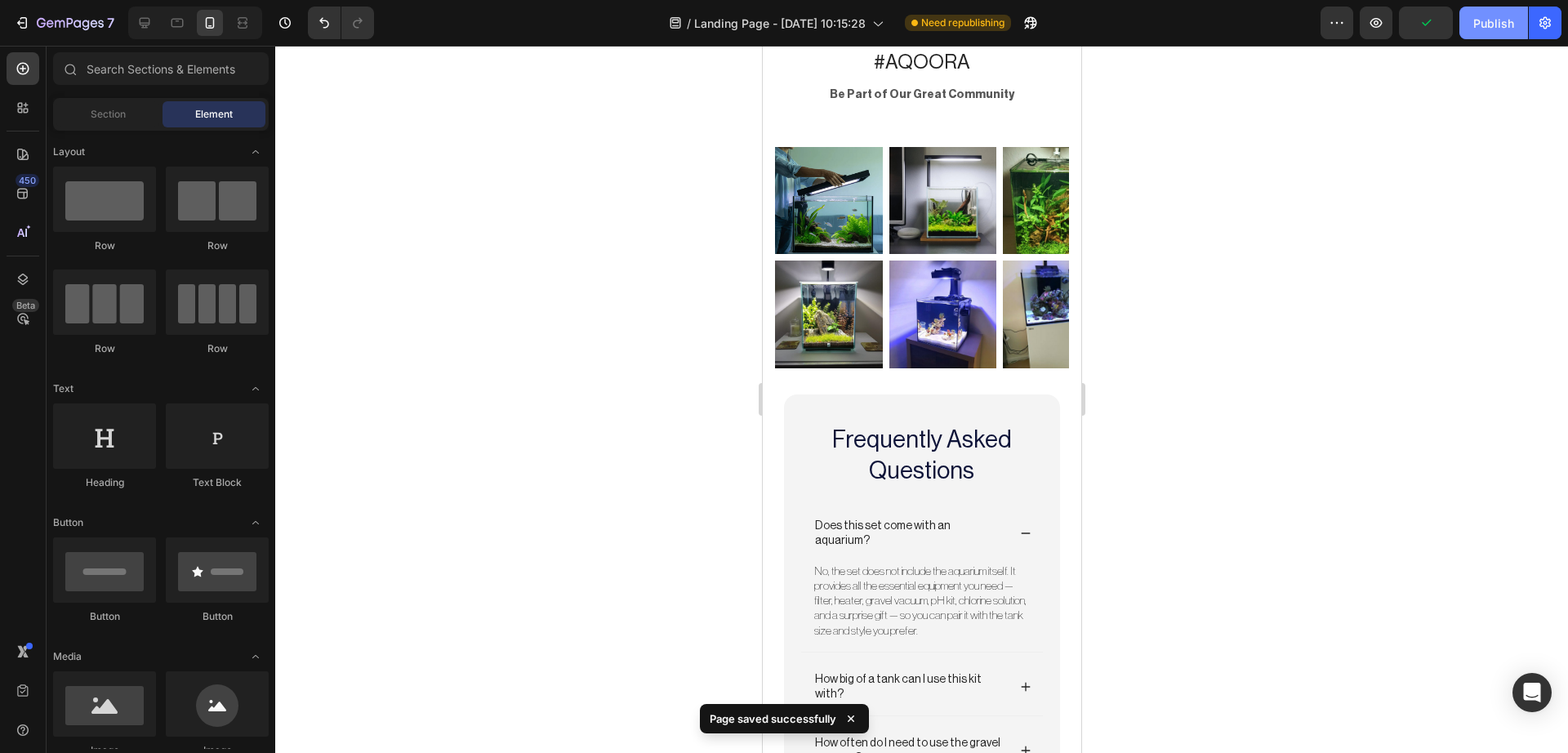
click at [1497, 26] on div "Publish" at bounding box center [1493, 23] width 40 height 17
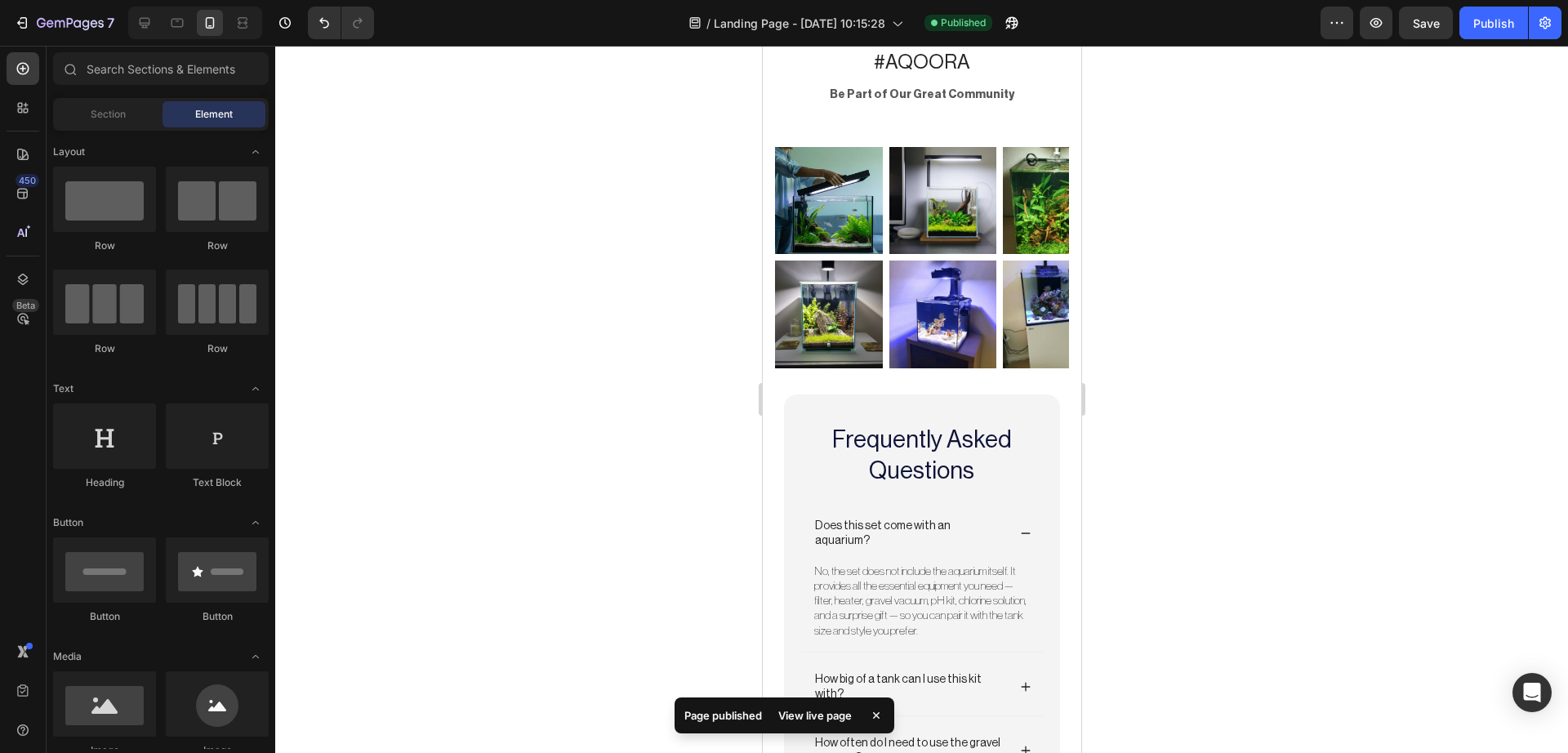
click at [1236, 474] on div at bounding box center [922, 399] width 1293 height 707
